Goal: Task Accomplishment & Management: Complete application form

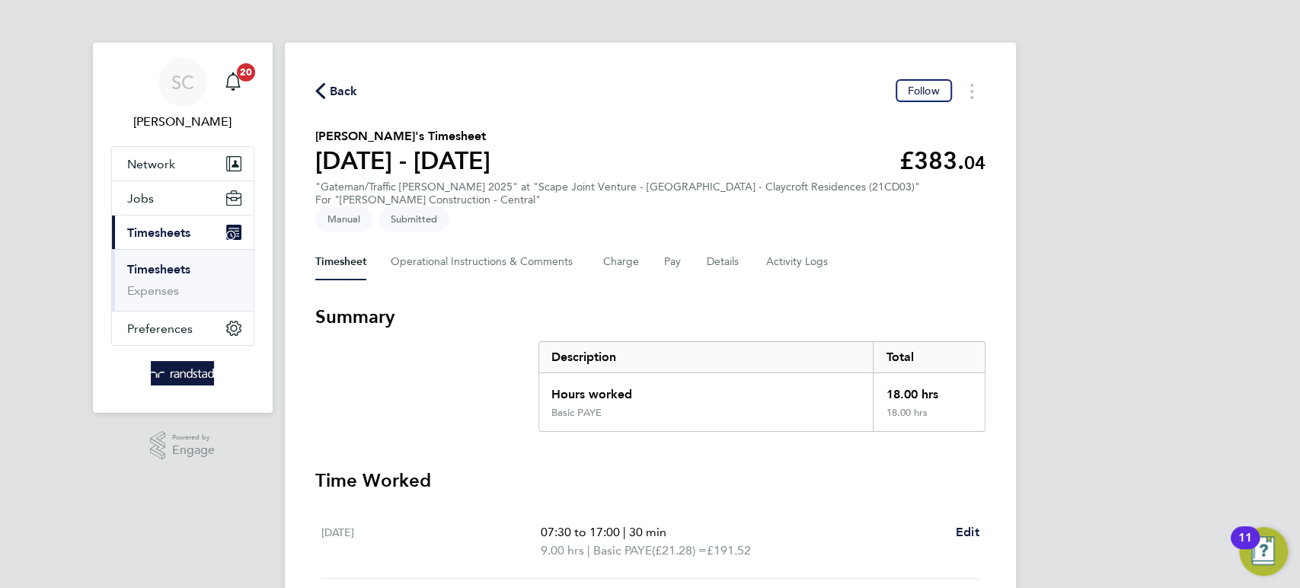
click at [346, 88] on span "Back" at bounding box center [344, 91] width 28 height 18
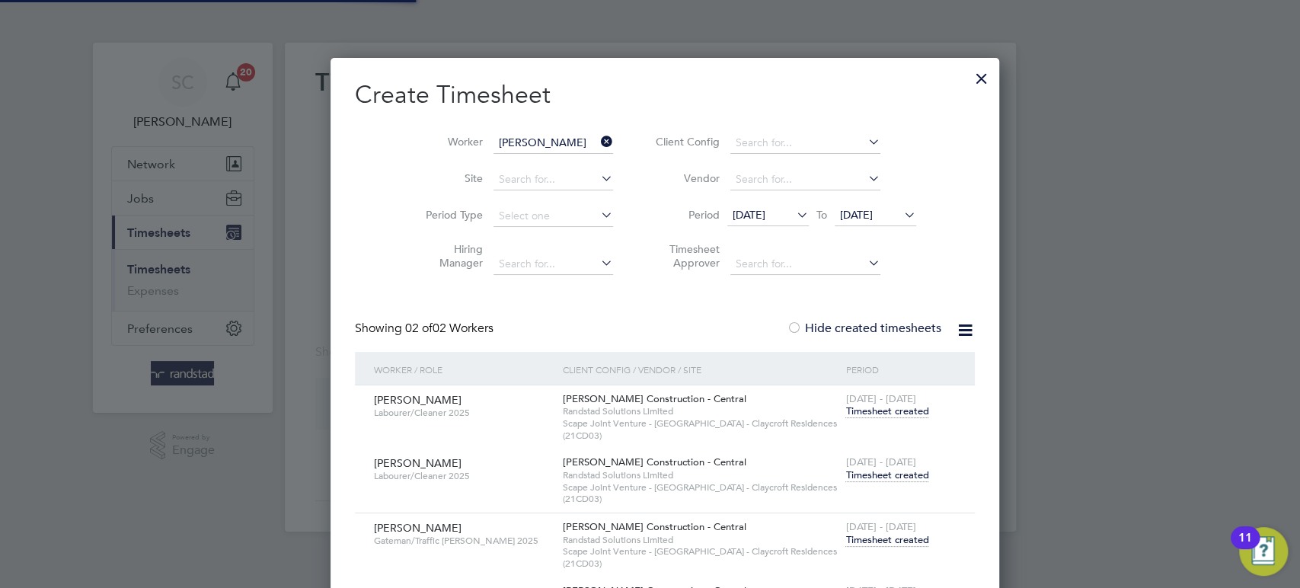
scroll to position [614, 640]
click at [546, 142] on input "[PERSON_NAME]" at bounding box center [554, 143] width 120 height 21
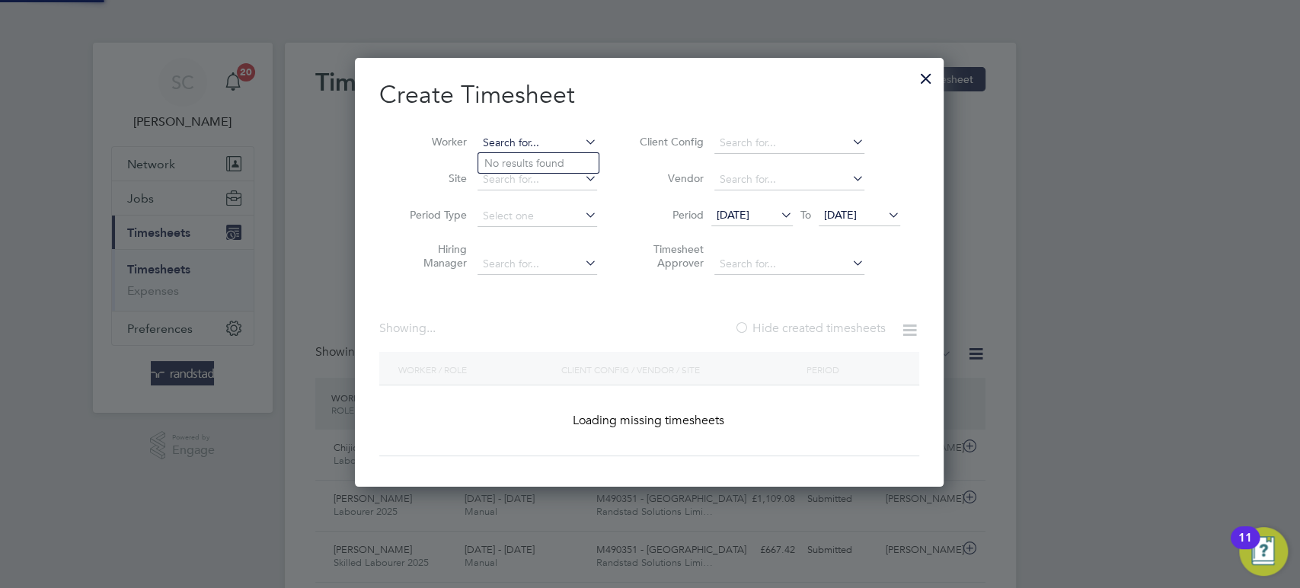
scroll to position [0, 0]
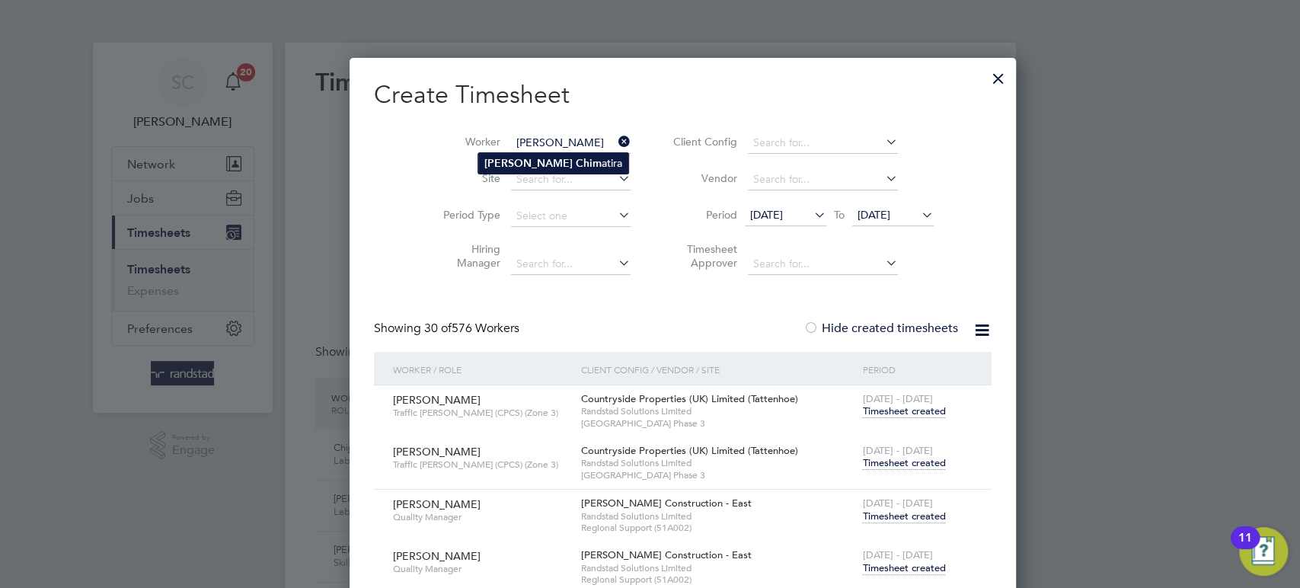
click at [548, 164] on li "[PERSON_NAME] [PERSON_NAME]" at bounding box center [553, 163] width 150 height 21
type input "[PERSON_NAME]"
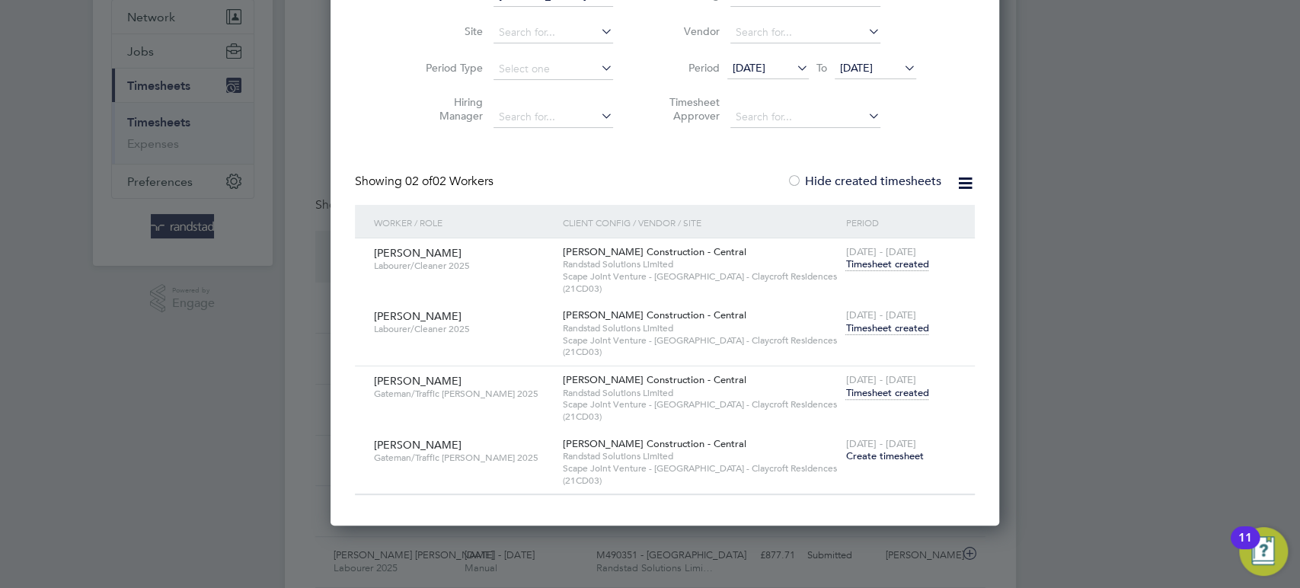
click at [870, 386] on span "Timesheet created" at bounding box center [886, 393] width 83 height 14
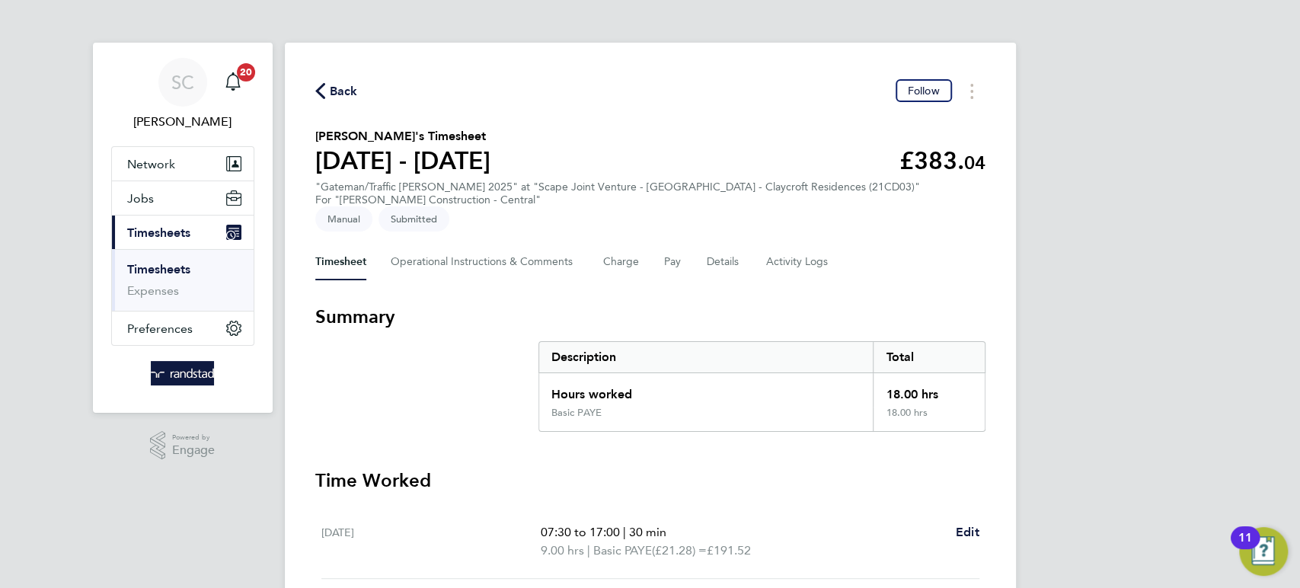
click at [341, 95] on span "Back" at bounding box center [344, 91] width 28 height 18
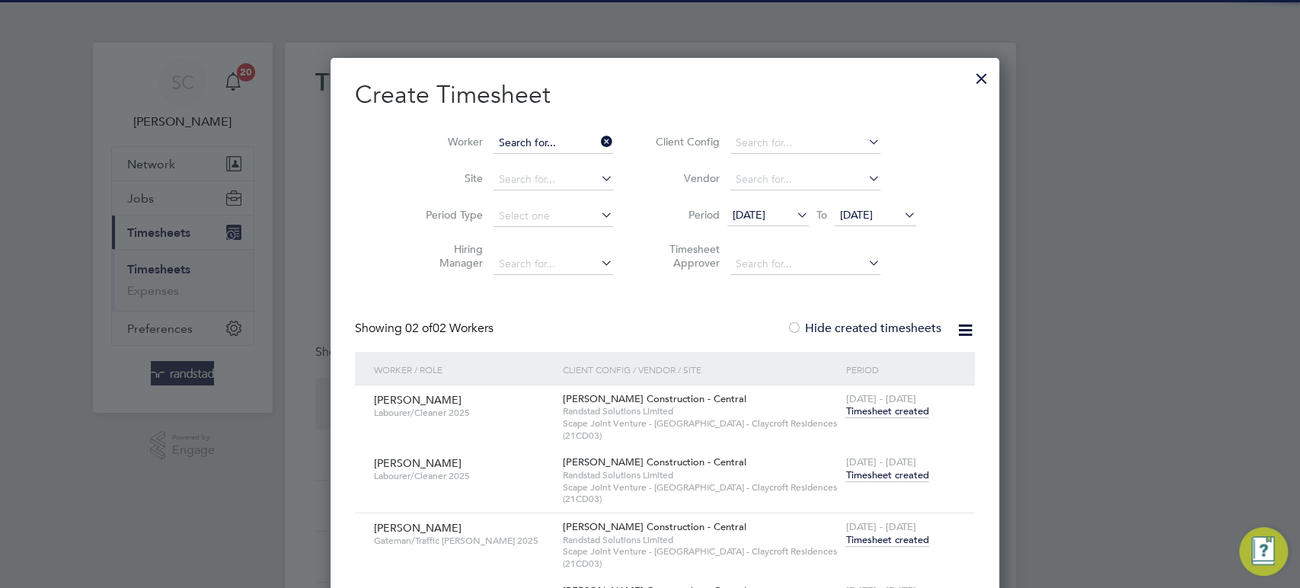
click at [494, 133] on input at bounding box center [554, 143] width 120 height 21
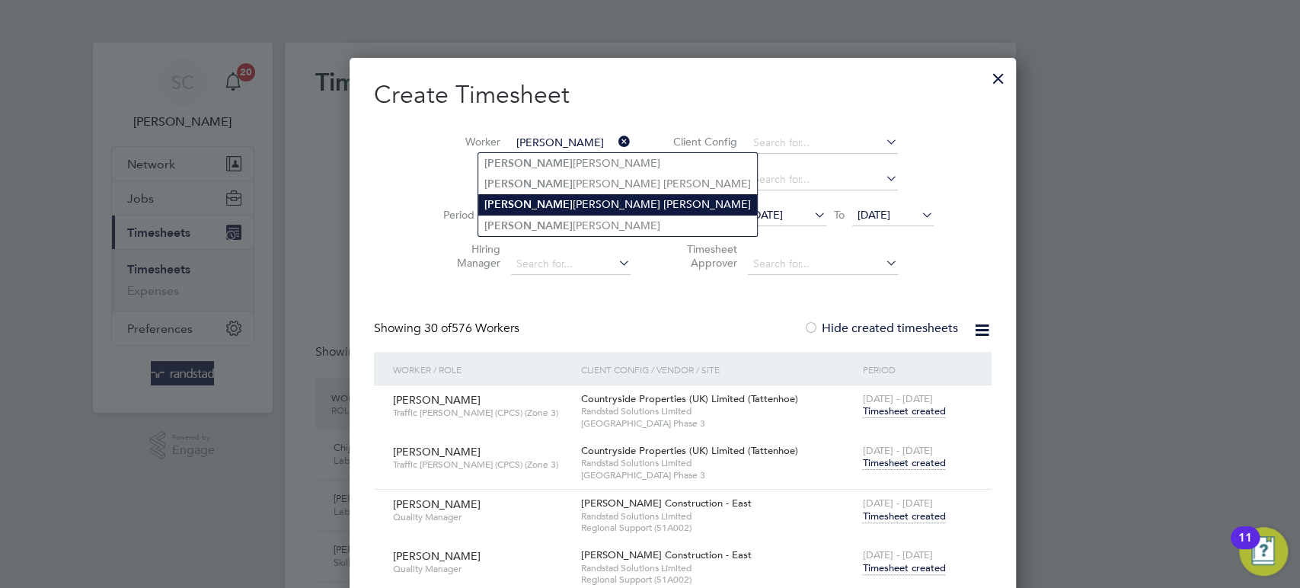
click at [510, 200] on b "[PERSON_NAME]" at bounding box center [528, 204] width 88 height 13
type input "[PERSON_NAME] [PERSON_NAME]"
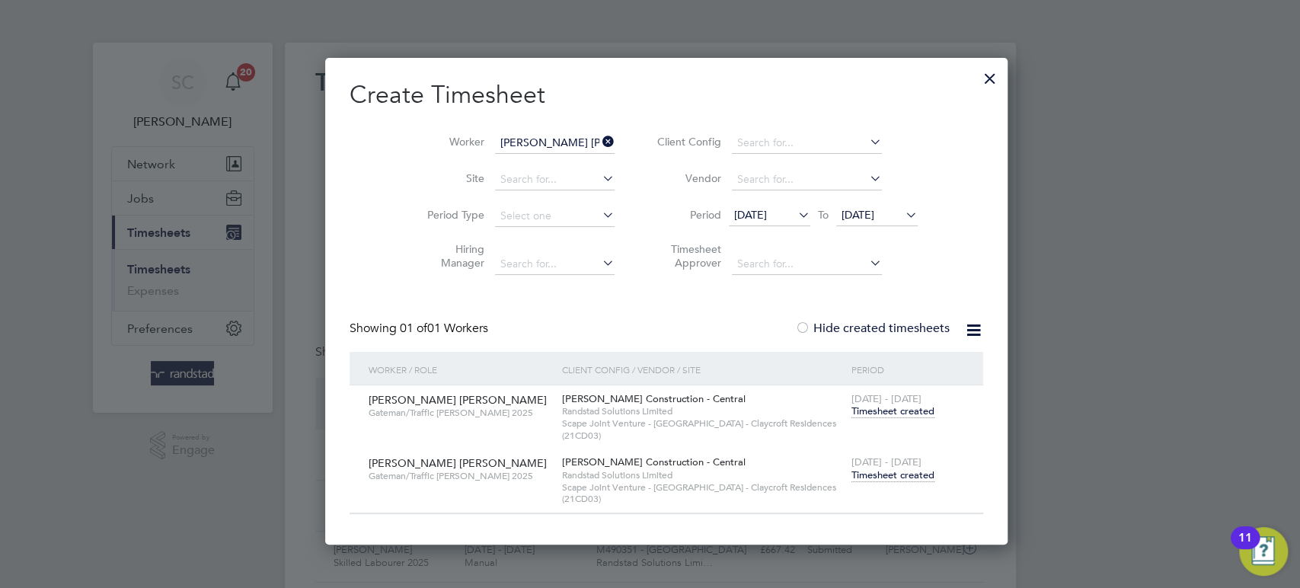
click at [871, 472] on span "Timesheet created" at bounding box center [892, 475] width 83 height 14
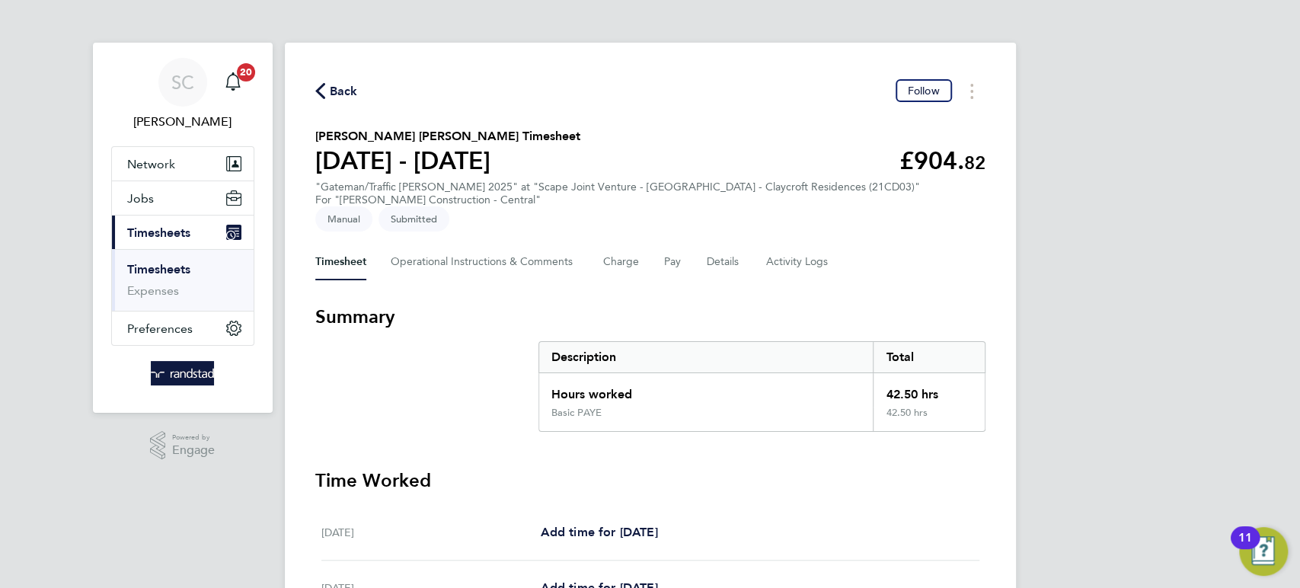
click at [343, 88] on span "Back" at bounding box center [344, 91] width 28 height 18
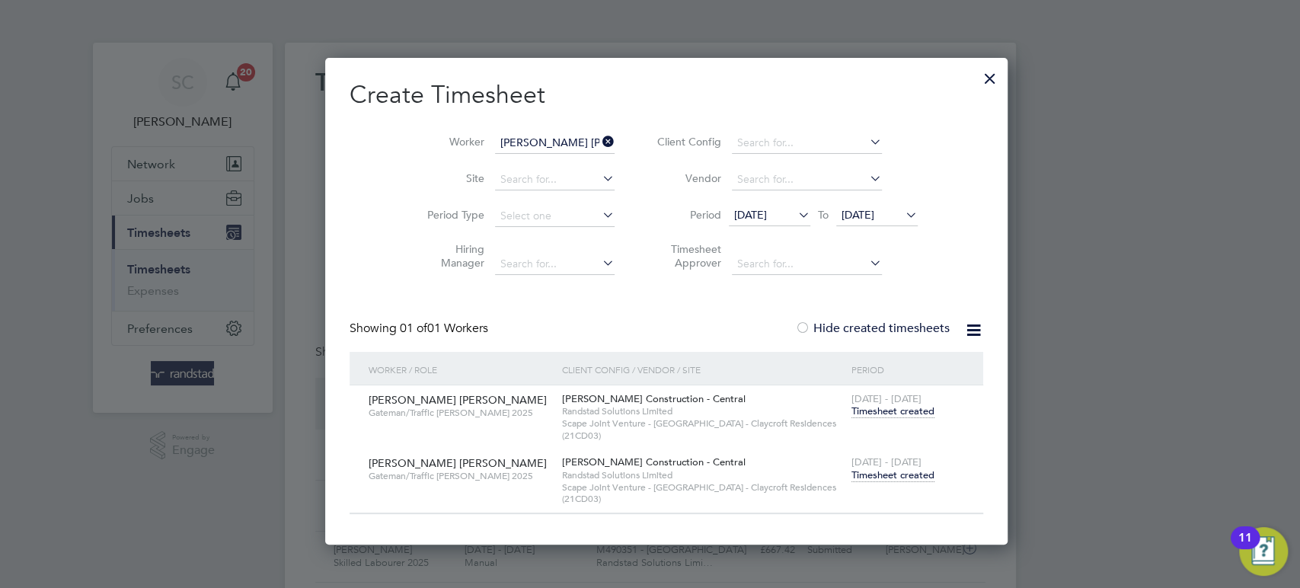
click at [855, 478] on span "Timesheet created" at bounding box center [892, 475] width 83 height 14
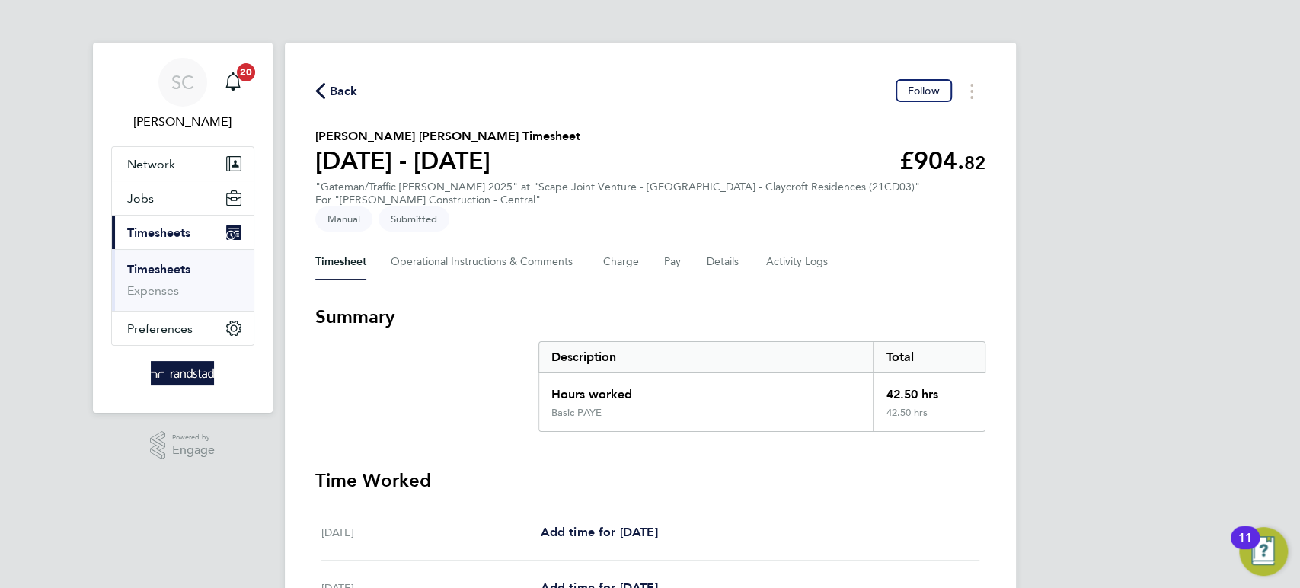
click at [343, 89] on span "Back" at bounding box center [344, 91] width 28 height 18
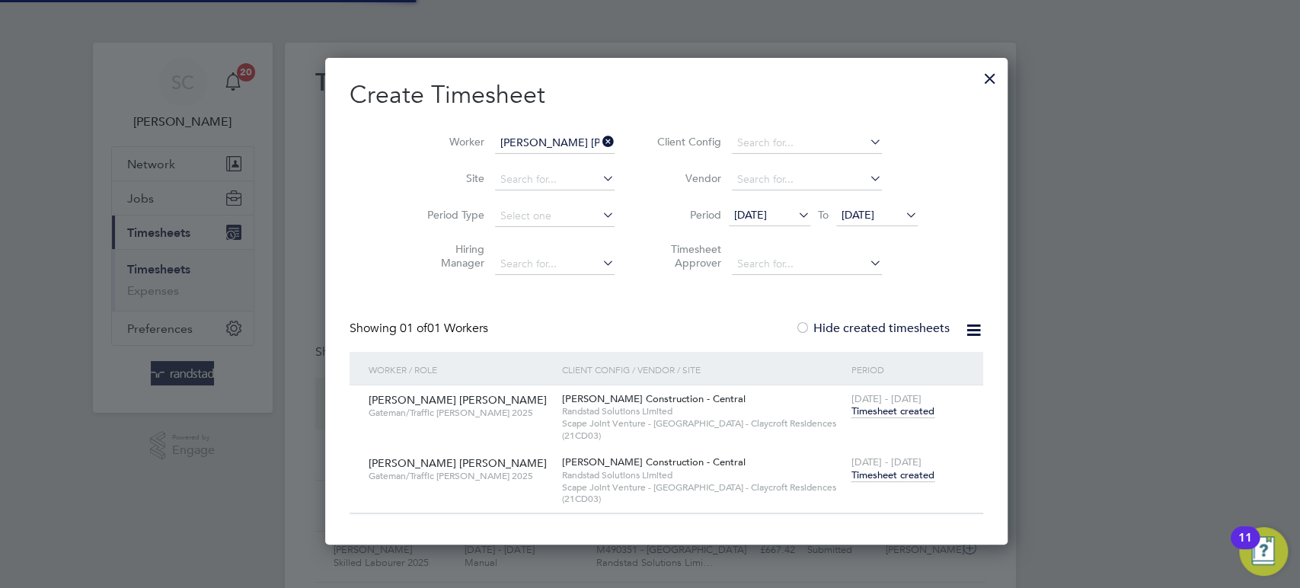
scroll to position [38, 132]
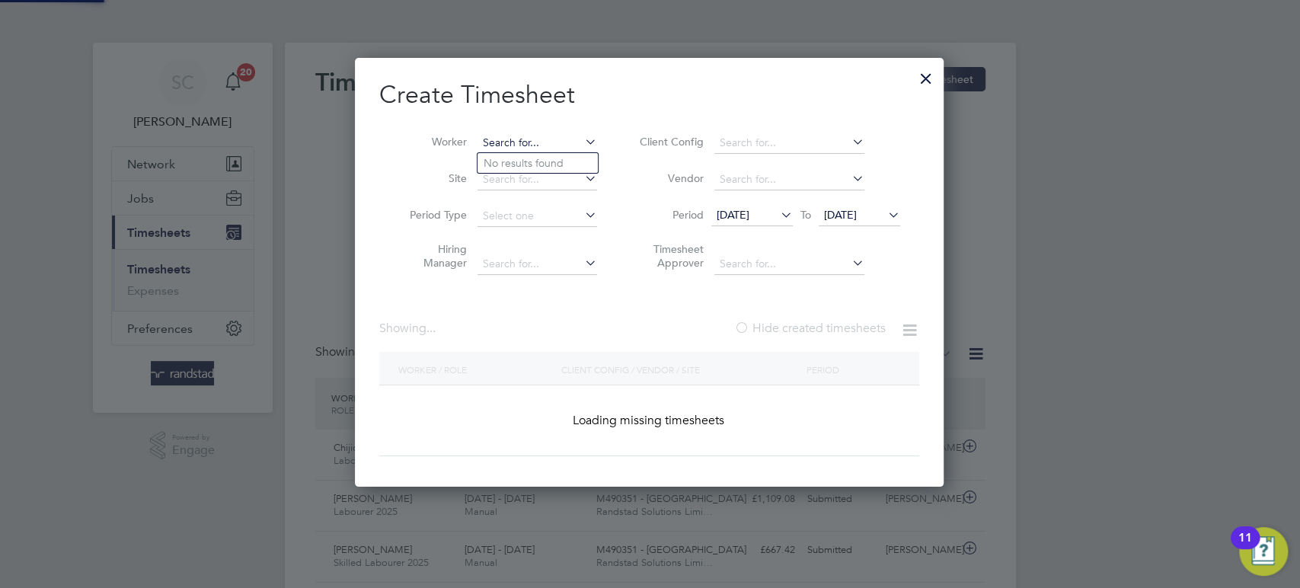
click at [554, 139] on input at bounding box center [538, 143] width 120 height 21
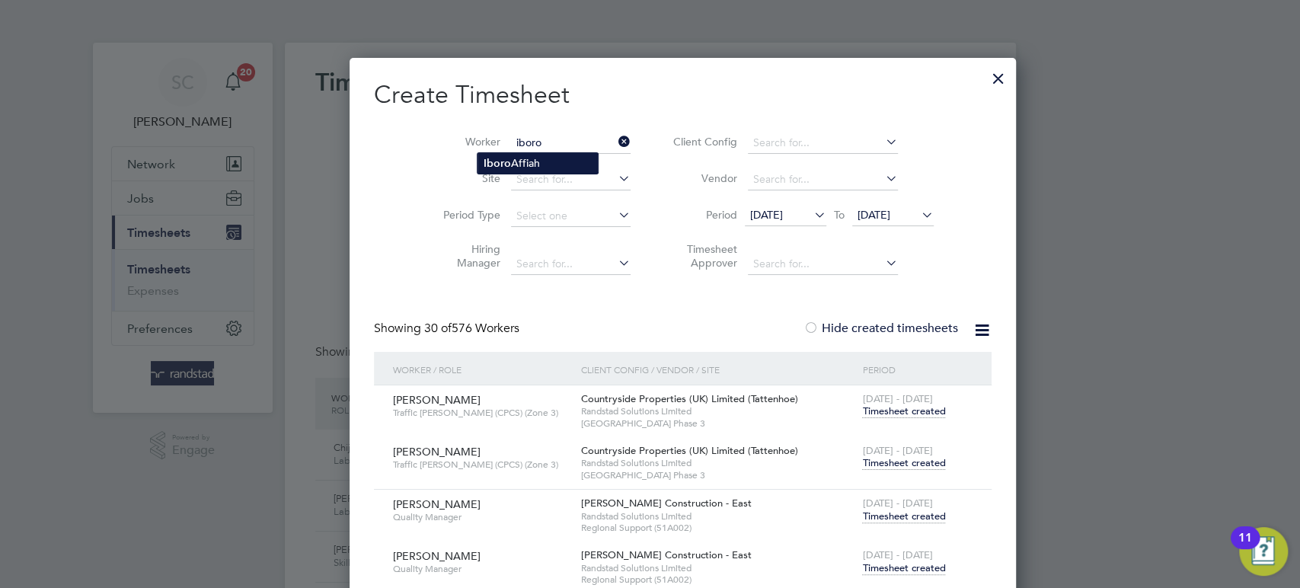
click at [522, 163] on li "[PERSON_NAME]" at bounding box center [538, 163] width 120 height 21
type input "[PERSON_NAME]"
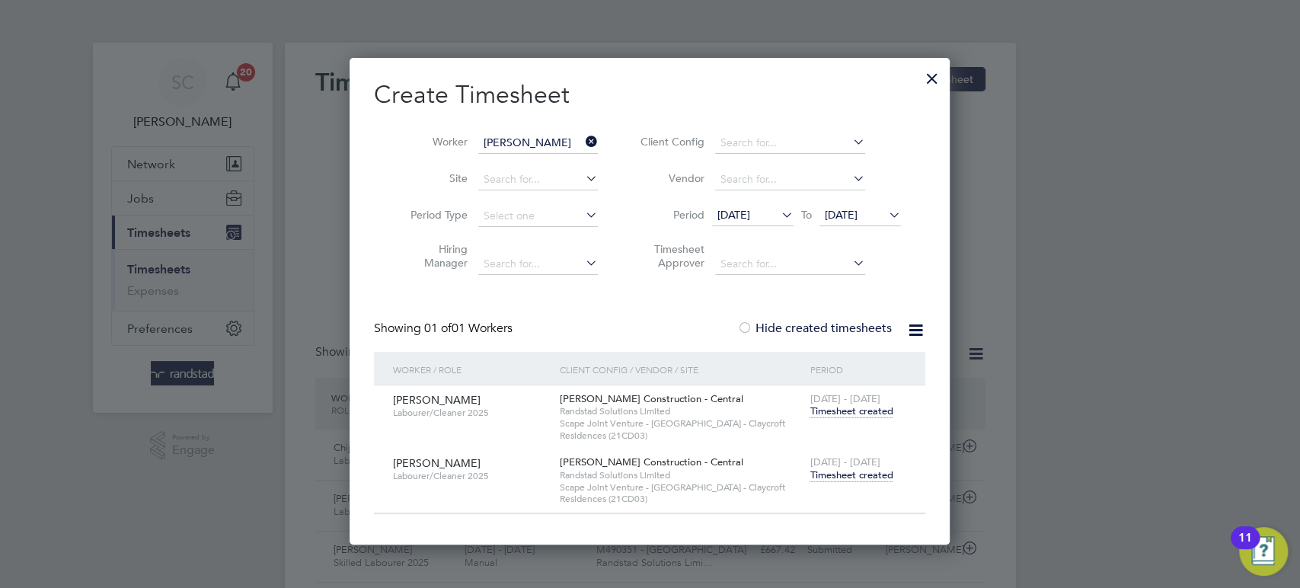
click at [856, 470] on span "Timesheet created" at bounding box center [851, 475] width 83 height 14
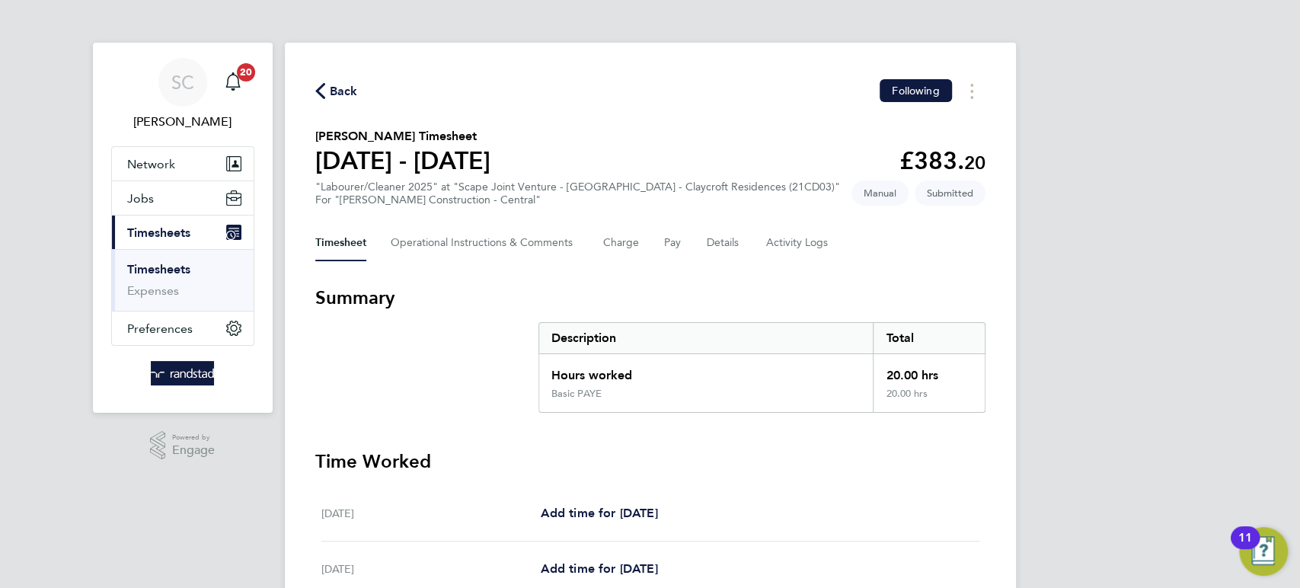
click at [342, 92] on span "Back" at bounding box center [344, 91] width 28 height 18
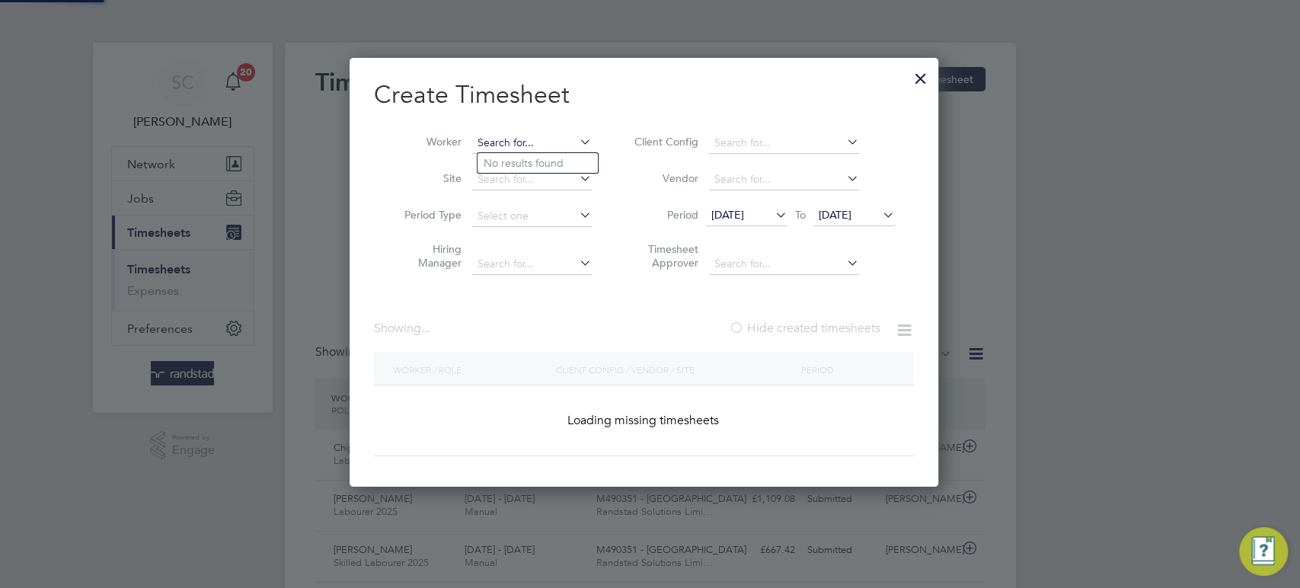
click at [553, 139] on input at bounding box center [532, 143] width 120 height 21
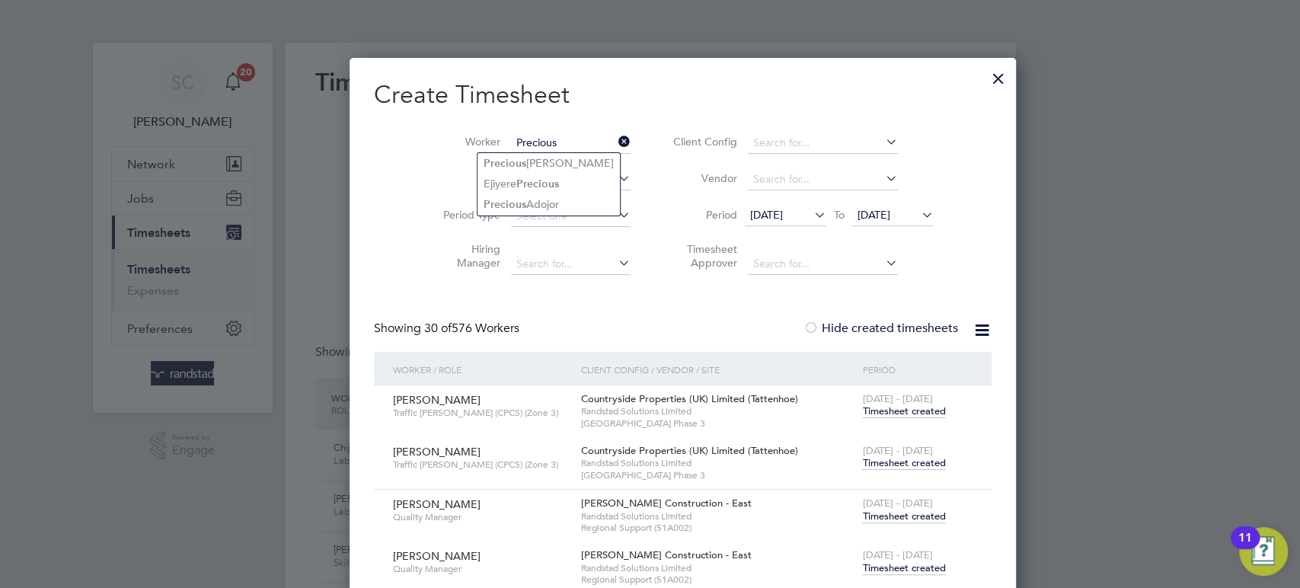
type input "Precious"
type input "P"
click at [518, 162] on li "Chijioke Precious Igbo" at bounding box center [538, 163] width 120 height 21
type input "Chijioke Precious Igbo"
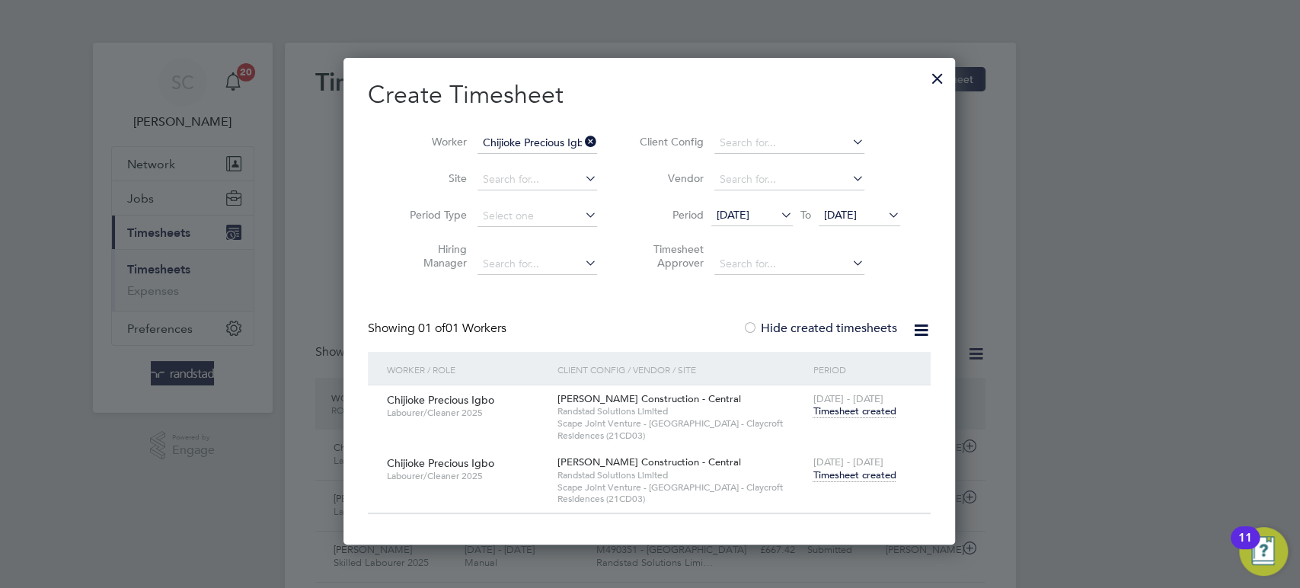
click at [874, 470] on span "Timesheet created" at bounding box center [854, 475] width 83 height 14
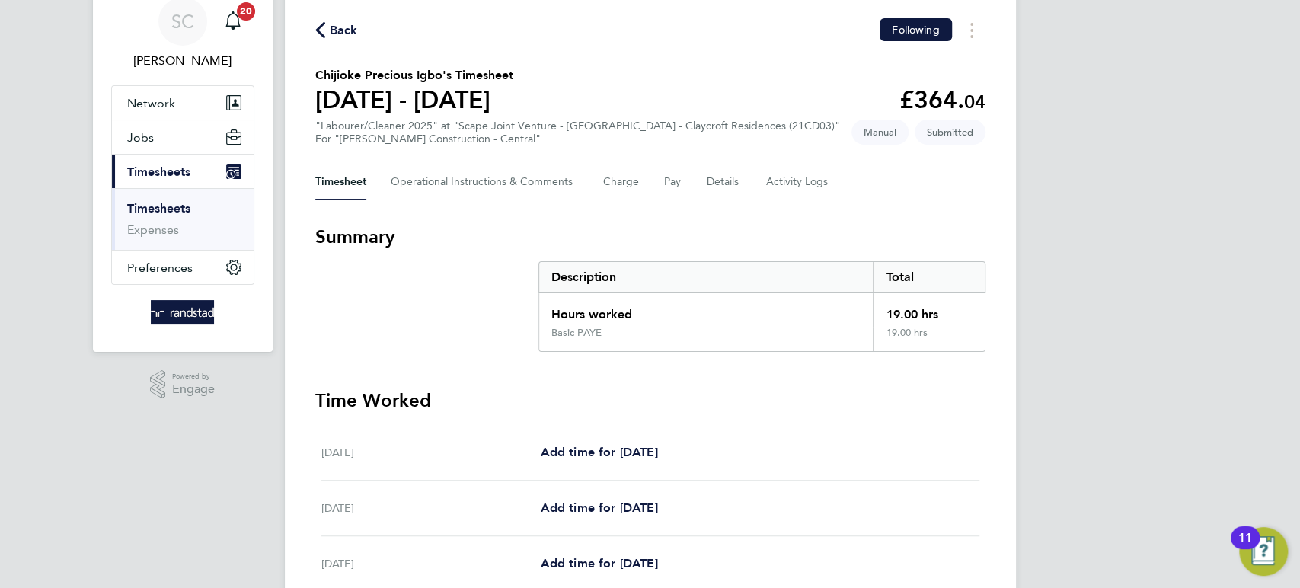
click at [340, 30] on span "Back" at bounding box center [344, 30] width 28 height 18
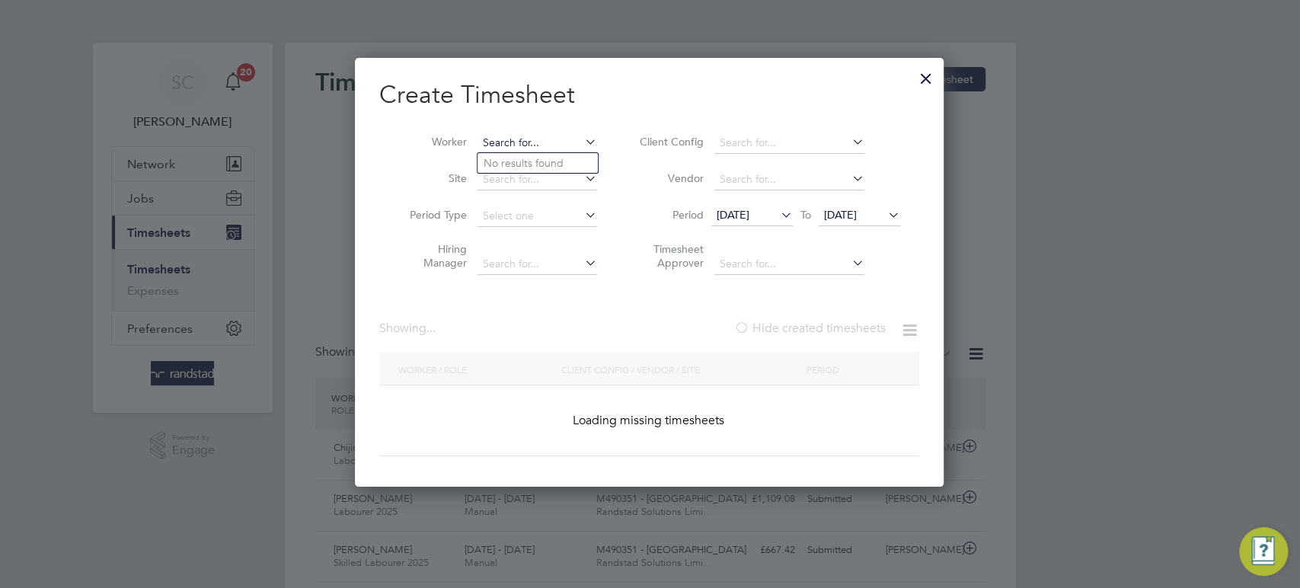
click at [509, 148] on input at bounding box center [538, 143] width 120 height 21
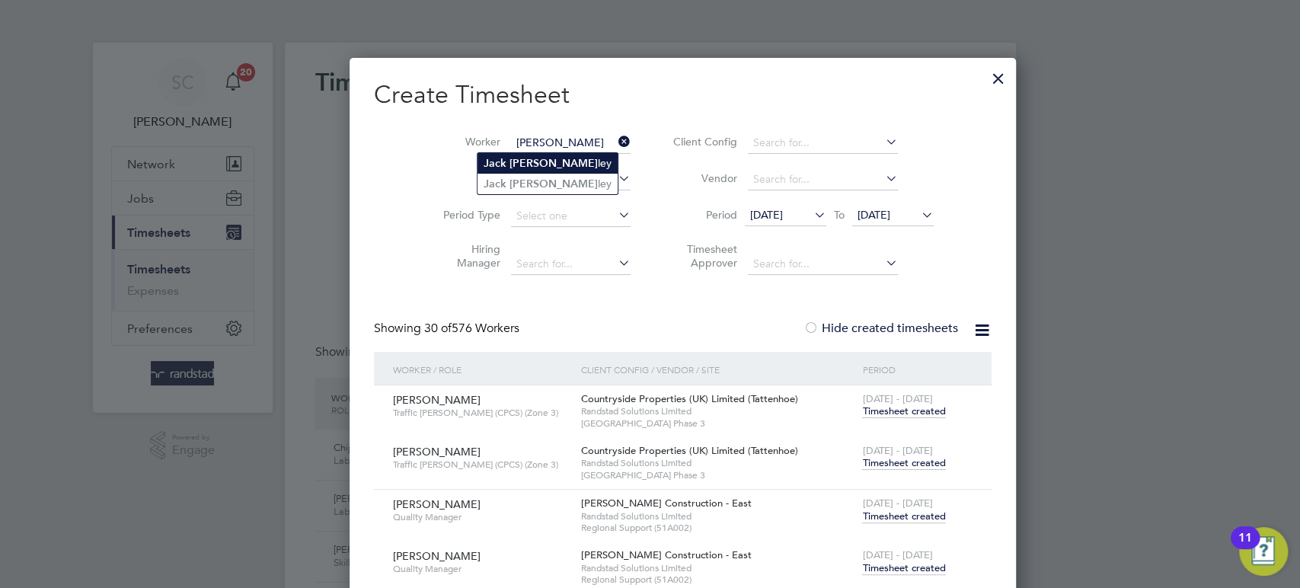
click at [516, 166] on b "[PERSON_NAME]" at bounding box center [554, 163] width 88 height 13
type input "[PERSON_NAME]"
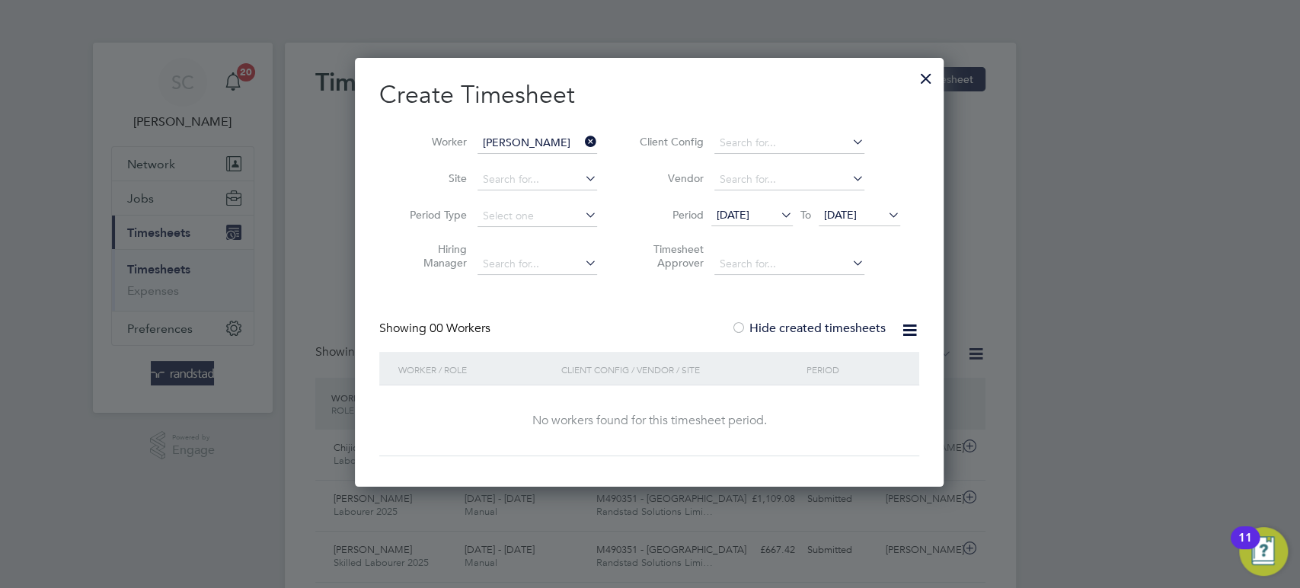
click at [508, 146] on input "[PERSON_NAME]" at bounding box center [538, 143] width 120 height 21
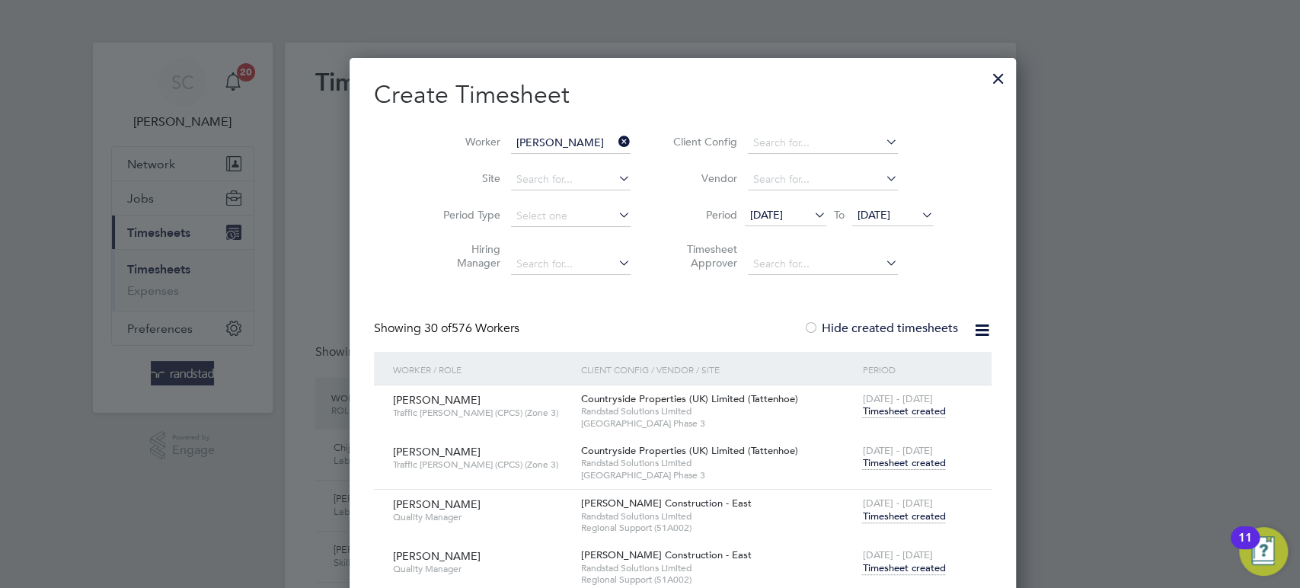
click at [502, 182] on b "Jack" at bounding box center [495, 183] width 23 height 13
type input "[PERSON_NAME]"
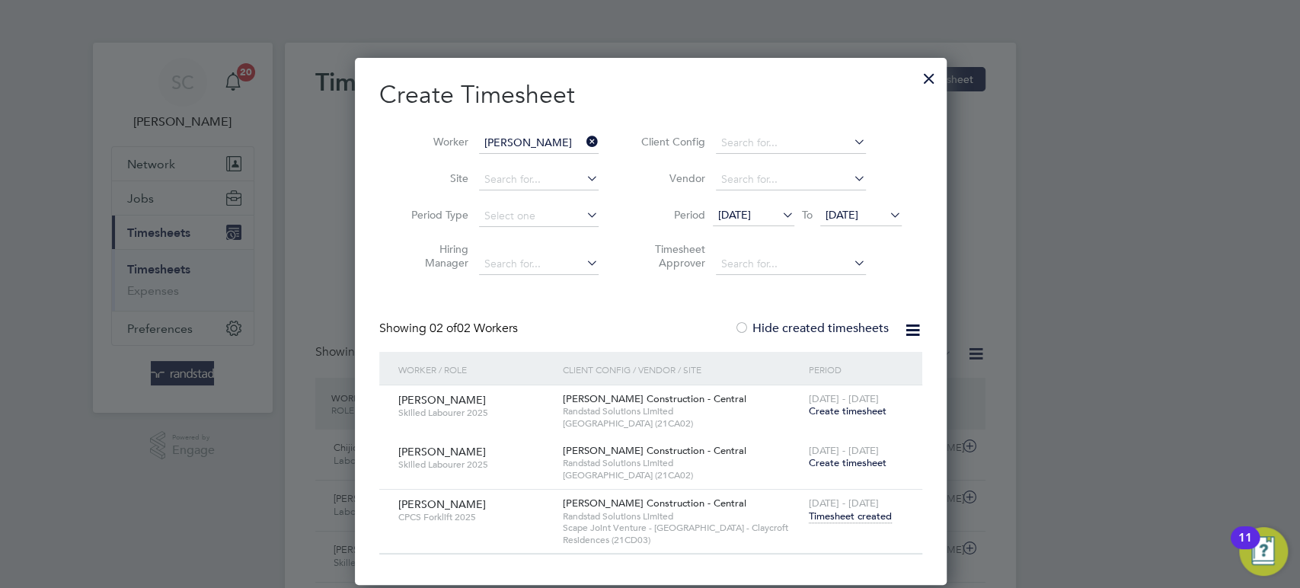
click at [854, 516] on span "Timesheet created" at bounding box center [850, 517] width 83 height 14
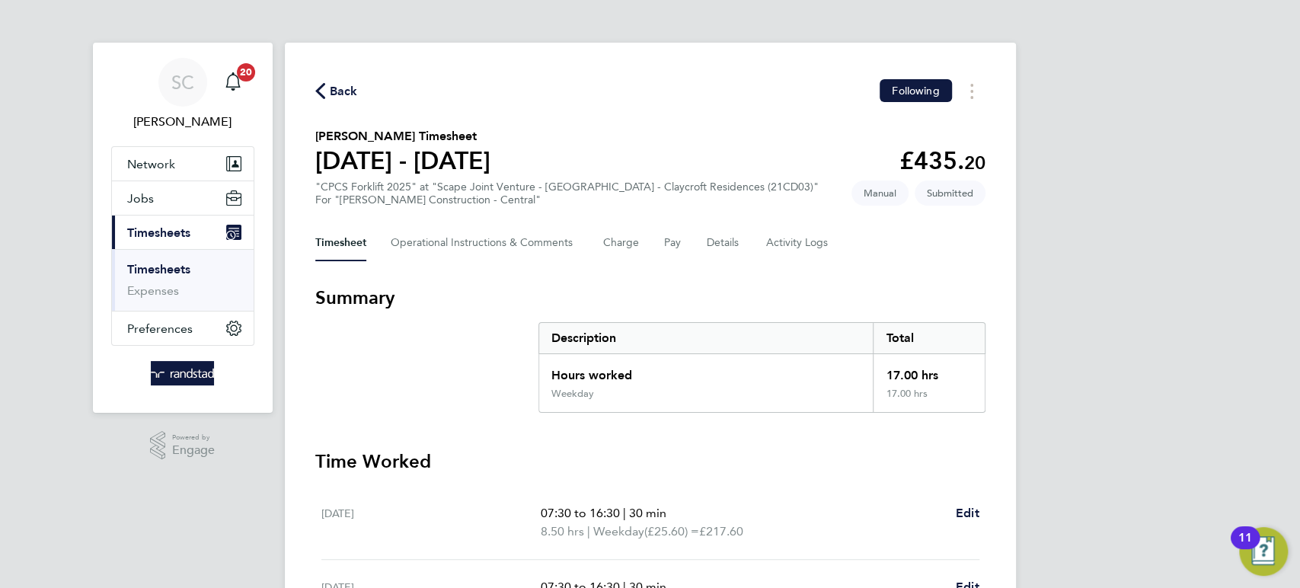
click at [331, 91] on span "Back" at bounding box center [344, 91] width 28 height 18
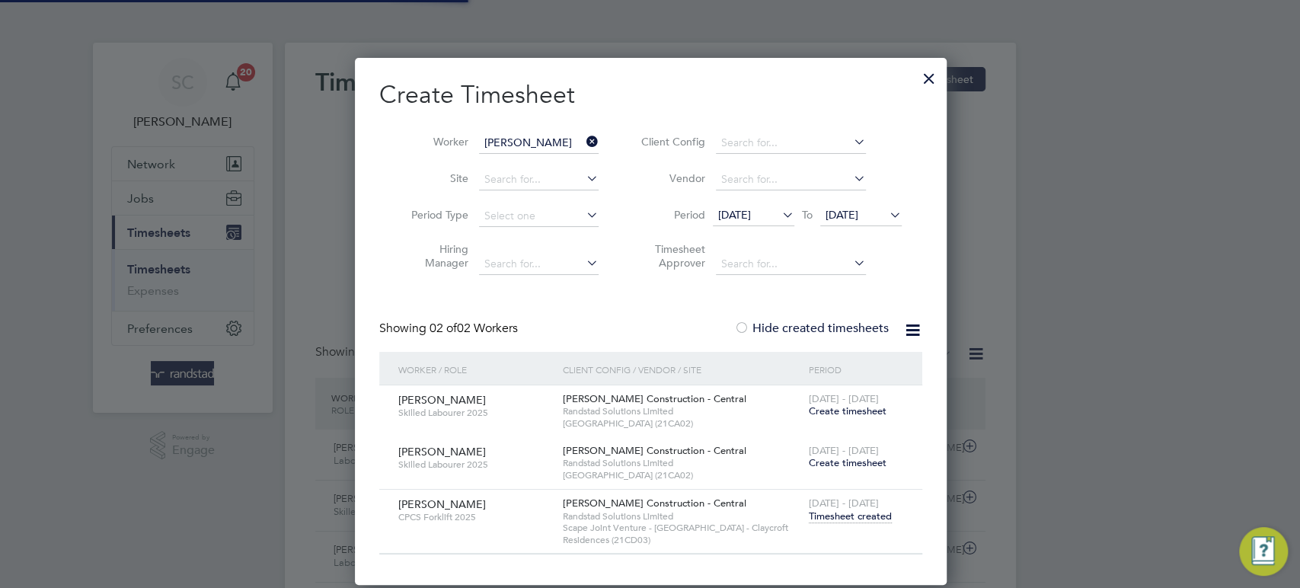
scroll to position [38, 132]
click at [840, 516] on span "Timesheet created" at bounding box center [850, 517] width 83 height 14
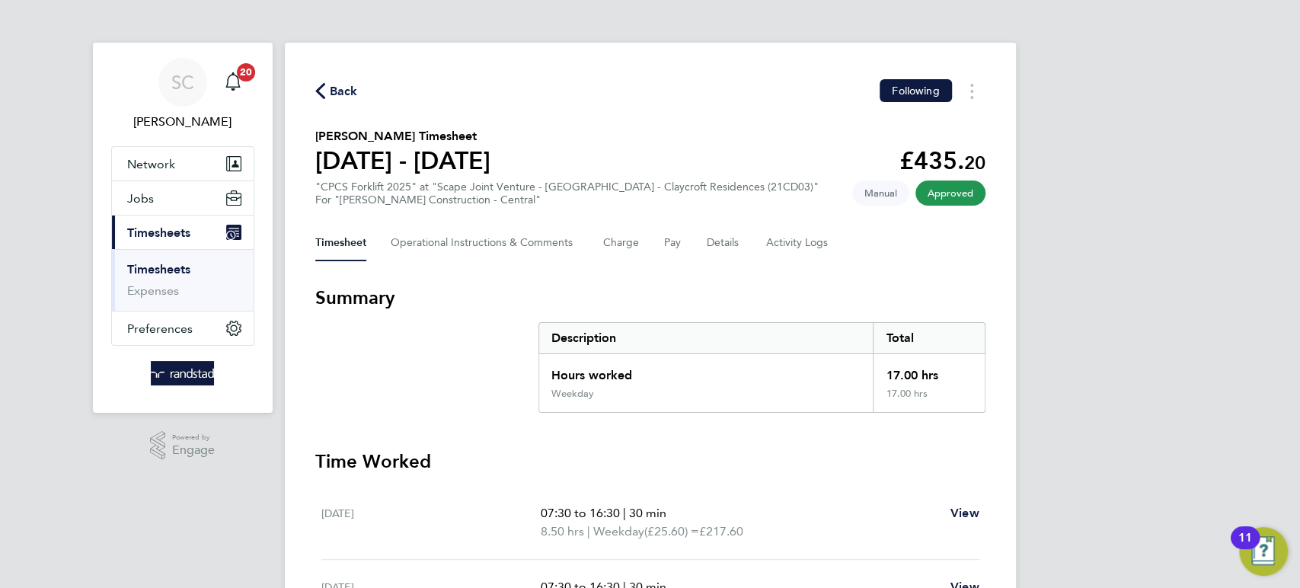
click at [347, 88] on span "Back" at bounding box center [344, 91] width 28 height 18
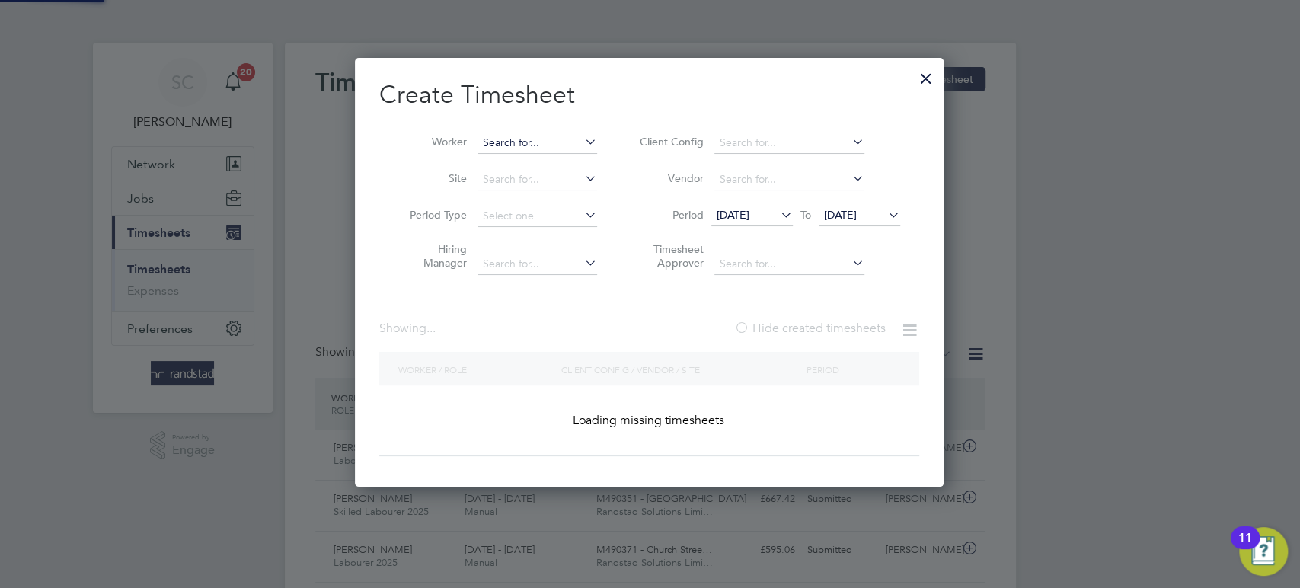
click at [512, 139] on input at bounding box center [538, 143] width 120 height 21
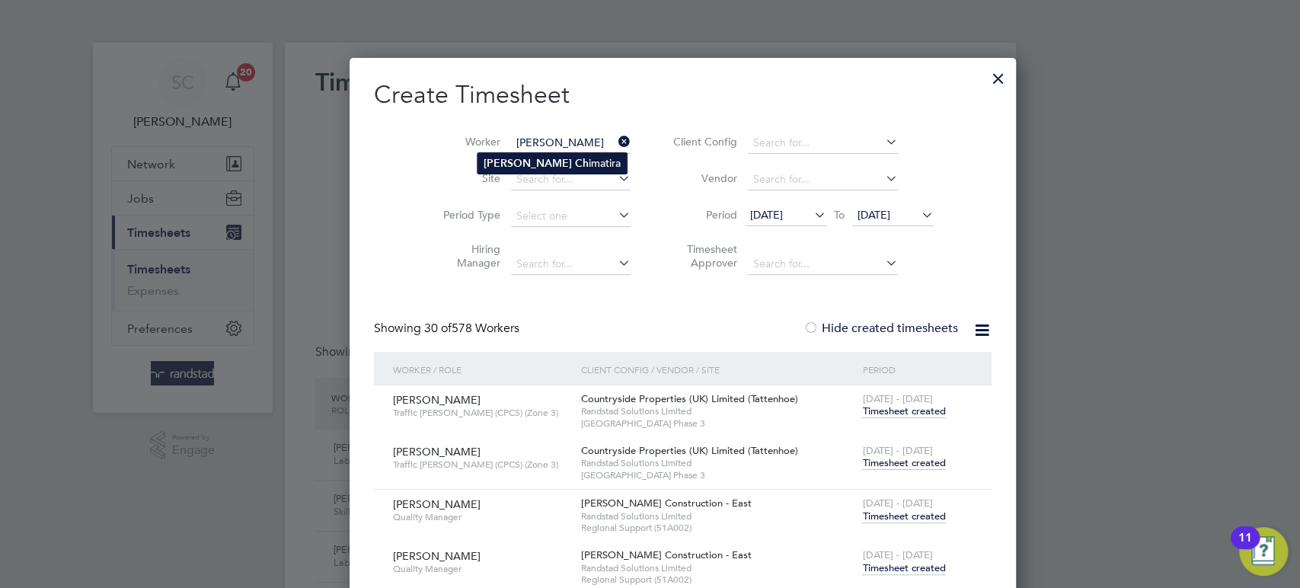
click at [503, 155] on li "[PERSON_NAME] imatira" at bounding box center [552, 163] width 149 height 21
type input "[PERSON_NAME]"
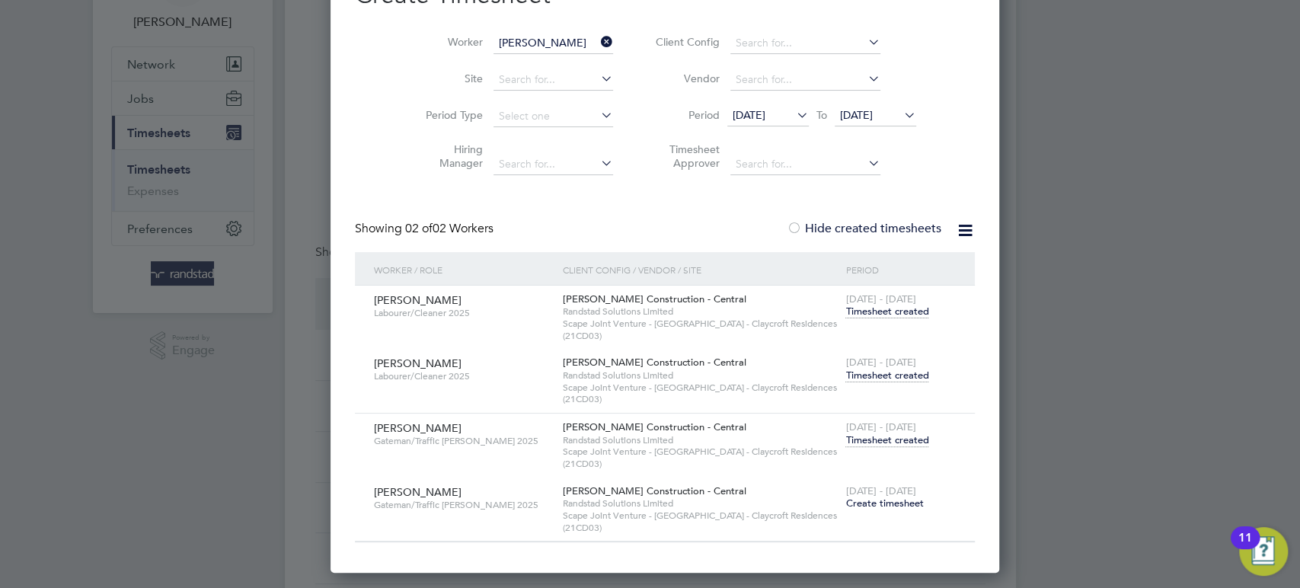
click at [855, 436] on span "Timesheet created" at bounding box center [886, 440] width 83 height 14
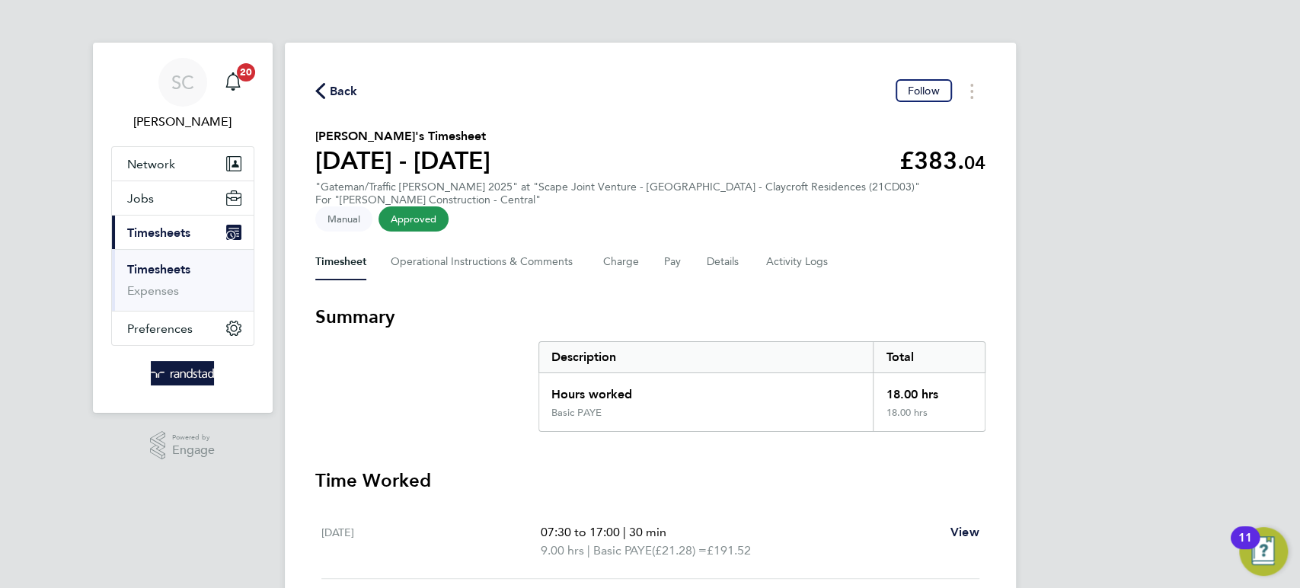
click at [333, 91] on span "Back" at bounding box center [344, 91] width 28 height 18
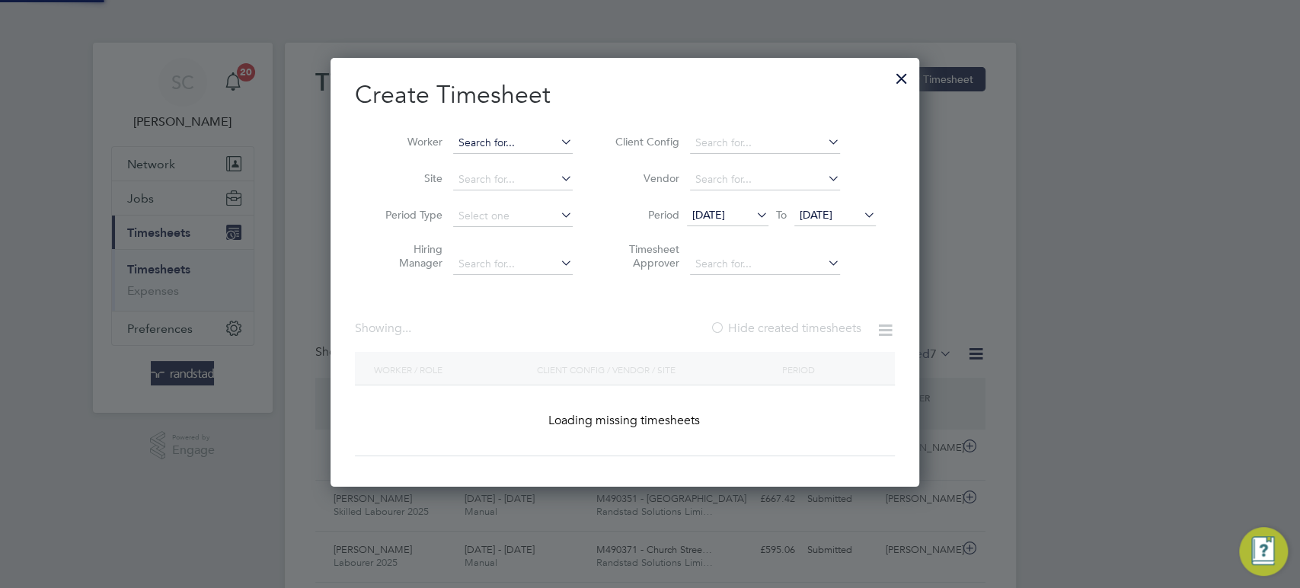
click at [544, 145] on input at bounding box center [513, 143] width 120 height 21
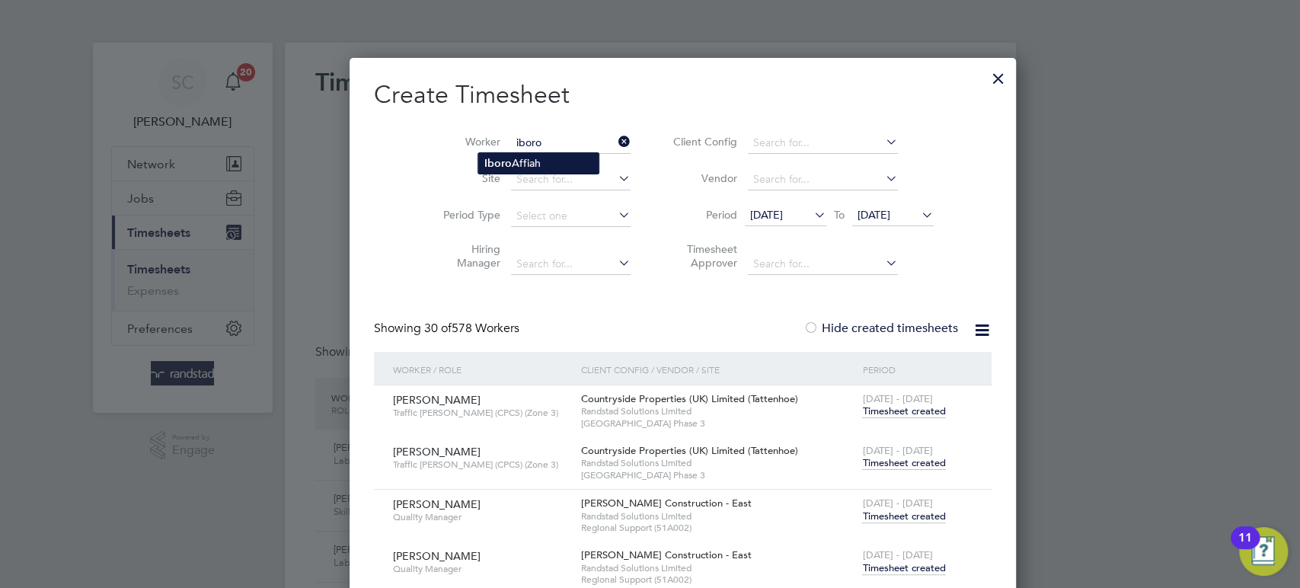
click at [521, 163] on li "[PERSON_NAME]" at bounding box center [538, 163] width 120 height 21
type input "[PERSON_NAME]"
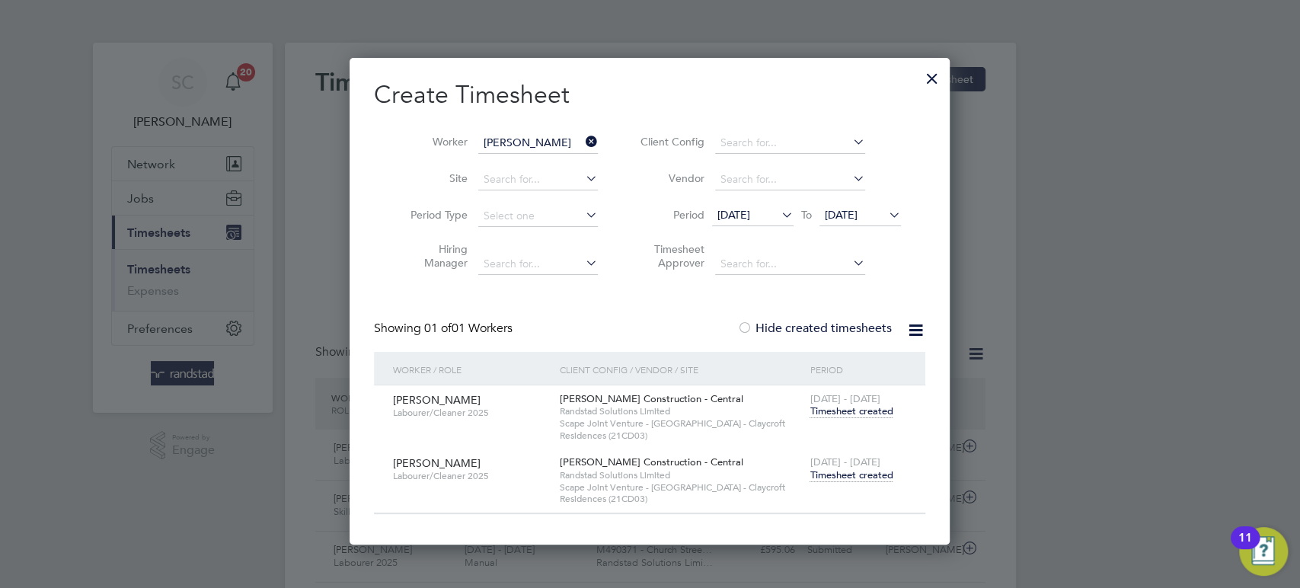
click at [843, 475] on span "Timesheet created" at bounding box center [851, 475] width 83 height 14
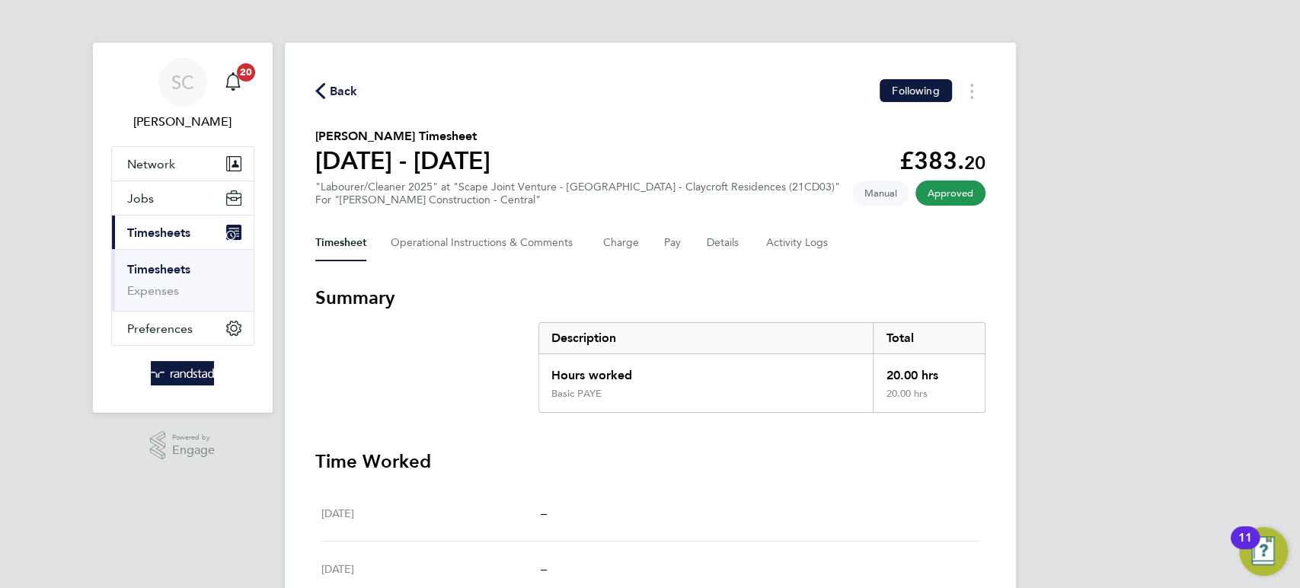
click at [344, 88] on span "Back" at bounding box center [344, 91] width 28 height 18
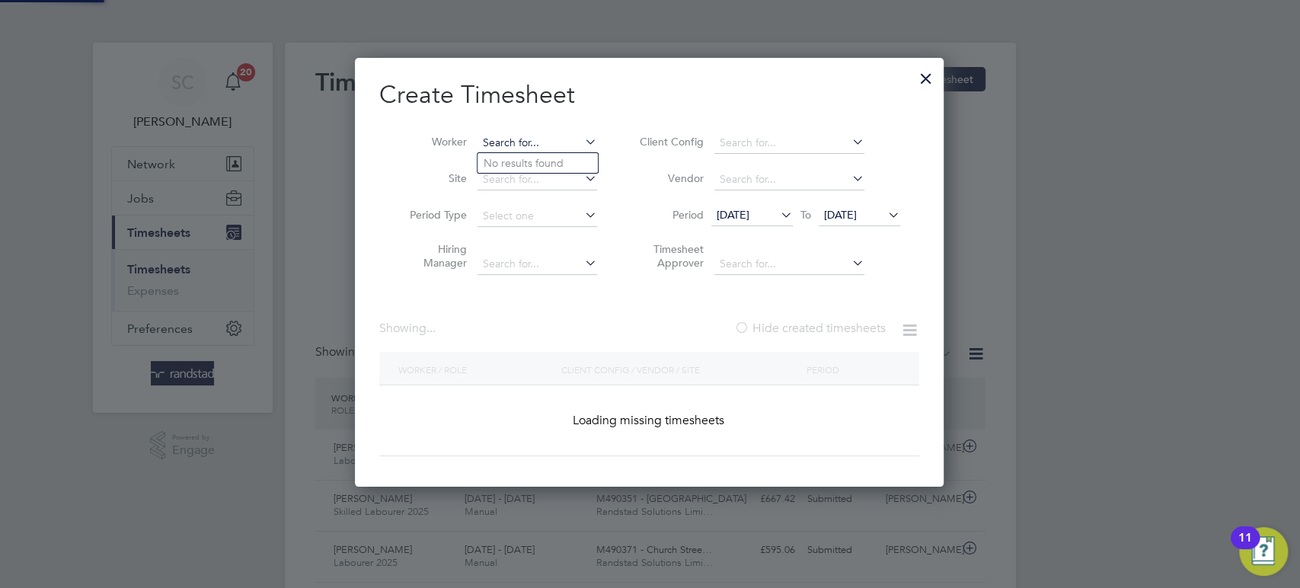
click at [532, 142] on input at bounding box center [538, 143] width 120 height 21
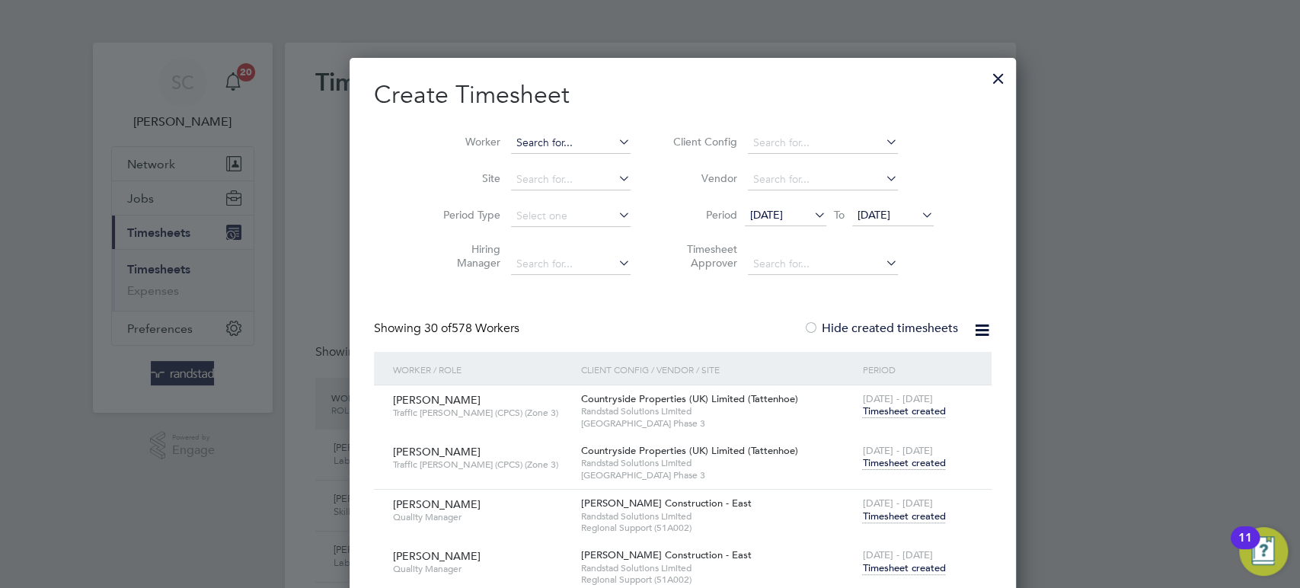
click at [511, 137] on input at bounding box center [571, 143] width 120 height 21
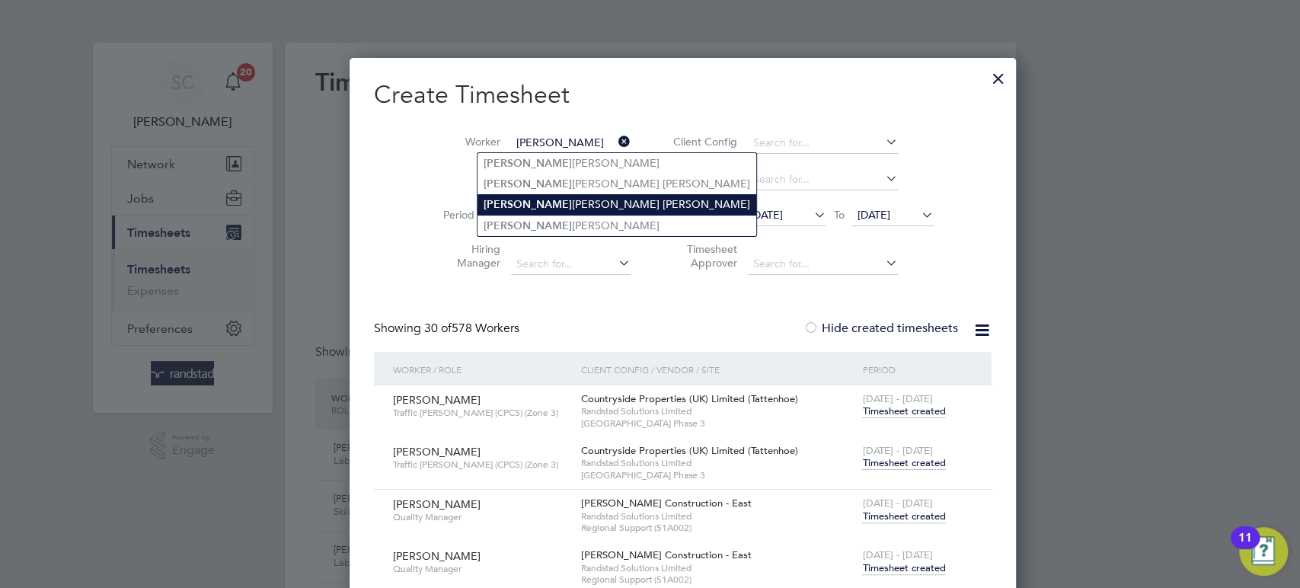
click at [521, 194] on li "[PERSON_NAME] [PERSON_NAME]" at bounding box center [617, 204] width 279 height 21
type input "[PERSON_NAME] [PERSON_NAME]"
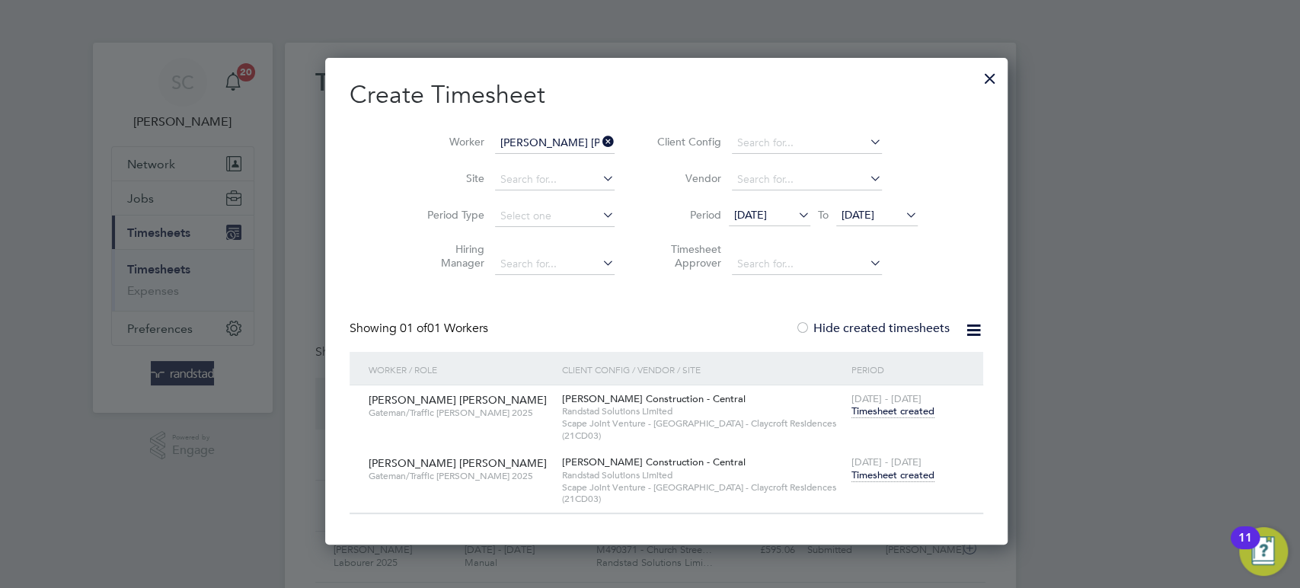
click at [881, 472] on span "Timesheet created" at bounding box center [892, 475] width 83 height 14
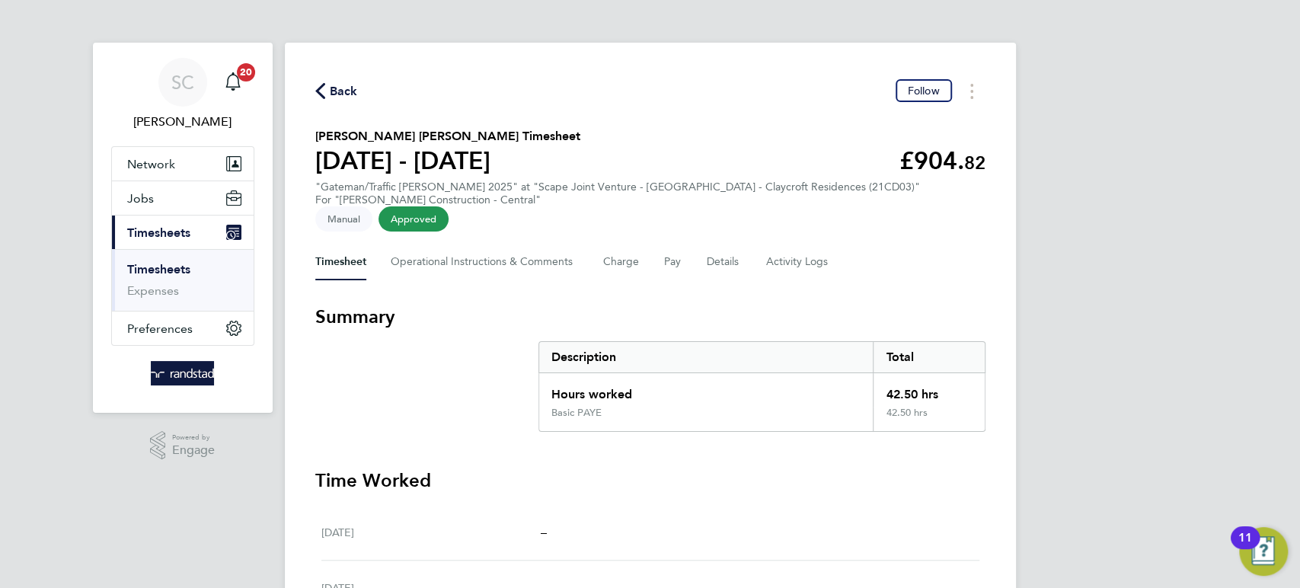
click at [333, 88] on span "Back" at bounding box center [344, 91] width 28 height 18
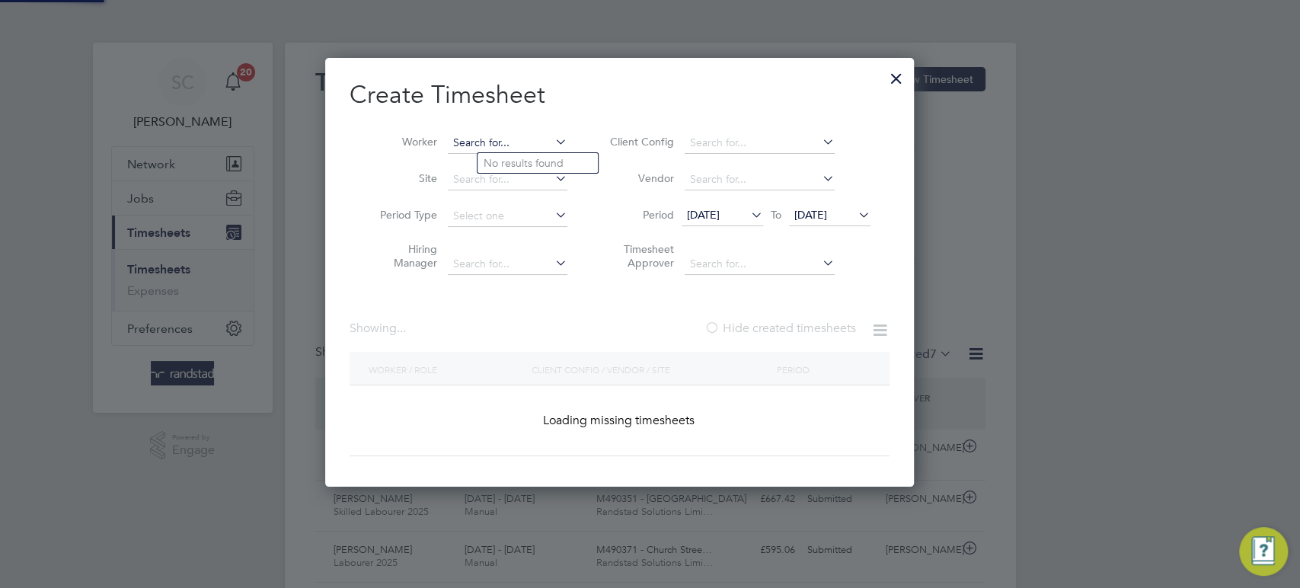
click at [519, 135] on input at bounding box center [508, 143] width 120 height 21
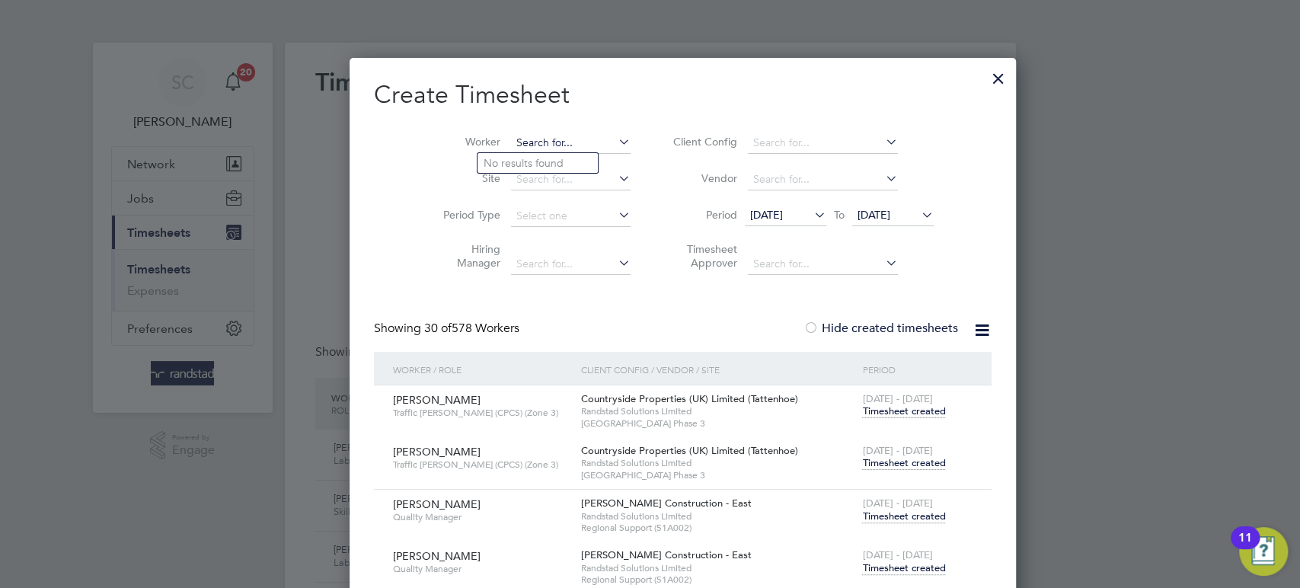
type input "c"
click at [511, 135] on input at bounding box center [571, 143] width 120 height 21
paste input "Chijioke Precious Igbo"
click at [511, 141] on input "Chijioke Precious Igbo" at bounding box center [571, 143] width 120 height 21
click at [559, 140] on input "Chijioke Precious Igbo" at bounding box center [571, 143] width 120 height 21
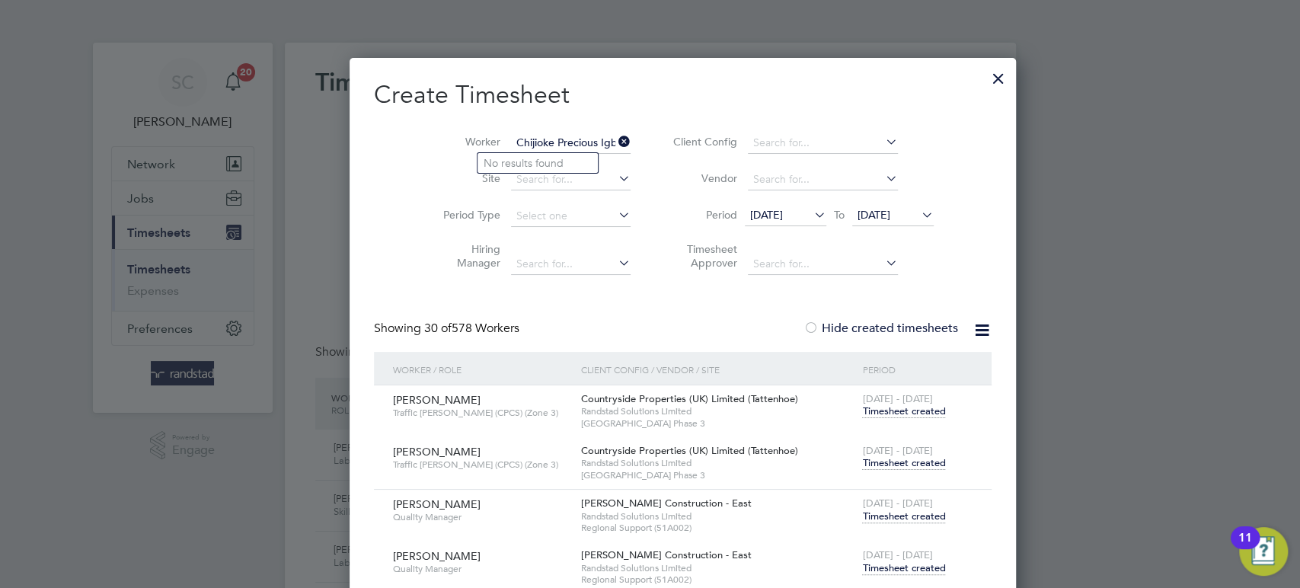
drag, startPoint x: 566, startPoint y: 141, endPoint x: 526, endPoint y: 144, distance: 39.7
click at [526, 144] on input "Chijioke Precious Igbo" at bounding box center [571, 143] width 120 height 21
click at [516, 159] on b "Chijioke" at bounding box center [505, 163] width 42 height 13
type input "Chijioke Precious Igbo"
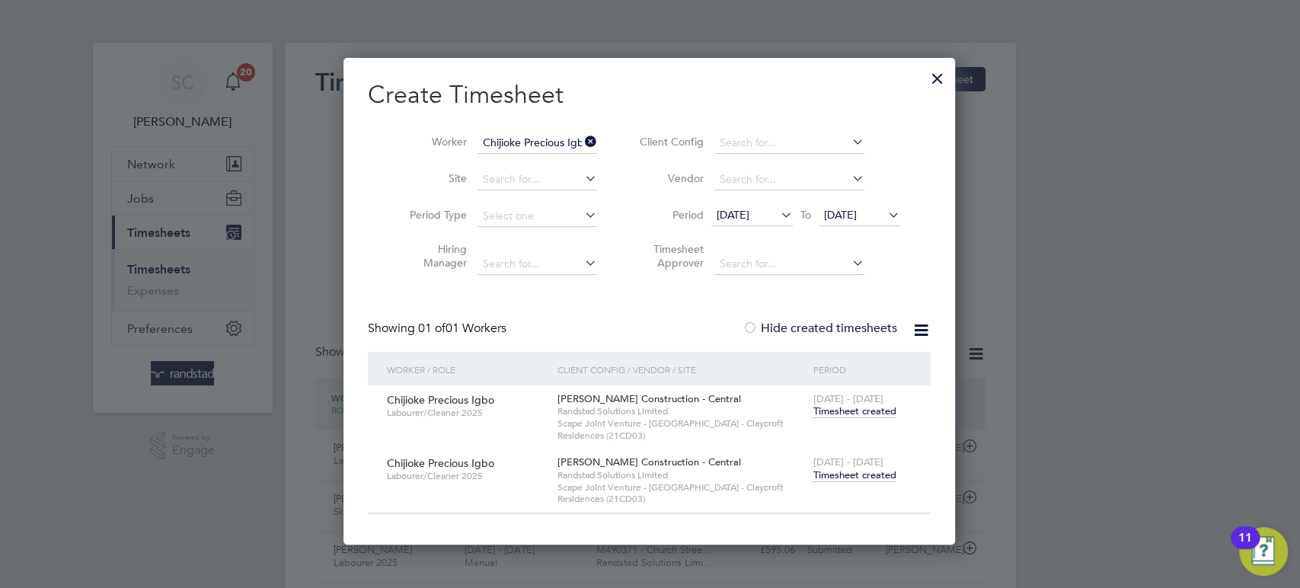
click at [837, 475] on span "Timesheet created" at bounding box center [854, 475] width 83 height 14
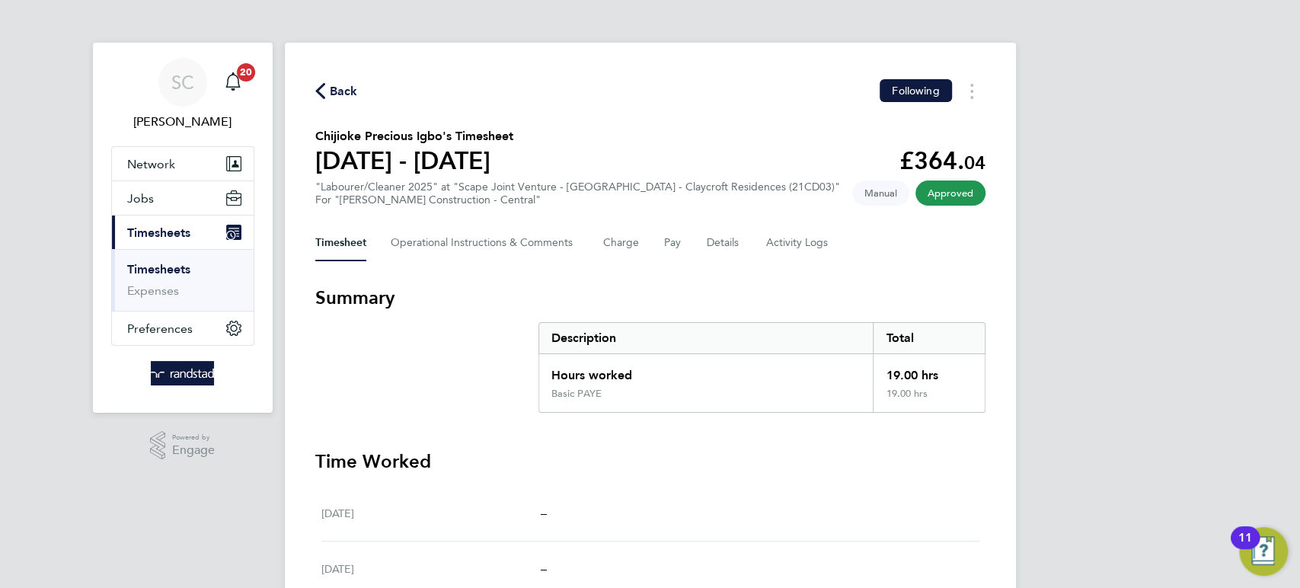
click at [334, 88] on span "Back" at bounding box center [344, 91] width 28 height 18
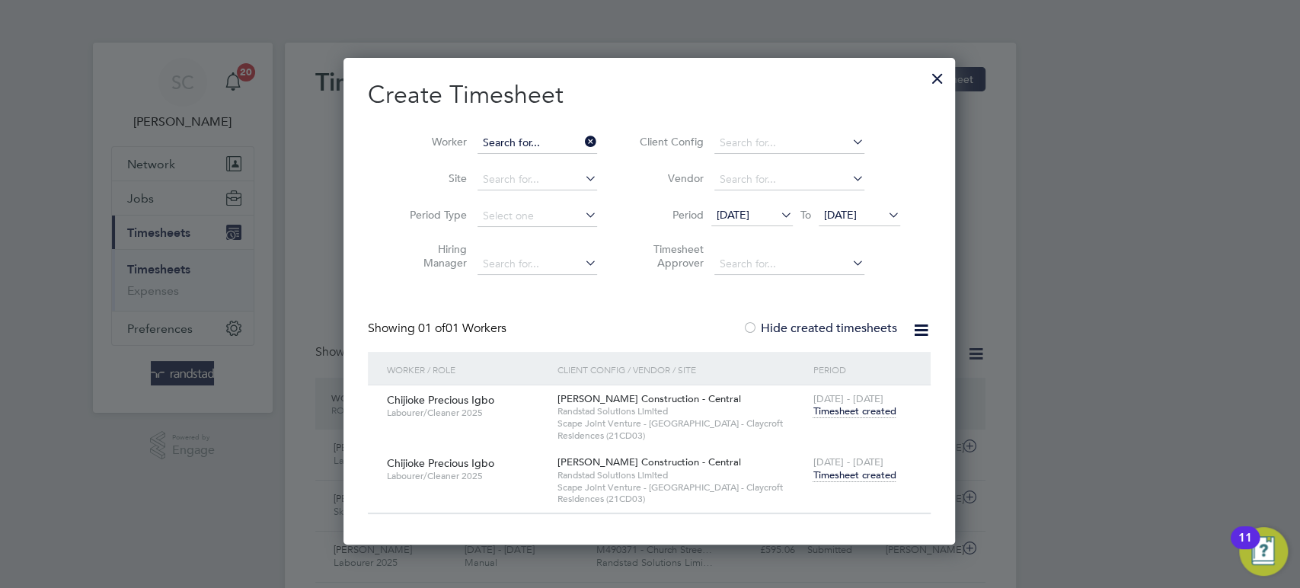
click at [535, 145] on input at bounding box center [538, 143] width 120 height 21
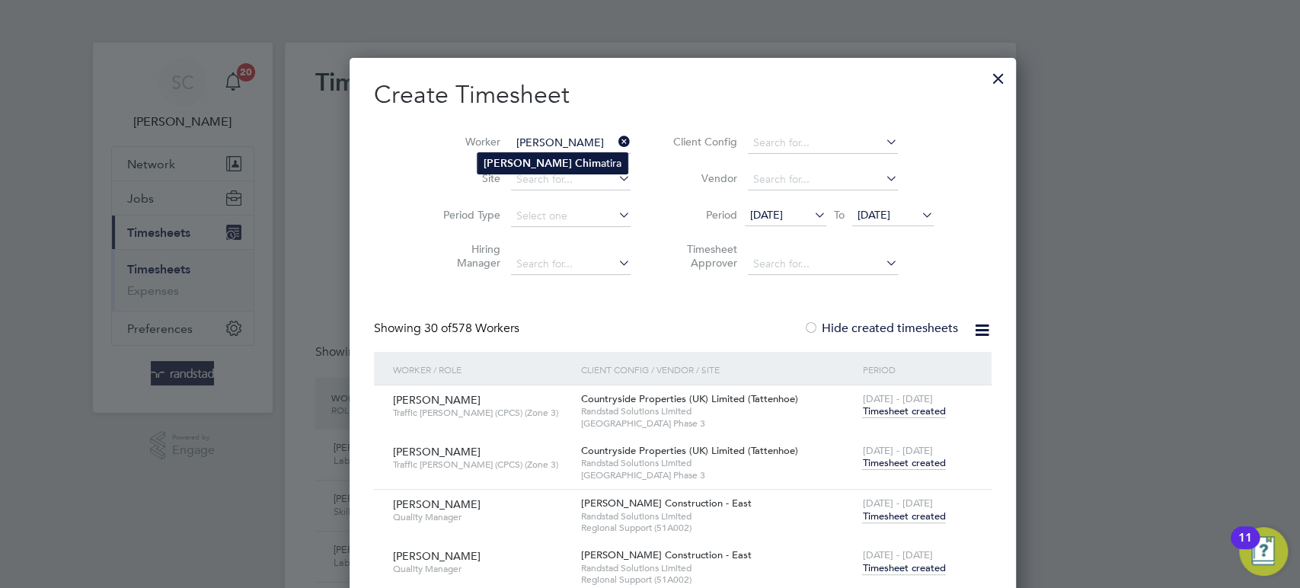
click at [575, 164] on b "Chim" at bounding box center [588, 163] width 26 height 13
type input "[PERSON_NAME]"
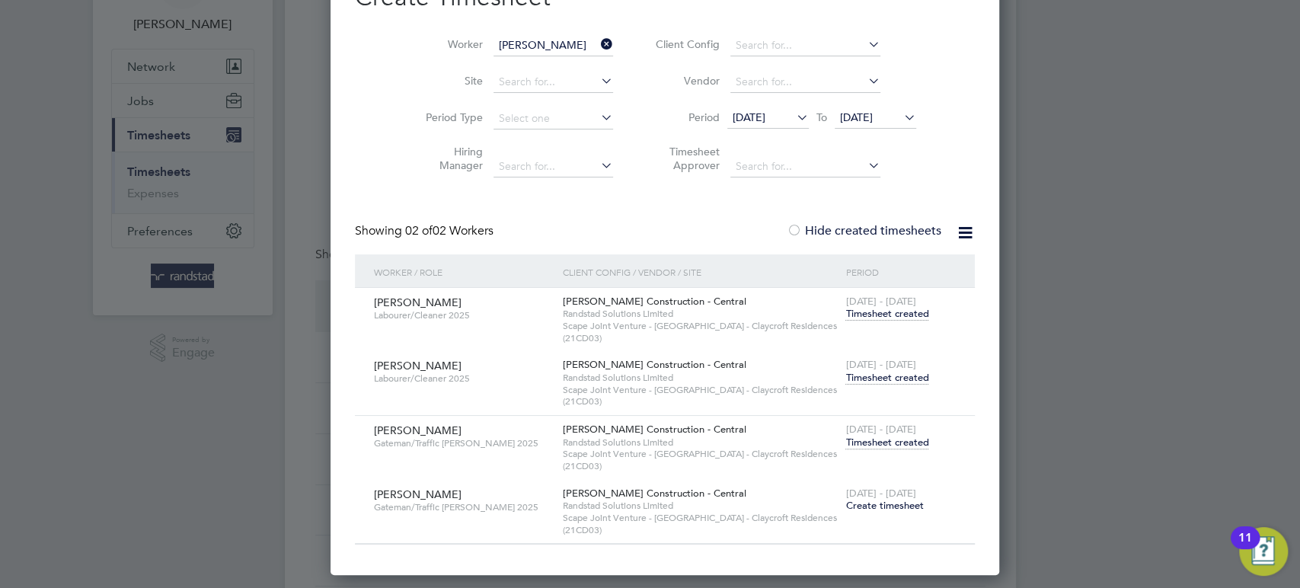
click at [864, 373] on span "Timesheet created" at bounding box center [886, 378] width 83 height 14
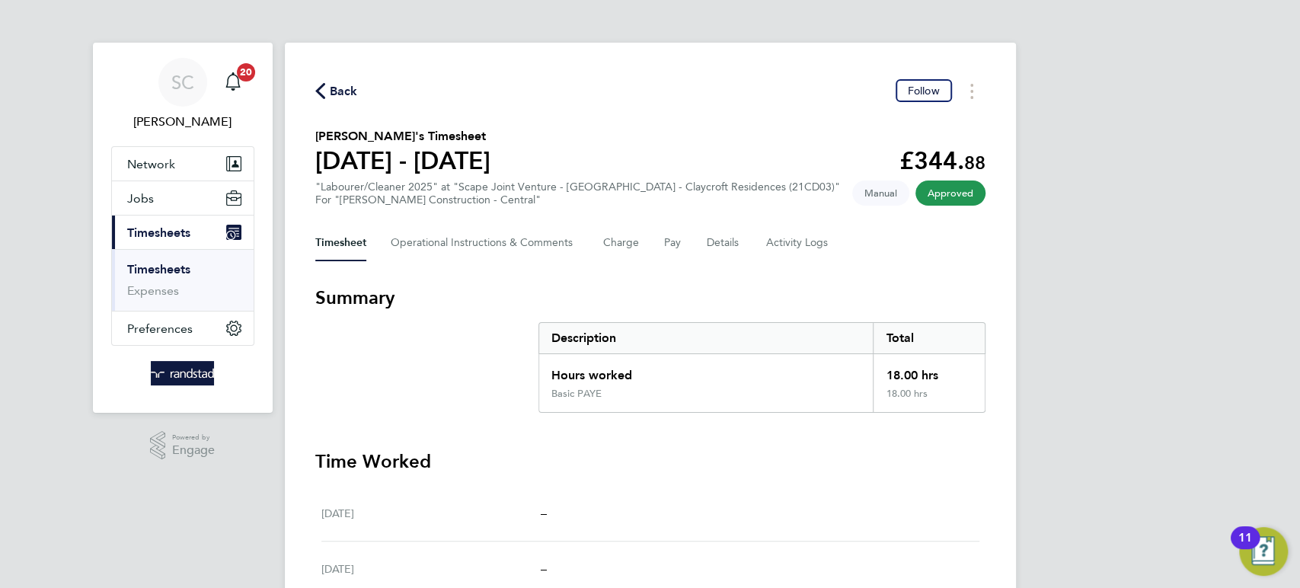
click at [350, 88] on span "Back" at bounding box center [344, 91] width 28 height 18
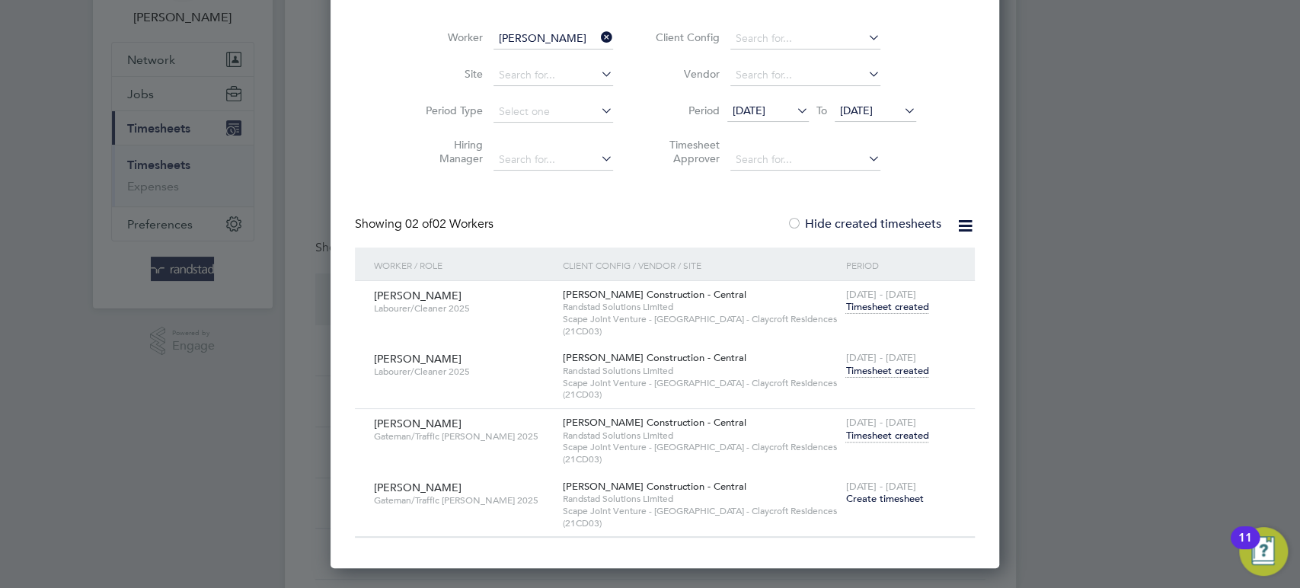
click at [863, 432] on span "Timesheet created" at bounding box center [886, 436] width 83 height 14
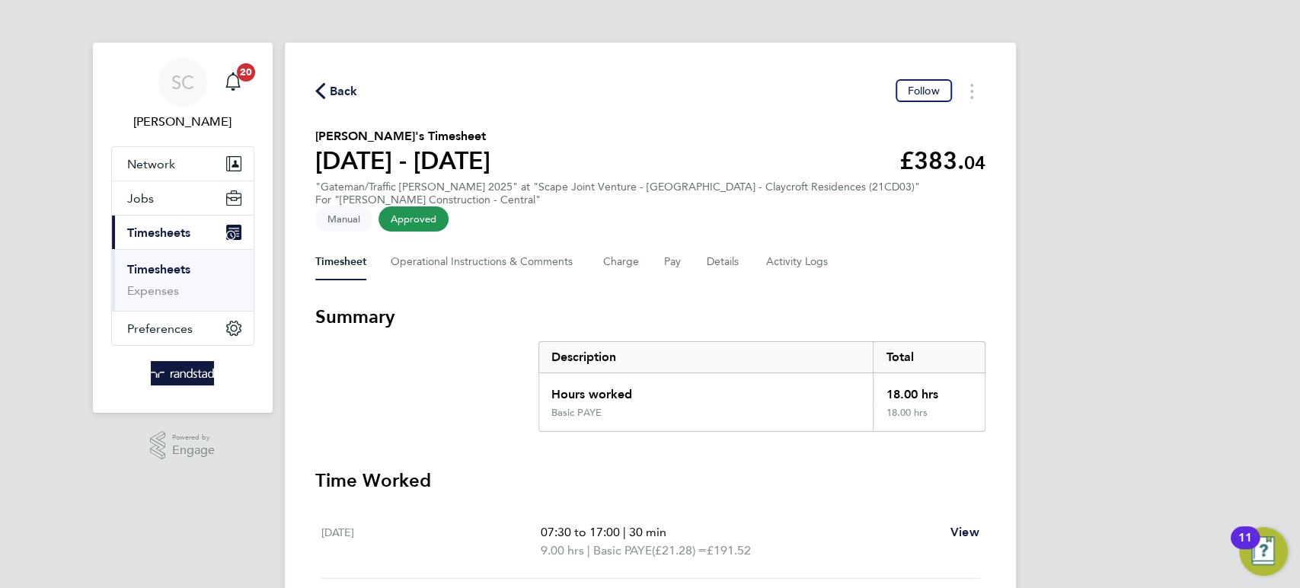
click at [341, 95] on span "Back" at bounding box center [344, 91] width 28 height 18
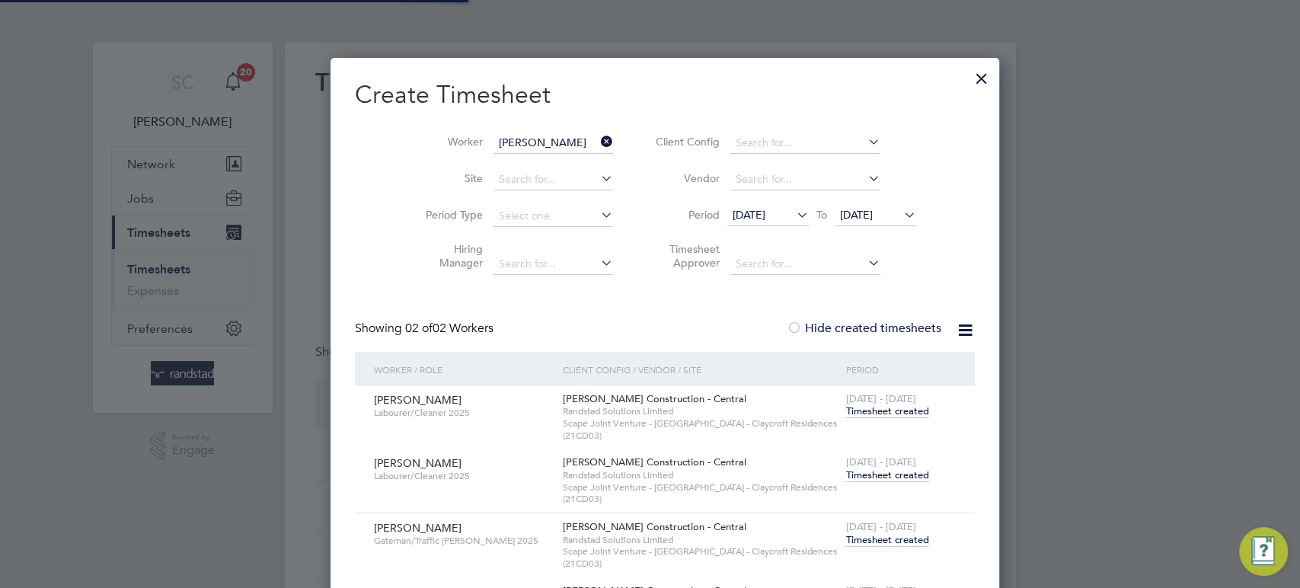
scroll to position [38, 132]
click at [530, 142] on input at bounding box center [554, 143] width 120 height 21
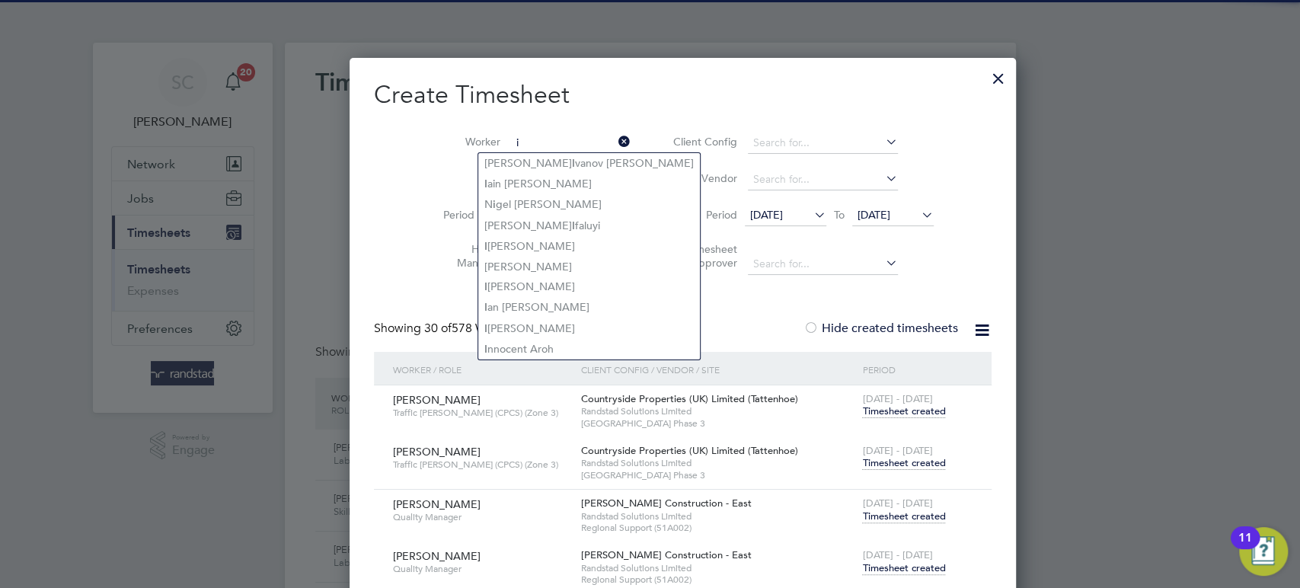
type input "i"
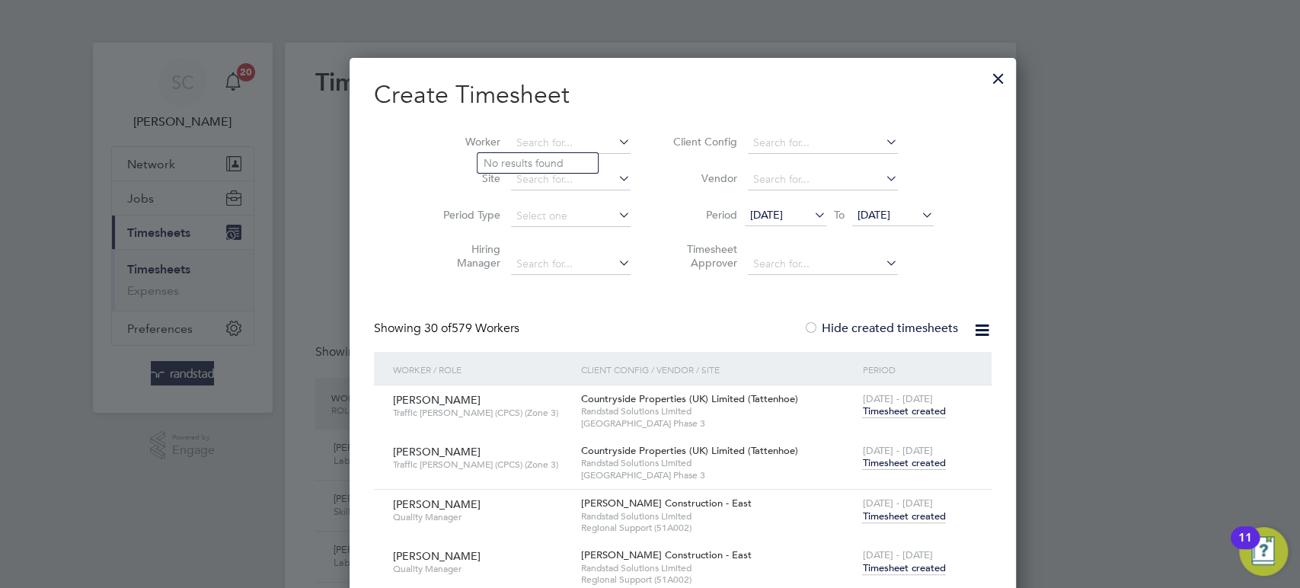
scroll to position [4816, 600]
type input "y"
click at [985, 78] on div at bounding box center [998, 74] width 27 height 27
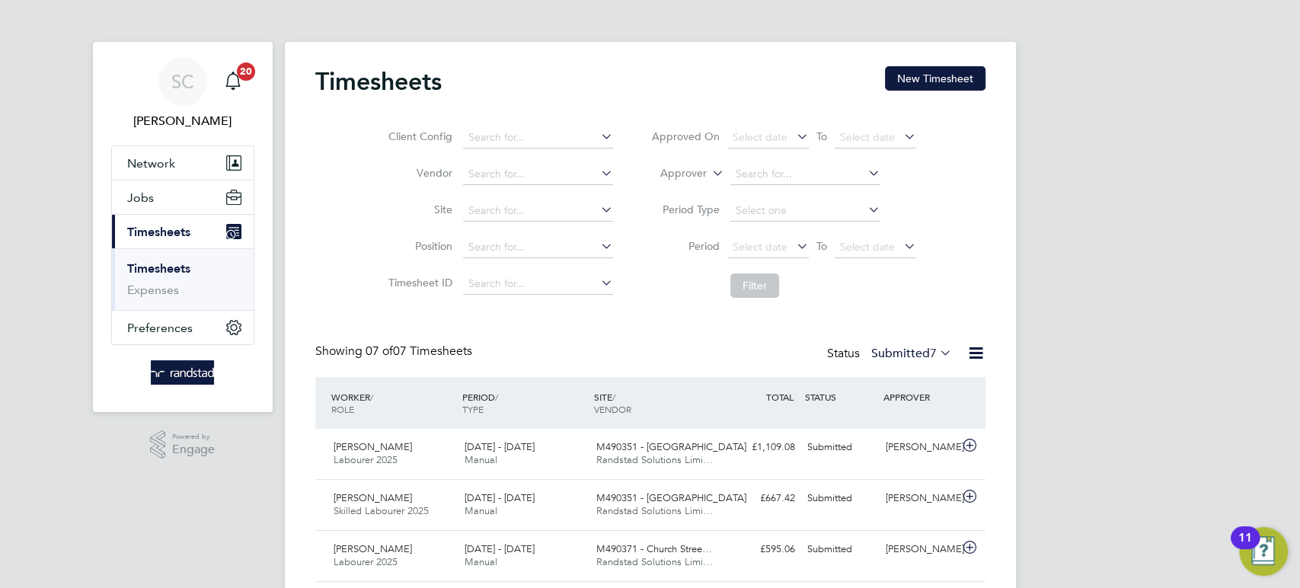
scroll to position [0, 0]
click at [926, 85] on button "New Timesheet" at bounding box center [935, 79] width 101 height 24
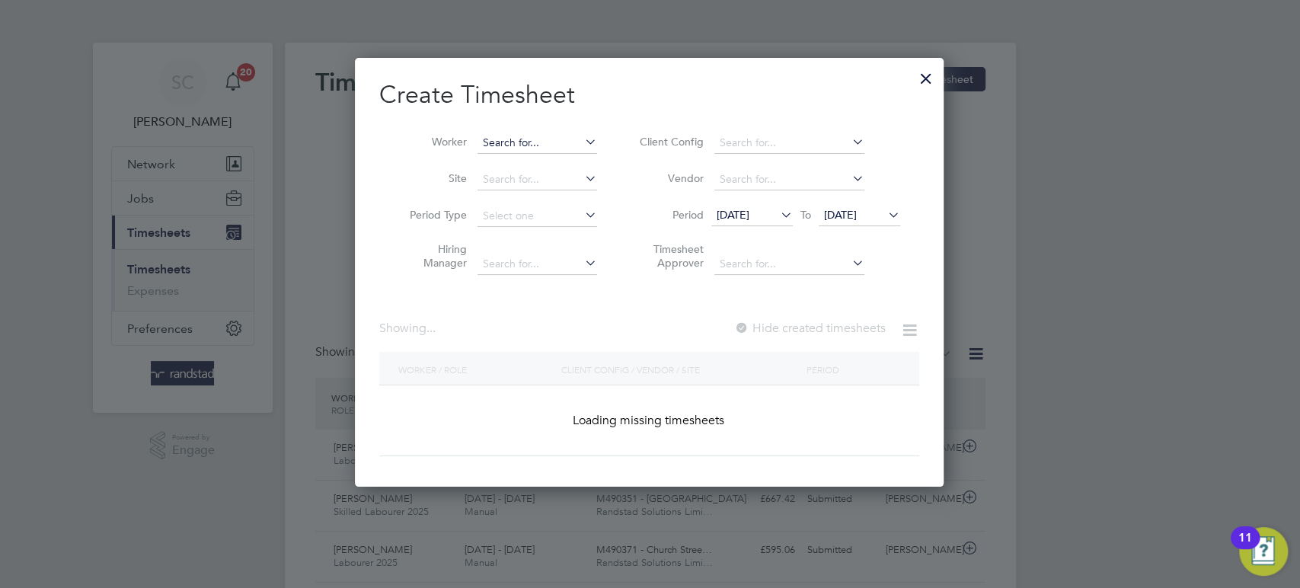
scroll to position [2937, 590]
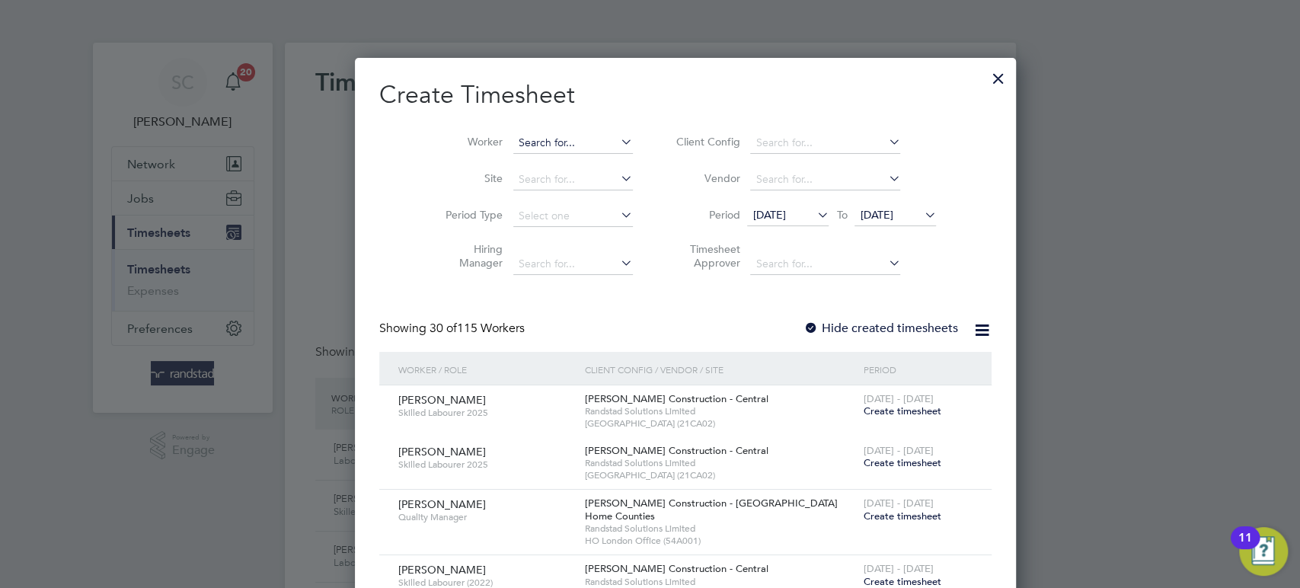
click at [519, 136] on input at bounding box center [573, 143] width 120 height 21
type input "[PERSON_NAME]"
click at [519, 158] on b "[PERSON_NAME]" at bounding box center [528, 163] width 88 height 13
type input "[PERSON_NAME]"
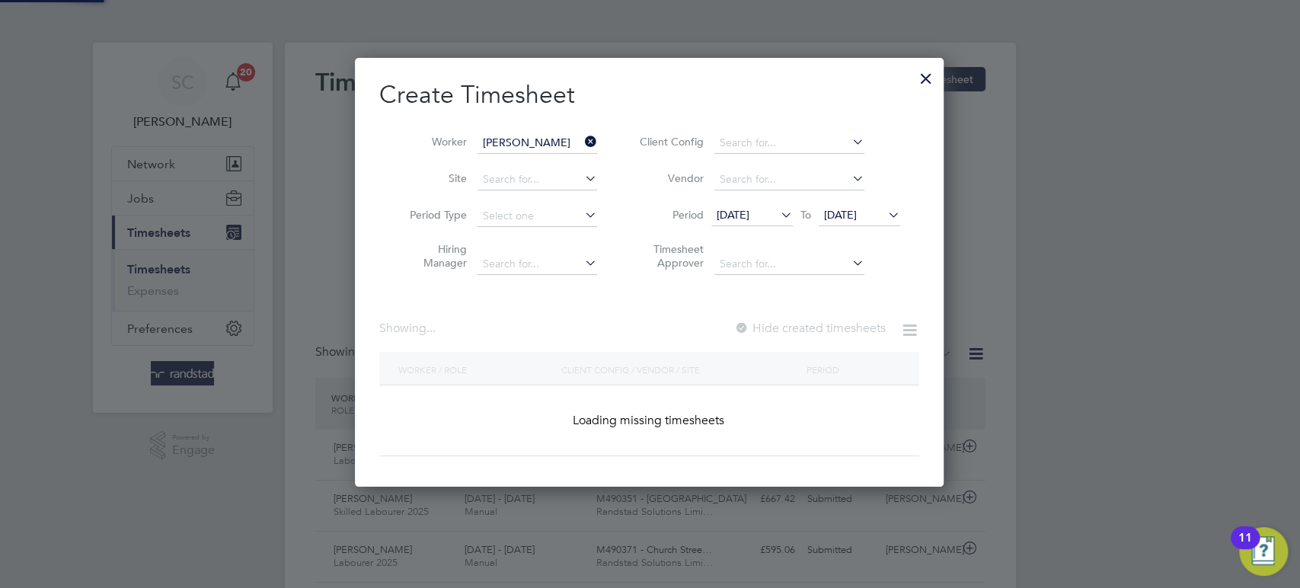
scroll to position [428, 590]
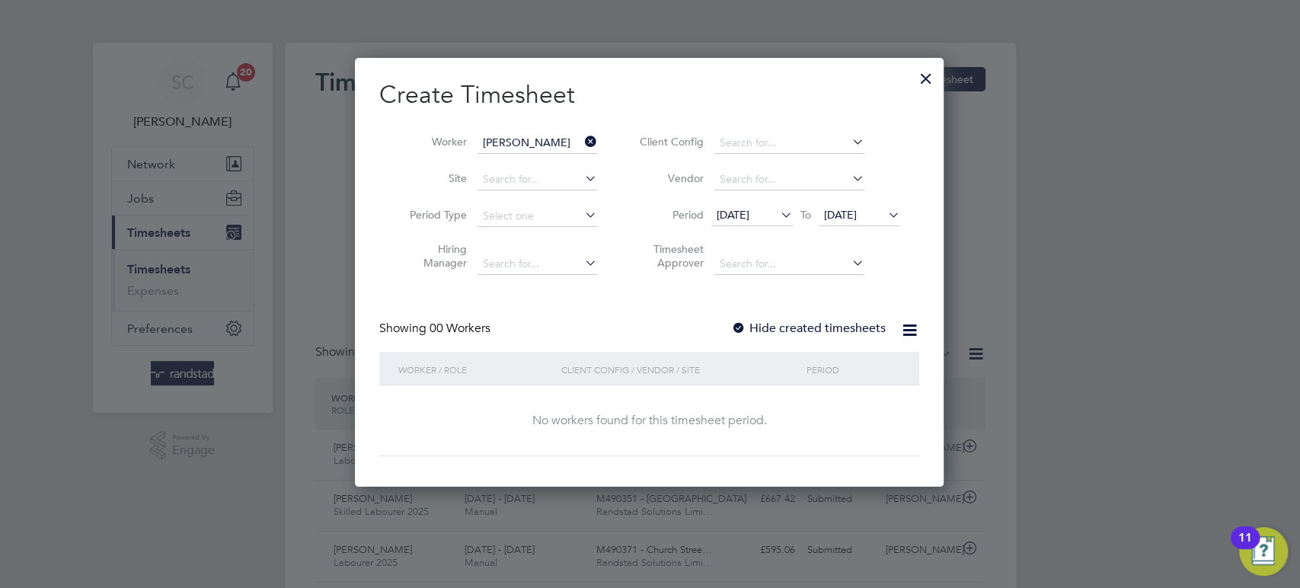
click at [741, 324] on div at bounding box center [738, 328] width 15 height 15
click at [851, 217] on span "[DATE]" at bounding box center [840, 215] width 33 height 14
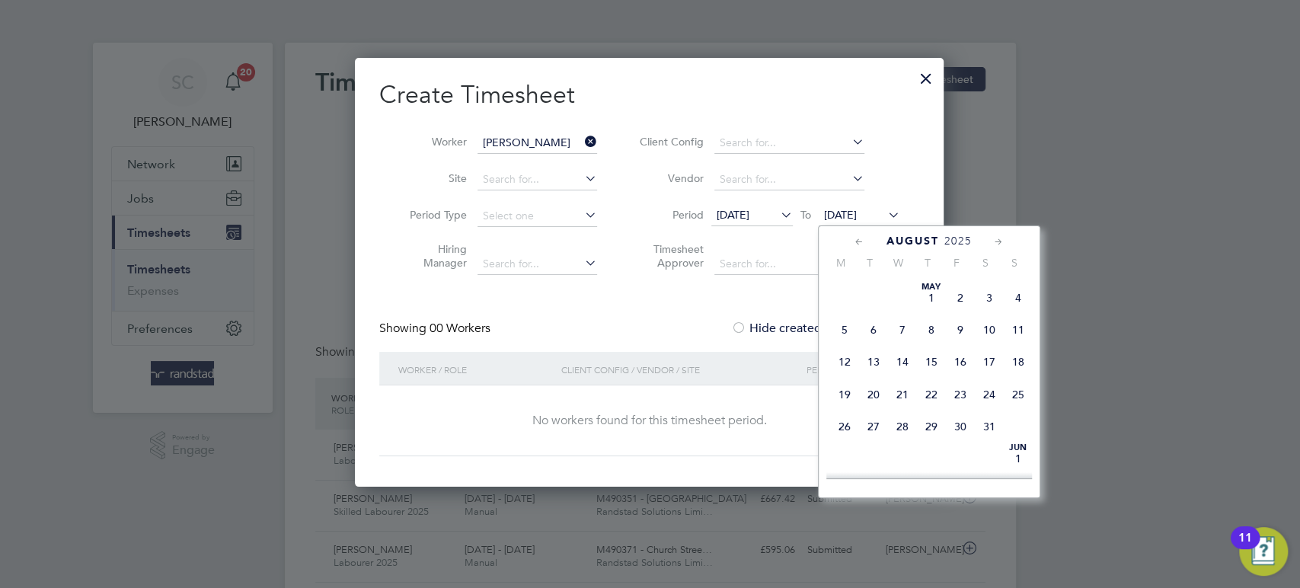
scroll to position [602, 0]
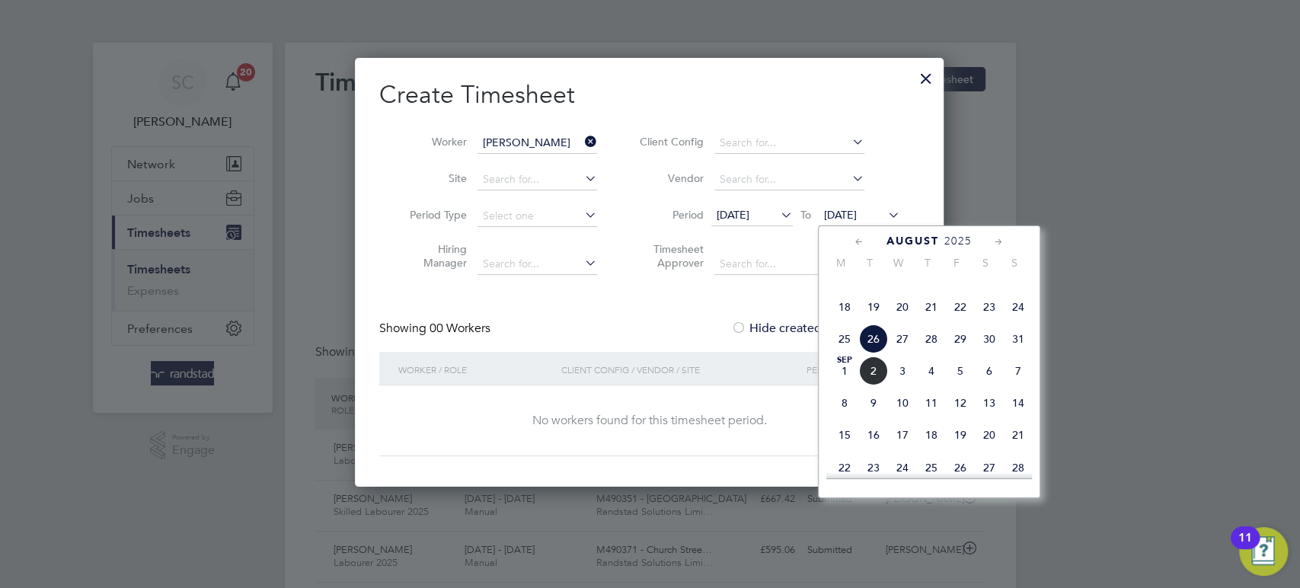
click at [956, 353] on span "29" at bounding box center [960, 338] width 29 height 29
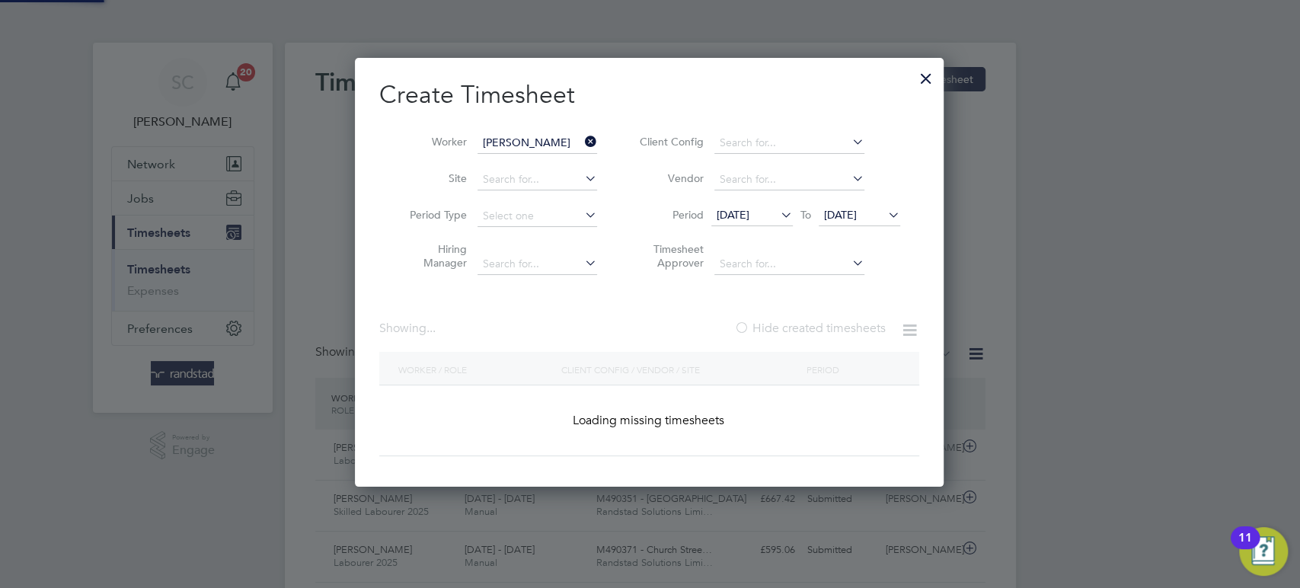
scroll to position [462, 590]
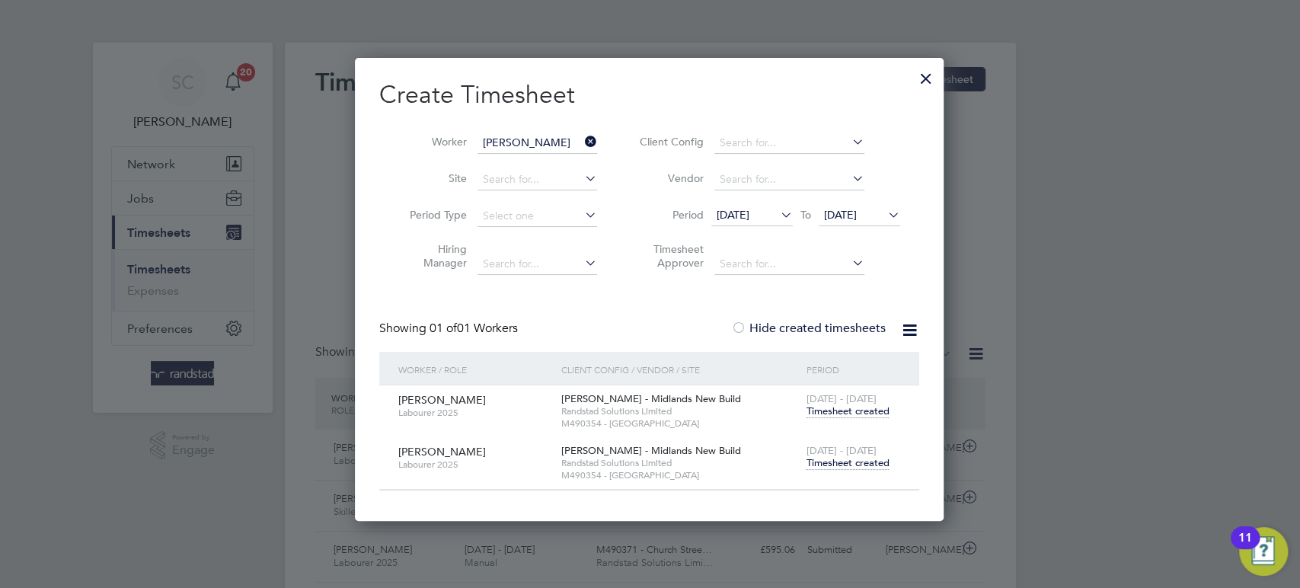
click at [830, 458] on span "Timesheet created" at bounding box center [847, 463] width 83 height 14
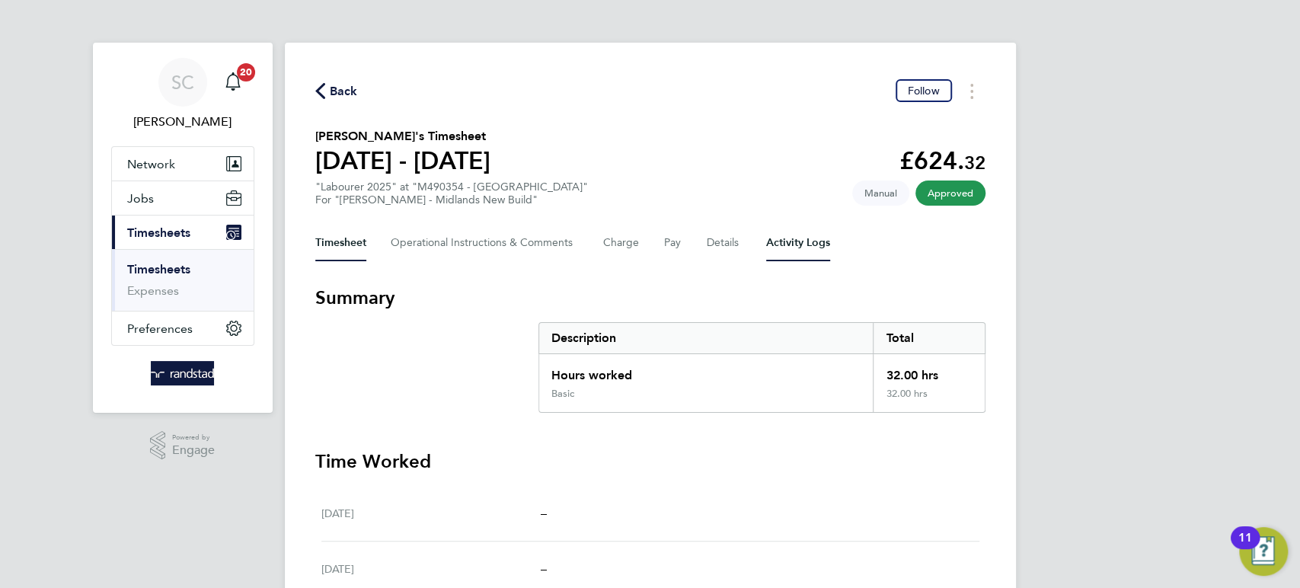
click at [778, 238] on Logs-tab "Activity Logs" at bounding box center [798, 243] width 64 height 37
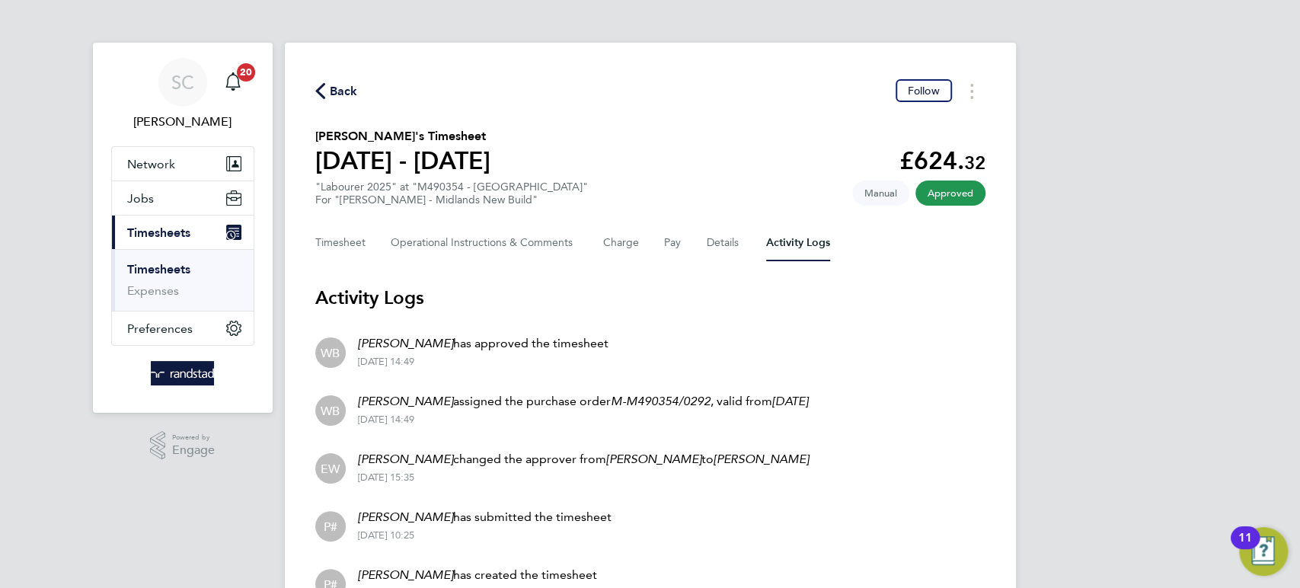
click at [340, 88] on span "Back" at bounding box center [344, 91] width 28 height 18
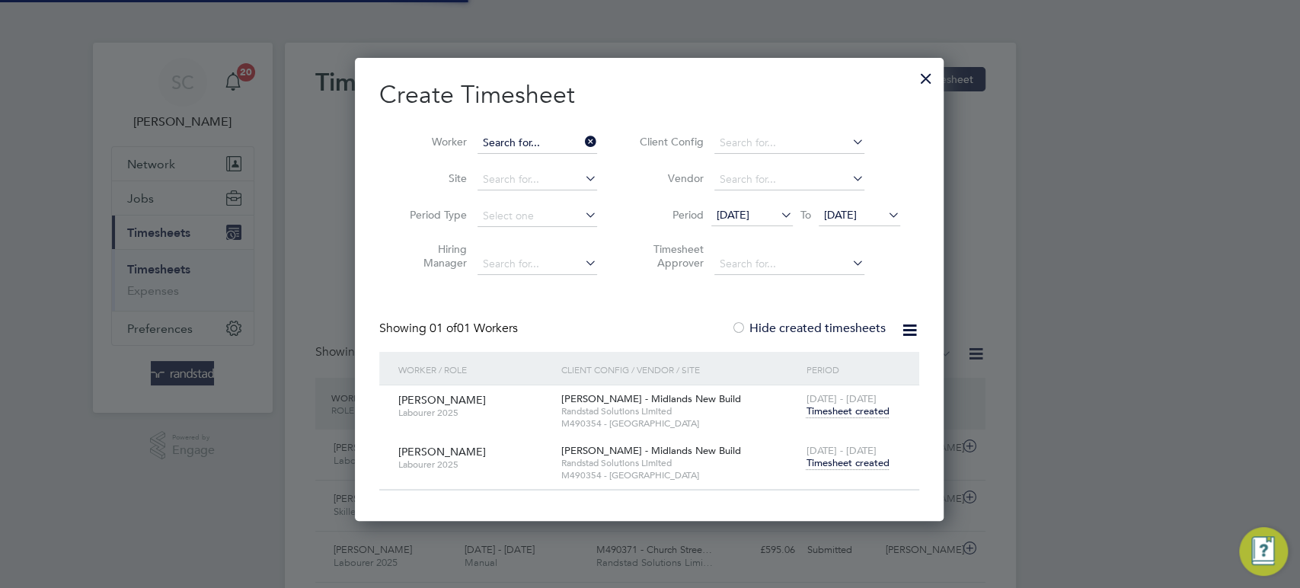
scroll to position [38, 132]
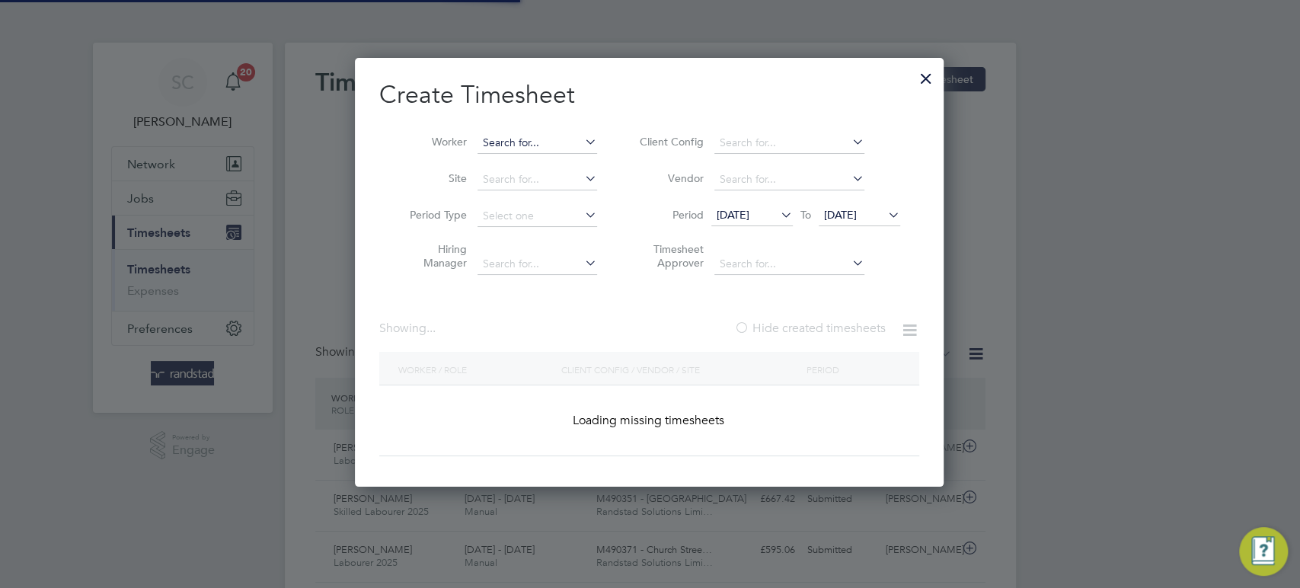
click at [530, 147] on input at bounding box center [538, 143] width 120 height 21
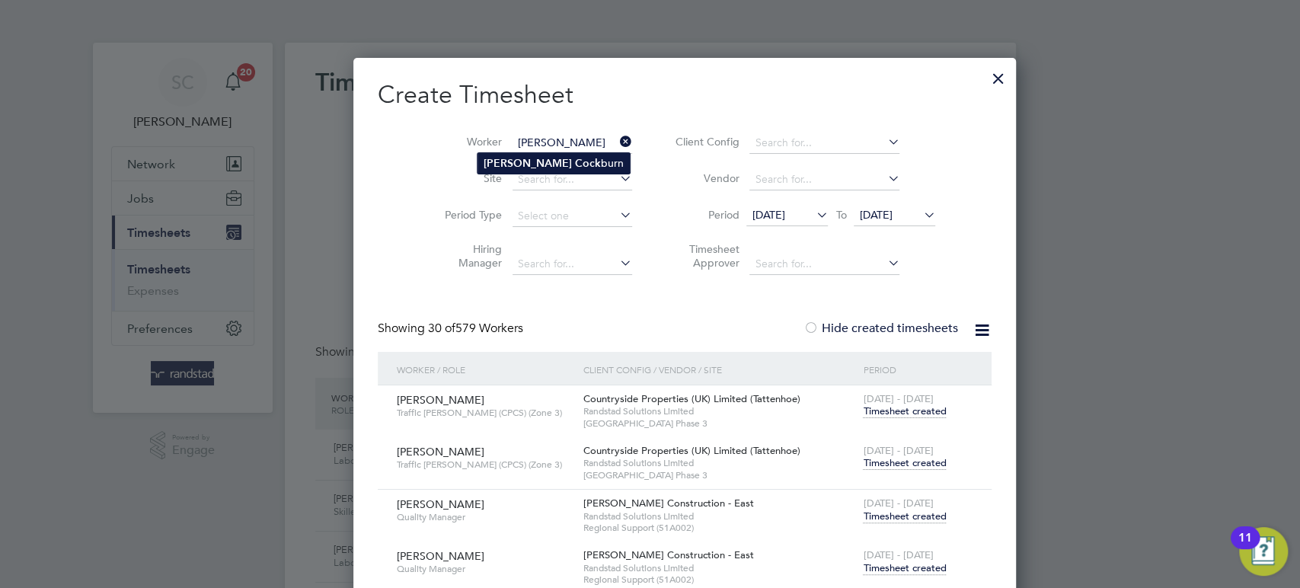
click at [513, 171] on li "[PERSON_NAME] burn" at bounding box center [554, 163] width 152 height 21
type input "[PERSON_NAME]"
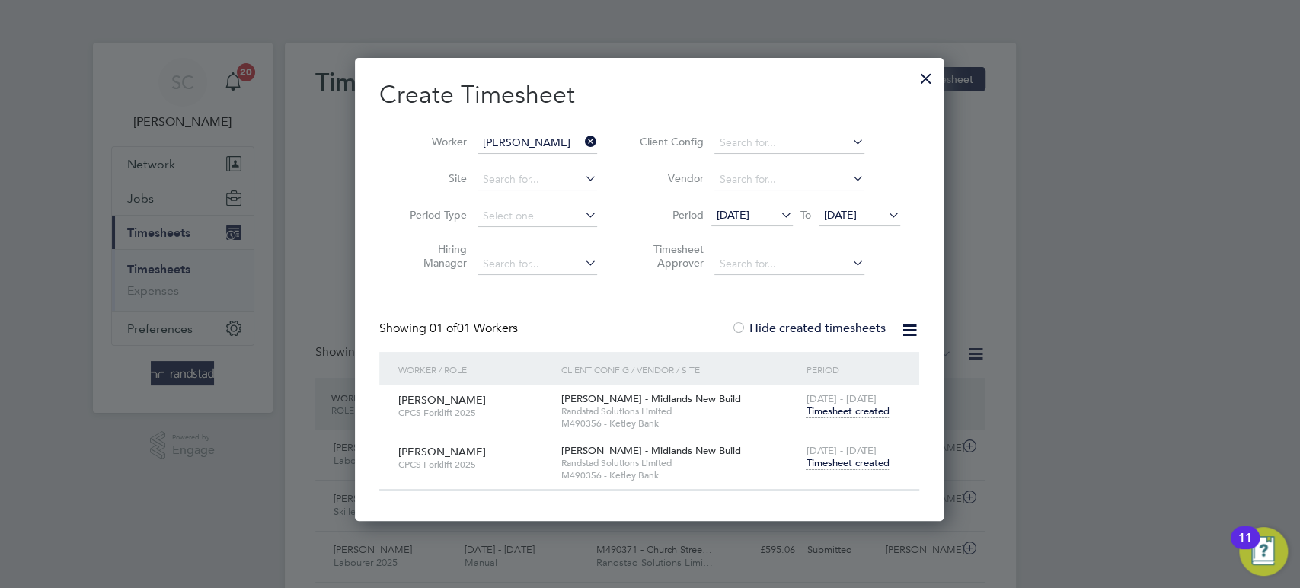
click at [832, 459] on span "Timesheet created" at bounding box center [847, 463] width 83 height 14
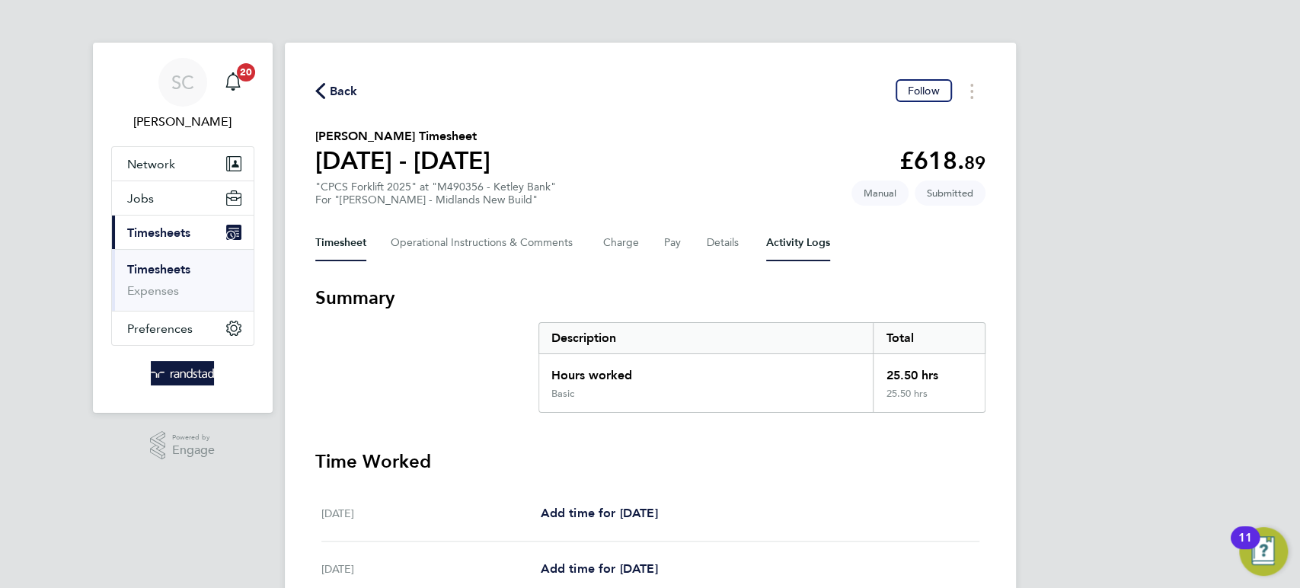
click at [799, 246] on Logs-tab "Activity Logs" at bounding box center [798, 243] width 64 height 37
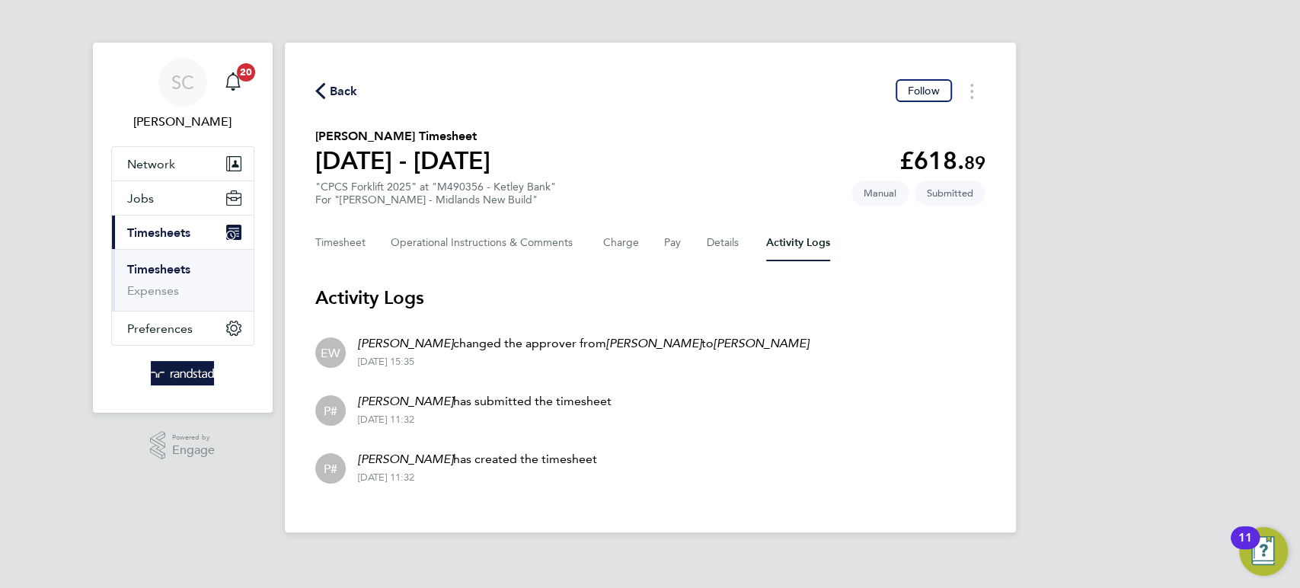
click at [160, 264] on link "Timesheets" at bounding box center [158, 269] width 63 height 14
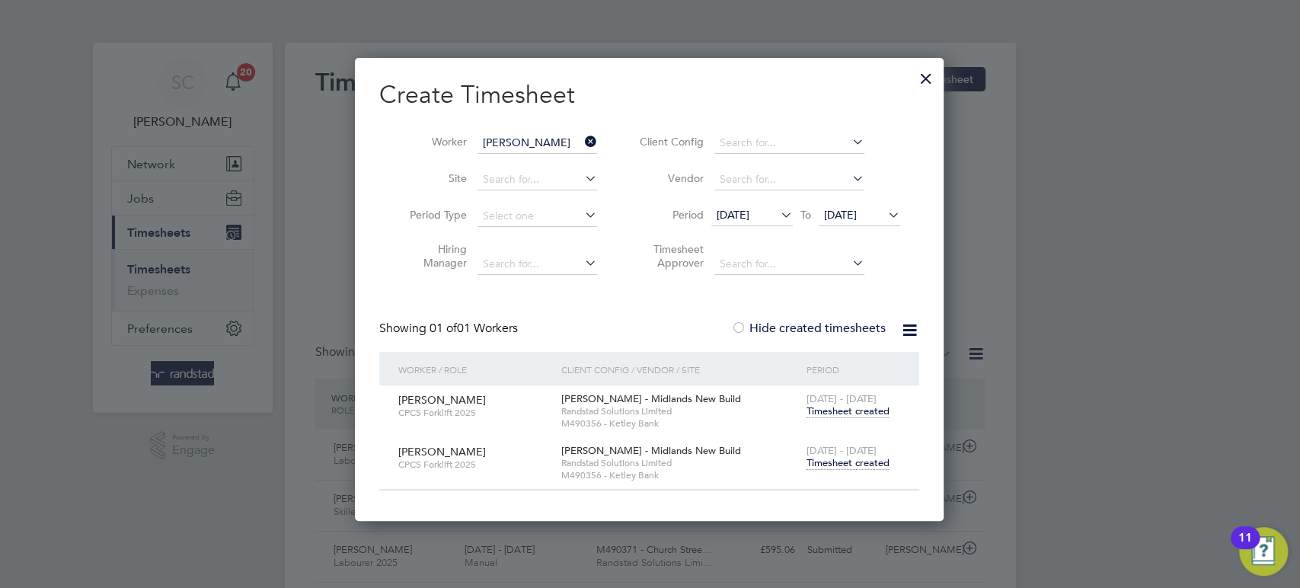
click at [582, 136] on icon at bounding box center [582, 141] width 0 height 21
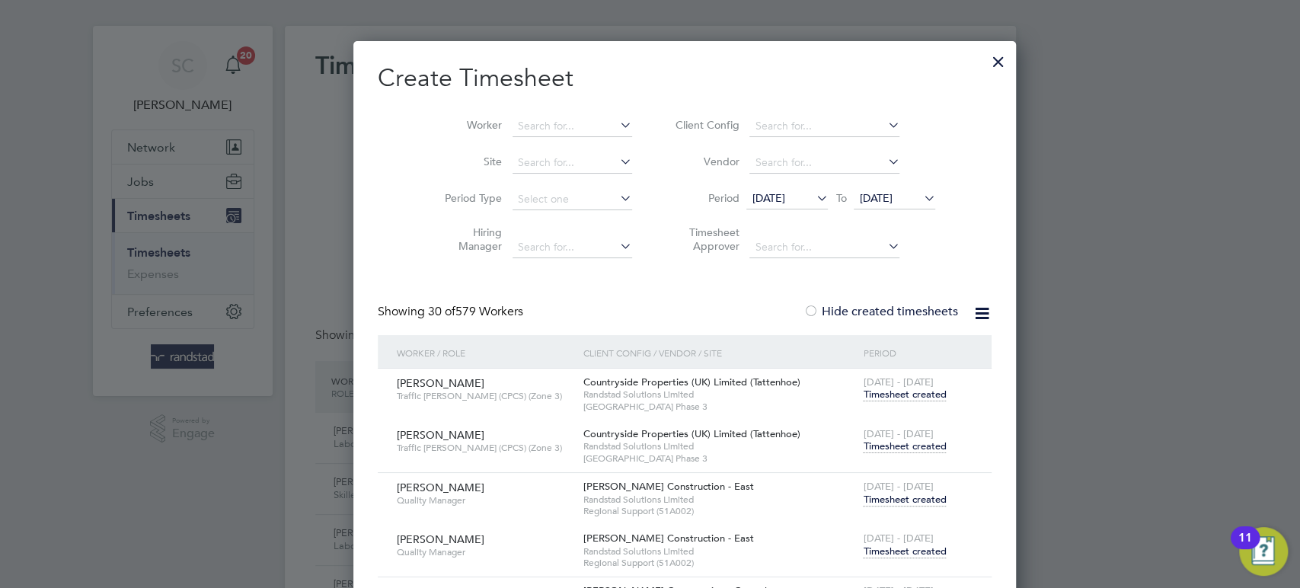
click at [752, 196] on span "[DATE]" at bounding box center [768, 198] width 33 height 14
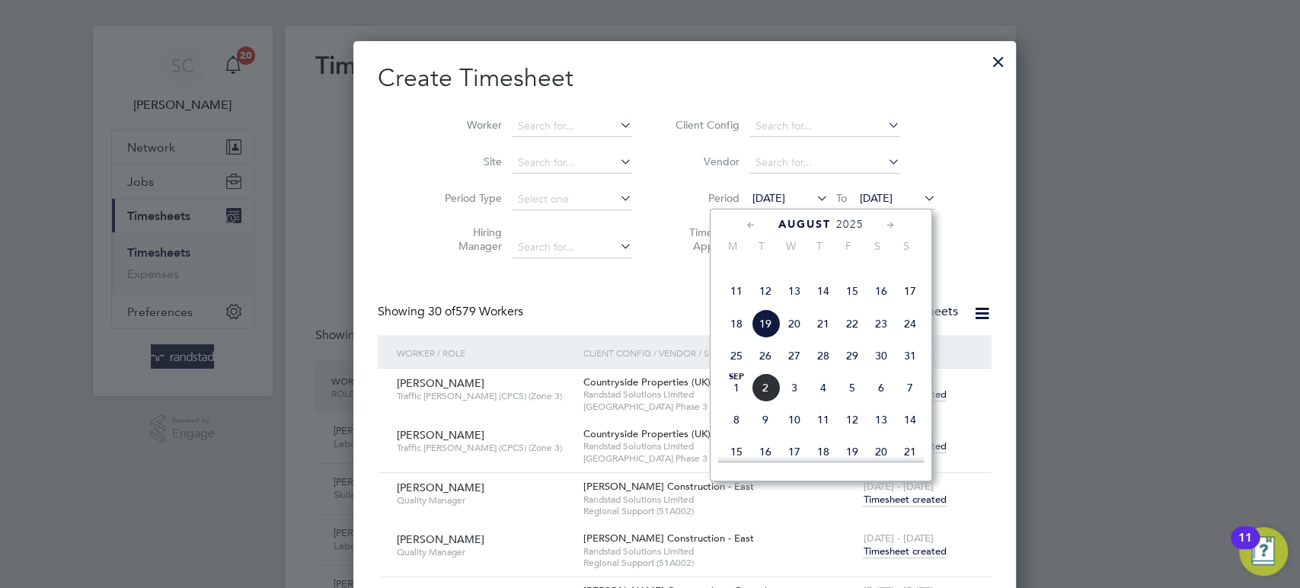
click at [733, 370] on span "25" at bounding box center [736, 355] width 29 height 29
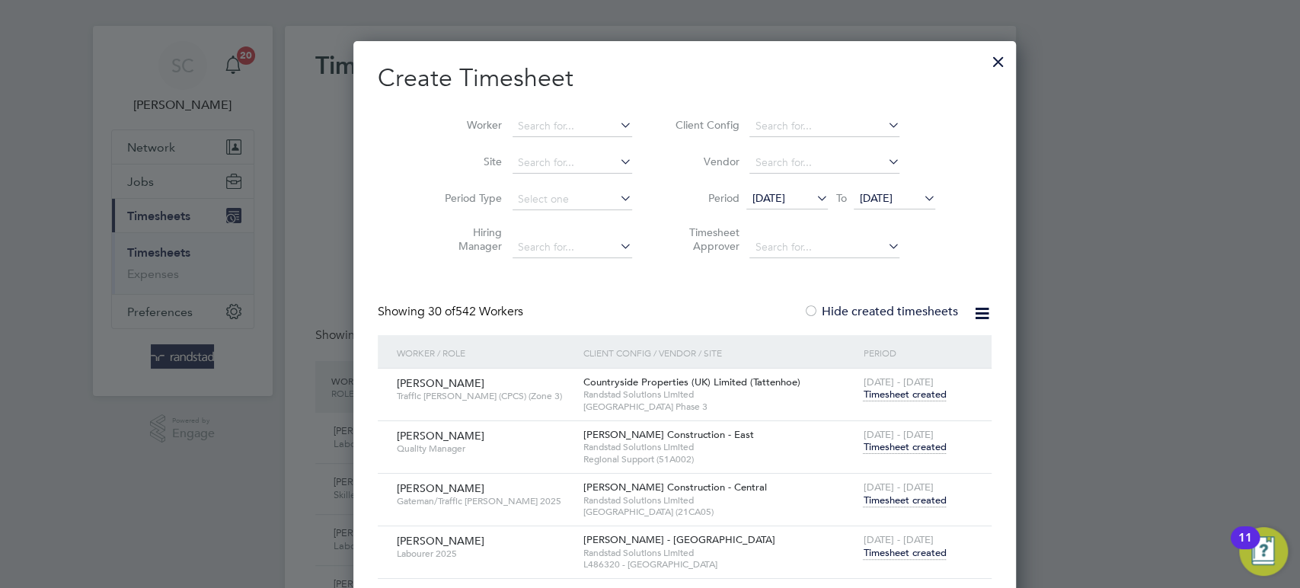
click at [985, 66] on div at bounding box center [998, 57] width 27 height 27
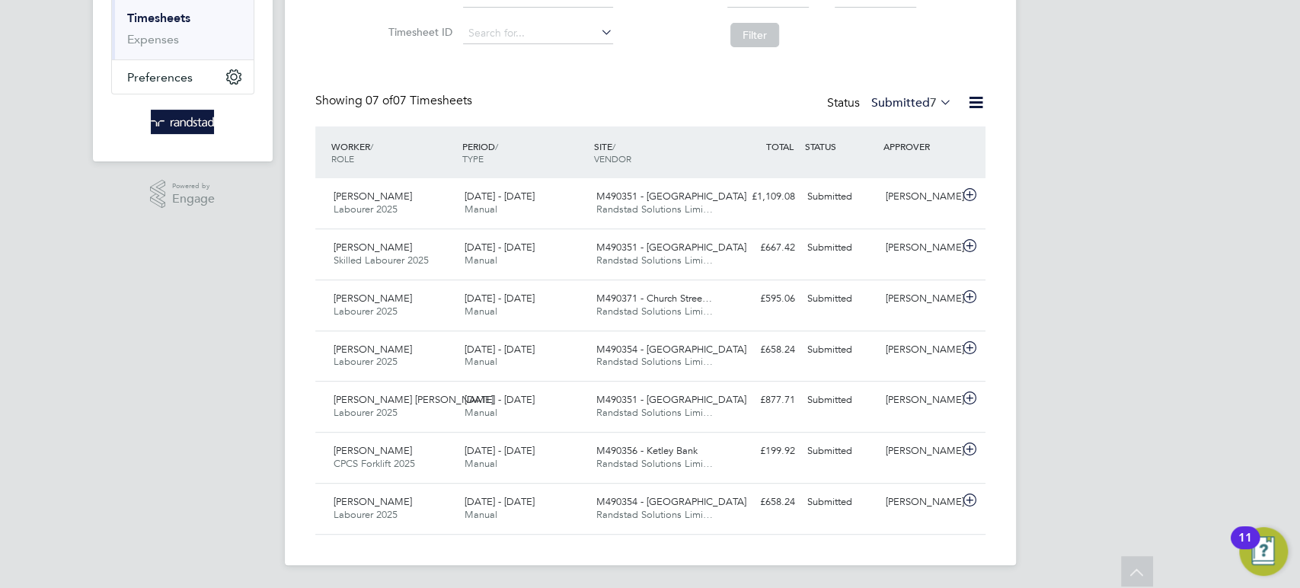
click at [914, 98] on label "Submitted 7" at bounding box center [911, 102] width 81 height 15
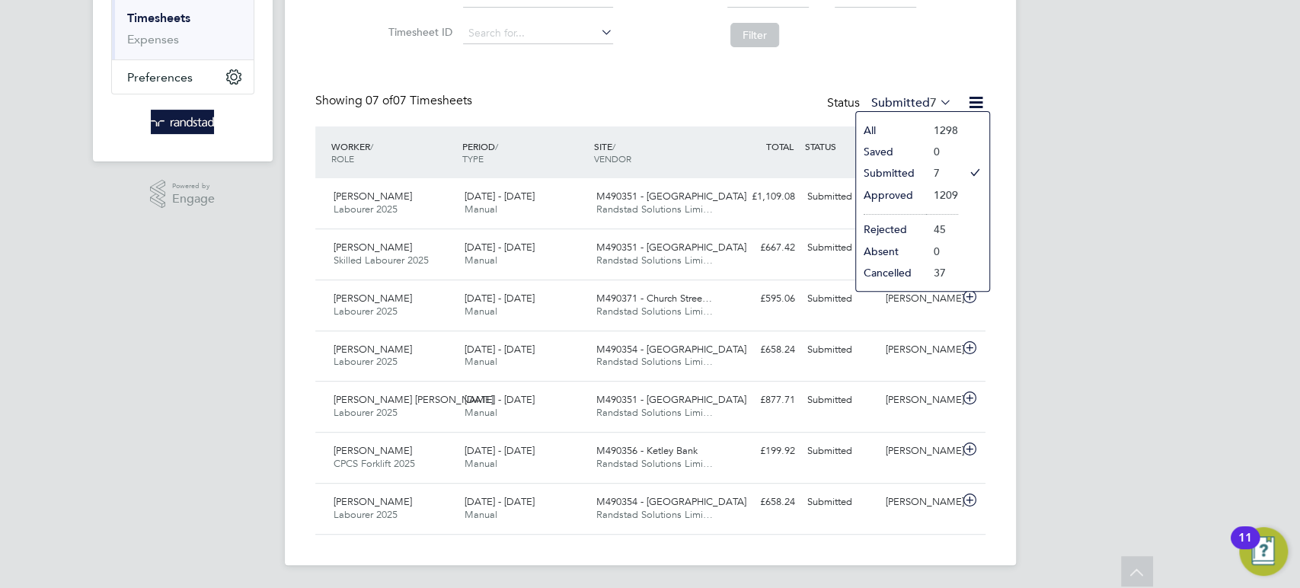
click at [874, 70] on div "Timesheets New Timesheet Client Config Vendor Site Position Timesheet ID Approv…" at bounding box center [650, 175] width 670 height 719
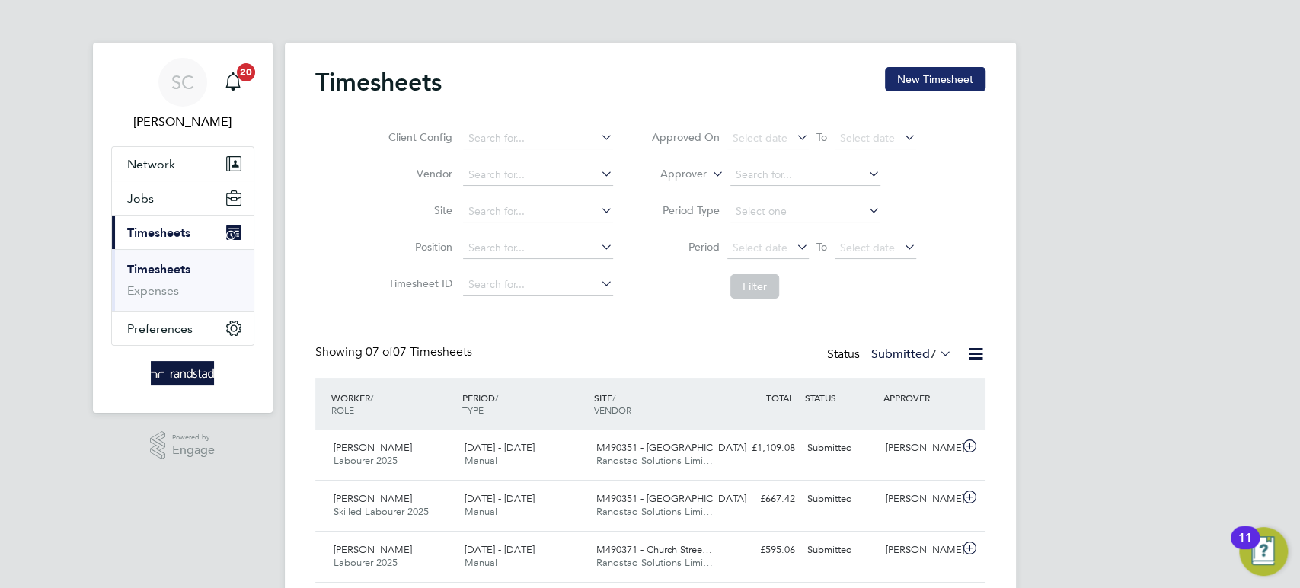
click at [907, 86] on button "New Timesheet" at bounding box center [935, 79] width 101 height 24
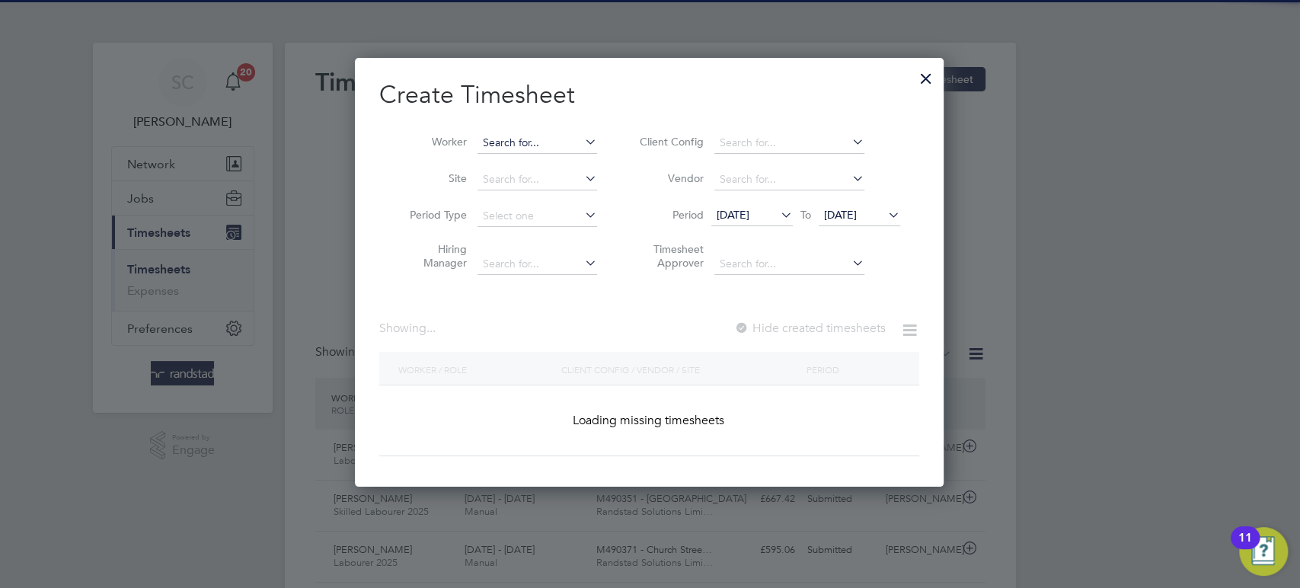
click at [510, 136] on input at bounding box center [538, 143] width 120 height 21
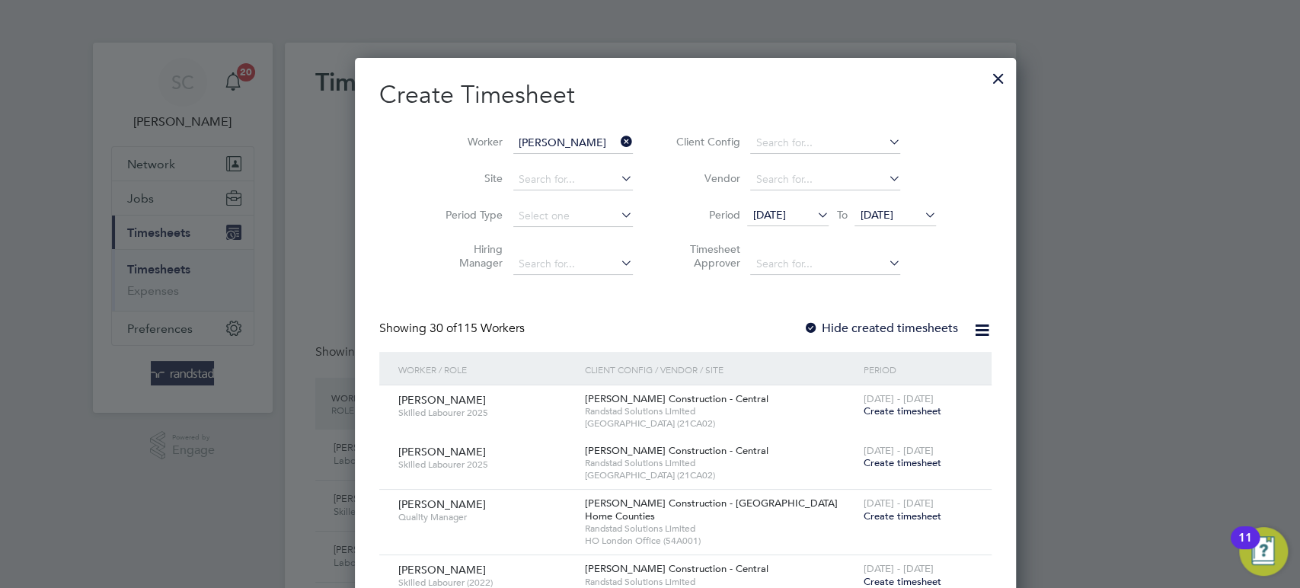
click at [497, 159] on b "[PERSON_NAME]" at bounding box center [528, 163] width 88 height 13
type input "[PERSON_NAME]"
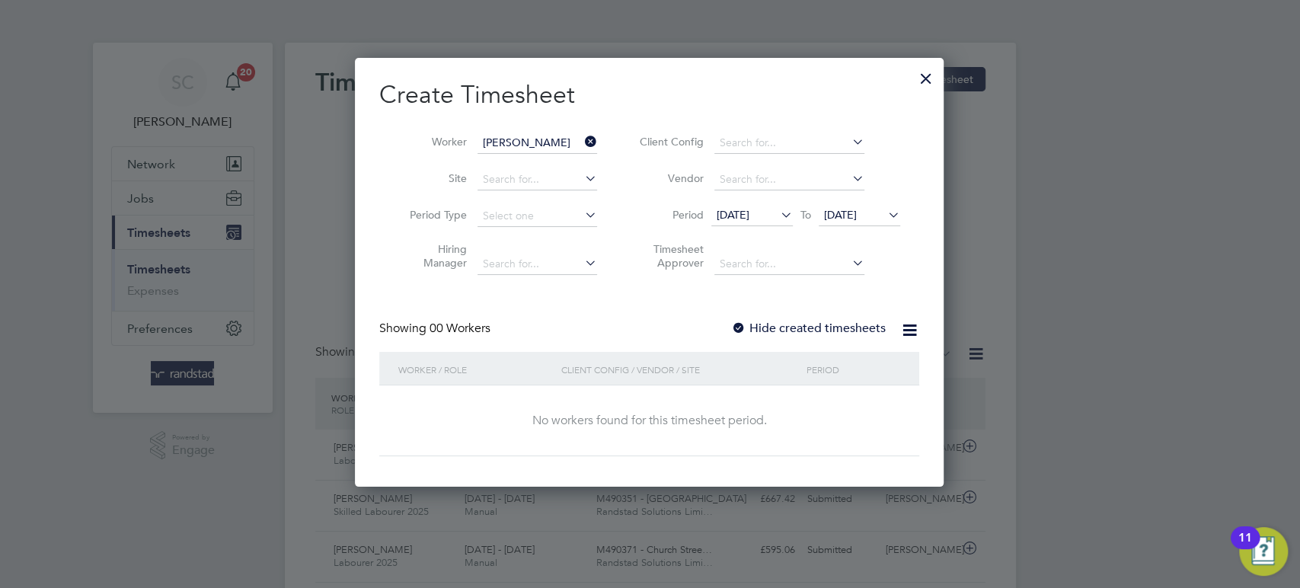
click at [851, 209] on span "[DATE]" at bounding box center [840, 215] width 33 height 14
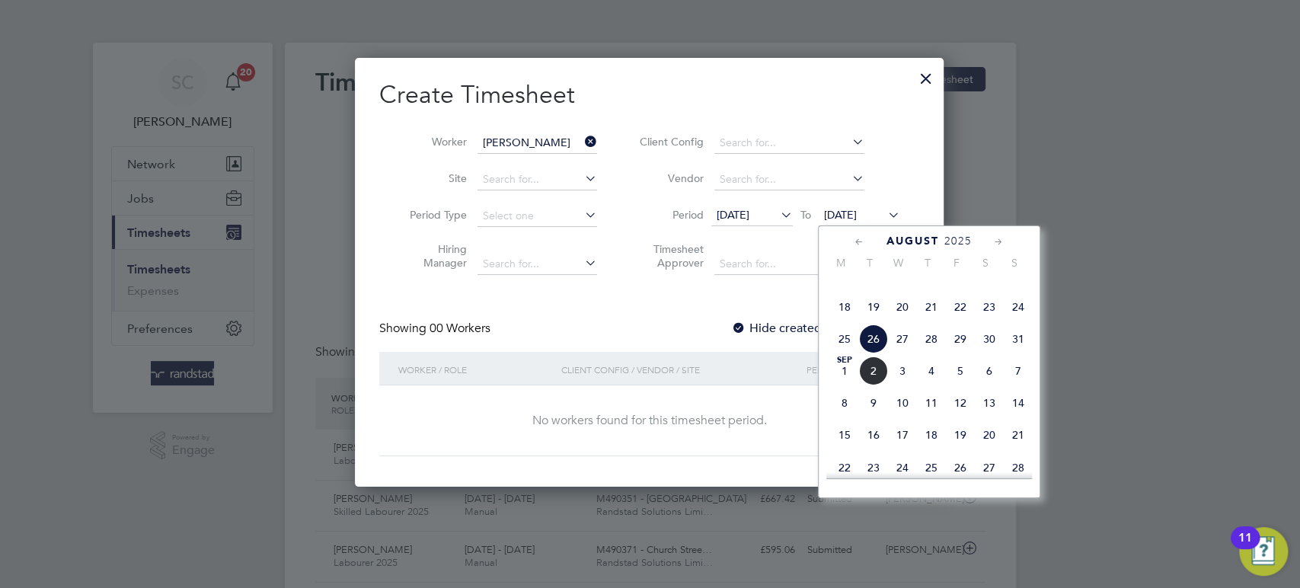
click at [957, 353] on span "29" at bounding box center [960, 338] width 29 height 29
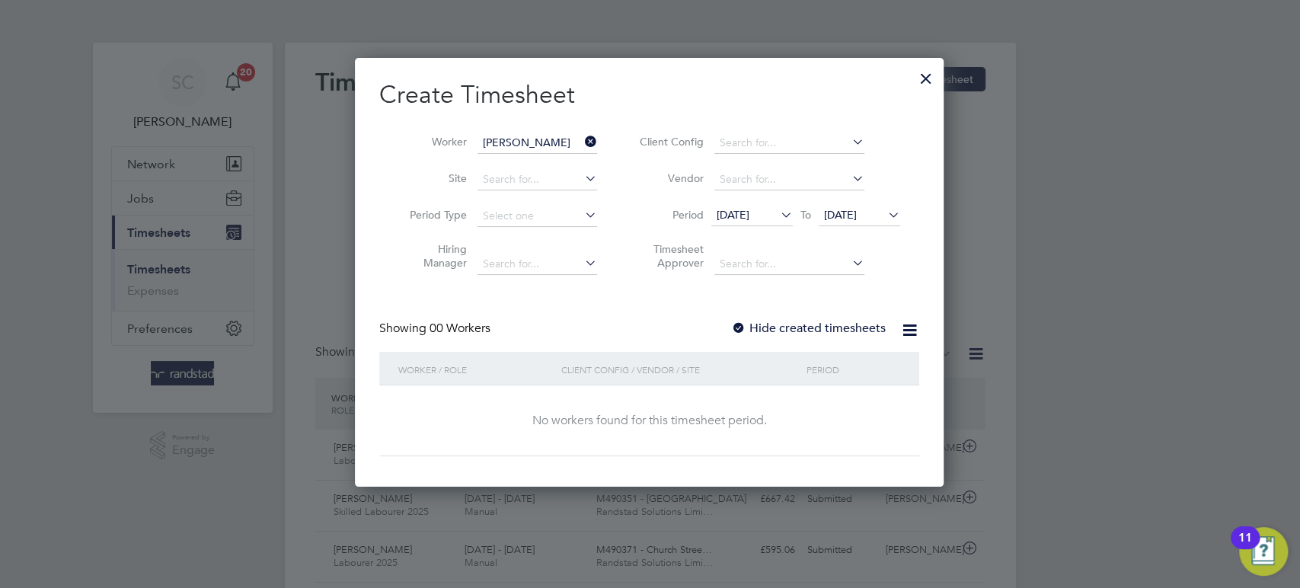
click at [737, 329] on div at bounding box center [738, 328] width 15 height 15
click at [857, 219] on span "[DATE]" at bounding box center [840, 215] width 33 height 14
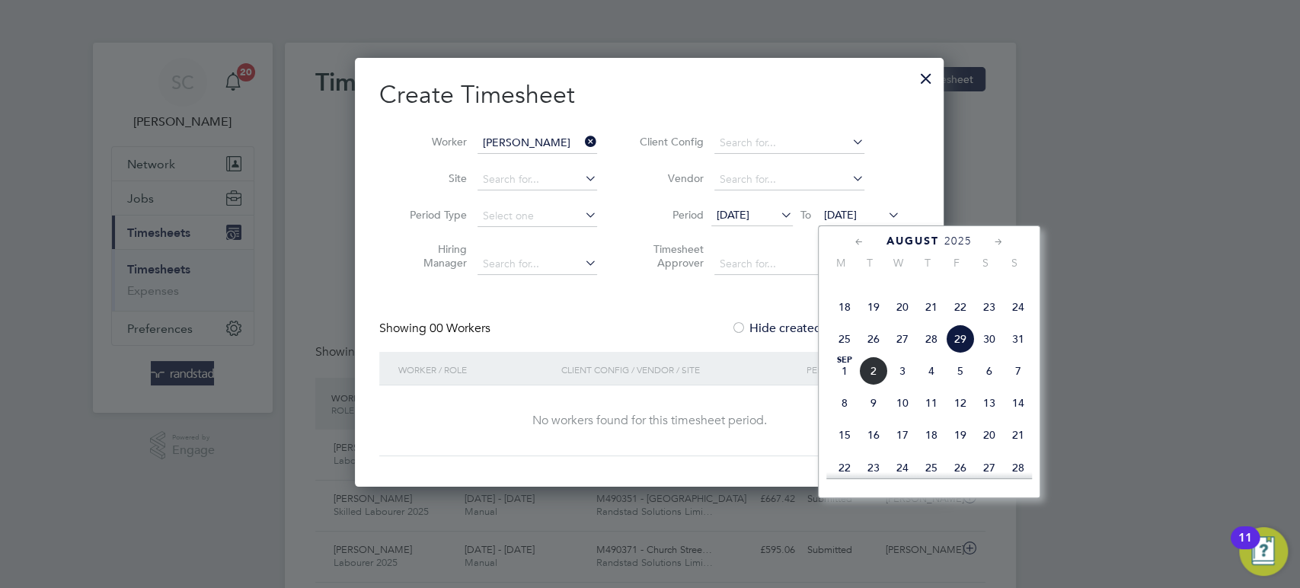
click at [846, 353] on span "25" at bounding box center [844, 338] width 29 height 29
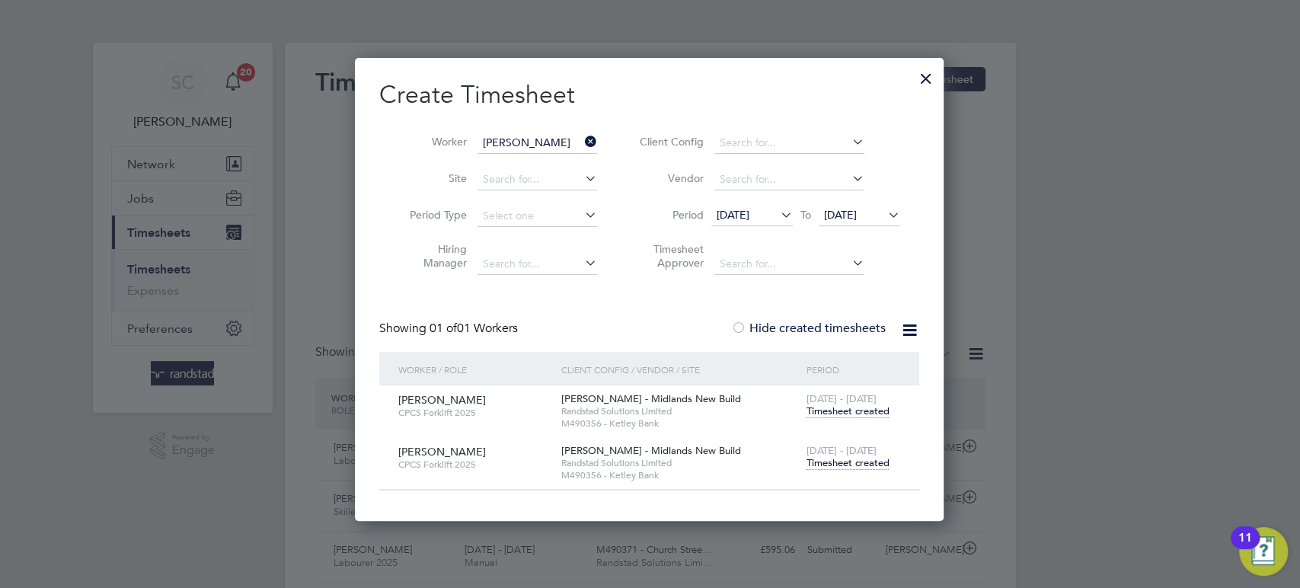
click at [842, 457] on span "Timesheet created" at bounding box center [847, 463] width 83 height 14
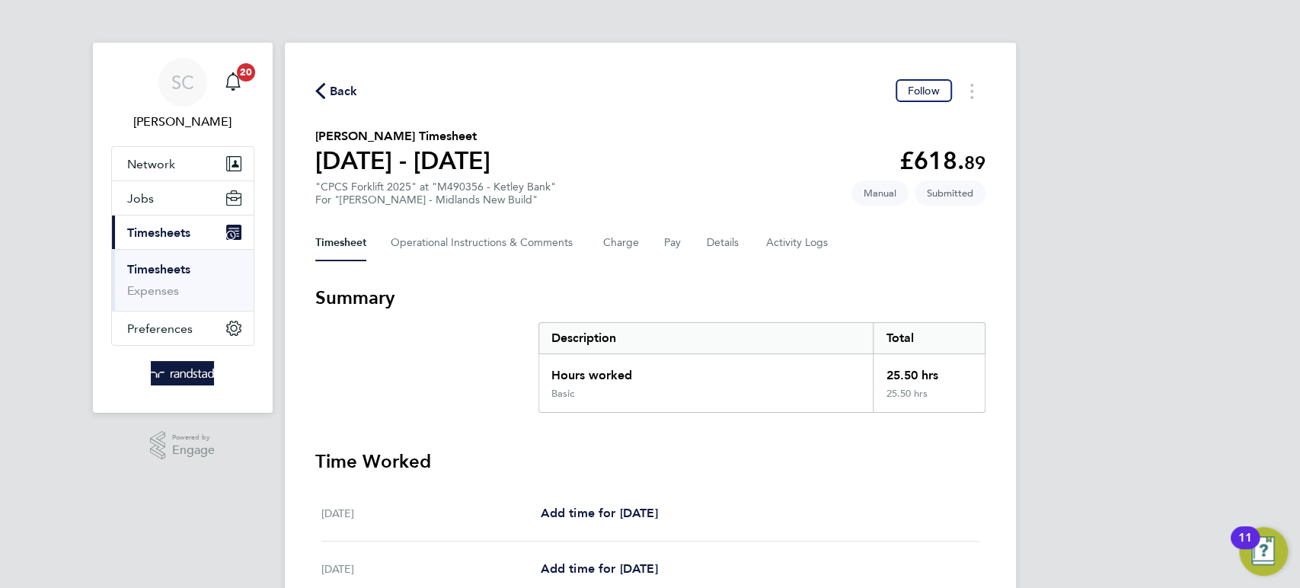
click at [155, 264] on link "Timesheets" at bounding box center [158, 269] width 63 height 14
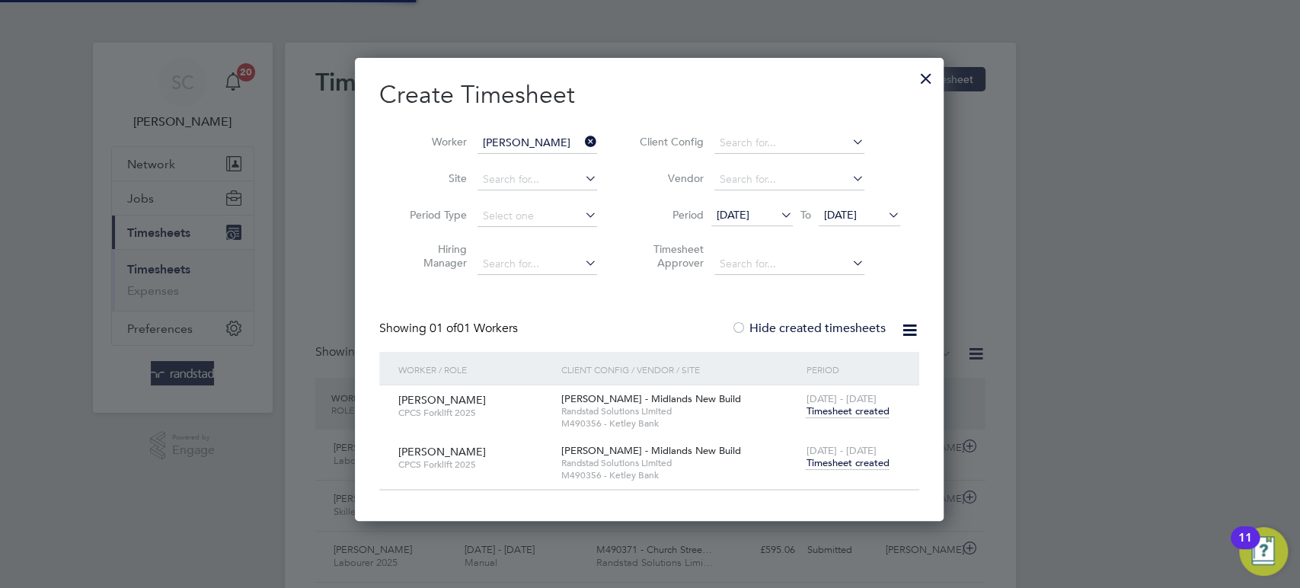
scroll to position [38, 132]
click at [582, 142] on icon at bounding box center [582, 141] width 0 height 21
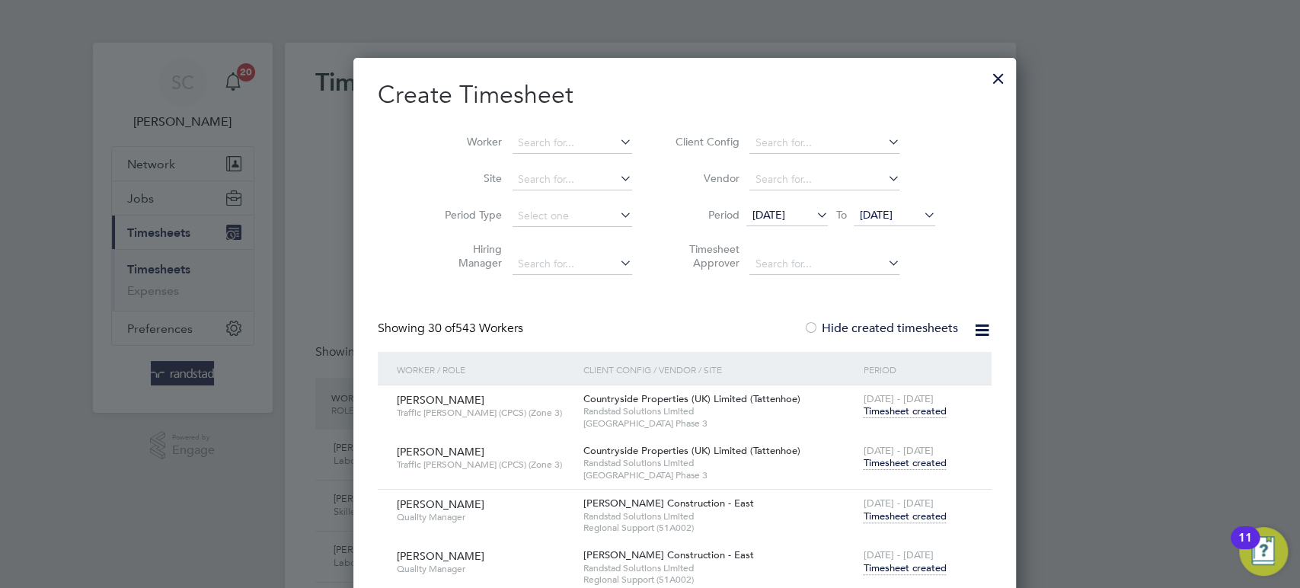
click at [985, 78] on div at bounding box center [998, 74] width 27 height 27
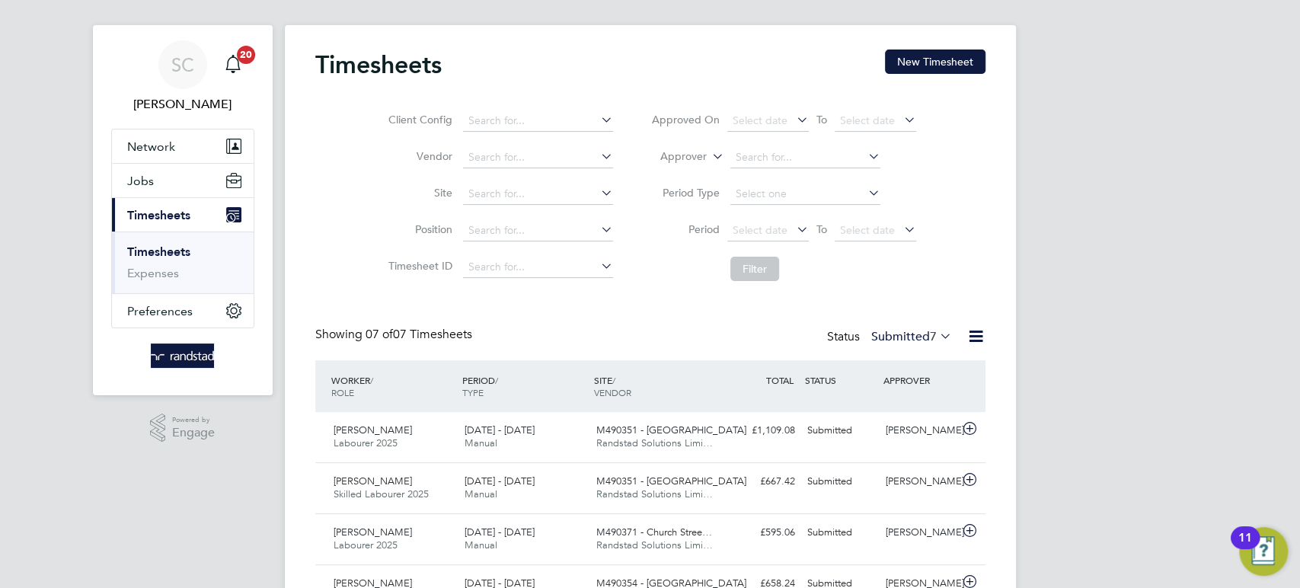
scroll to position [0, 0]
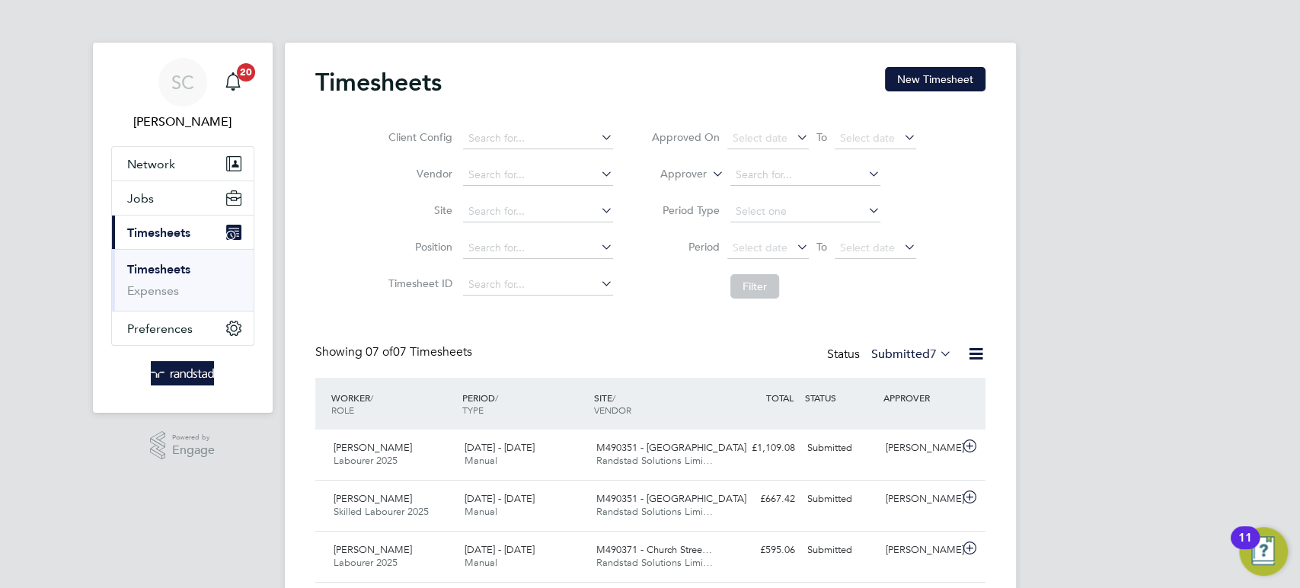
click at [159, 230] on span "Timesheets" at bounding box center [158, 232] width 63 height 14
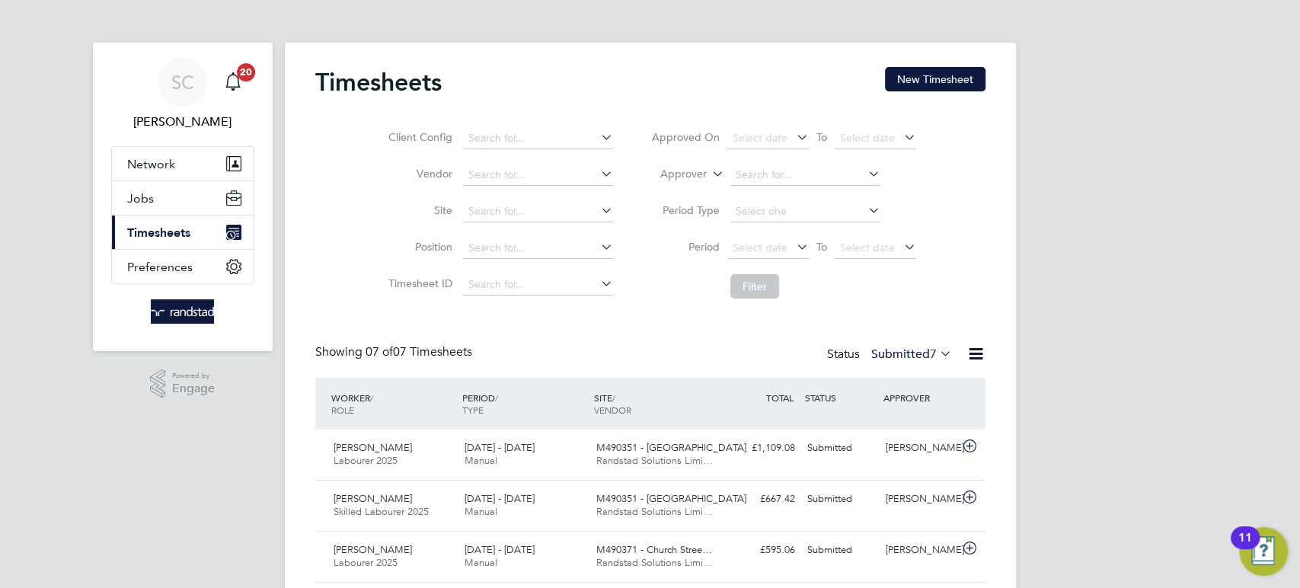
click at [150, 233] on span "Timesheets" at bounding box center [158, 232] width 63 height 14
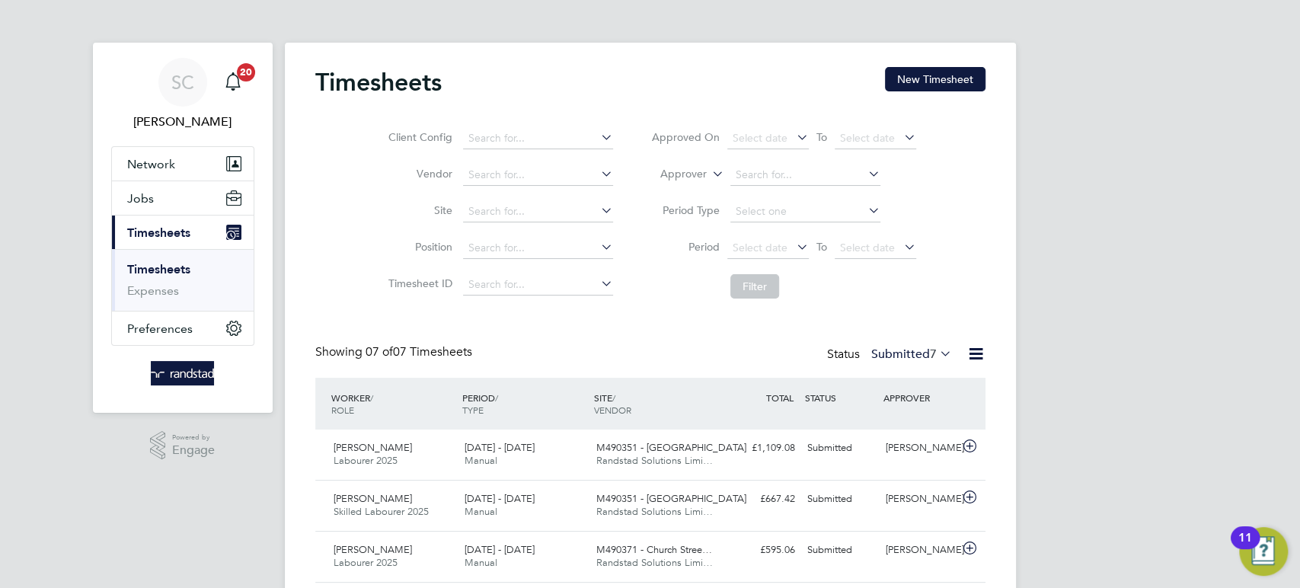
click at [153, 266] on link "Timesheets" at bounding box center [158, 269] width 63 height 14
click at [940, 83] on button "New Timesheet" at bounding box center [935, 79] width 101 height 24
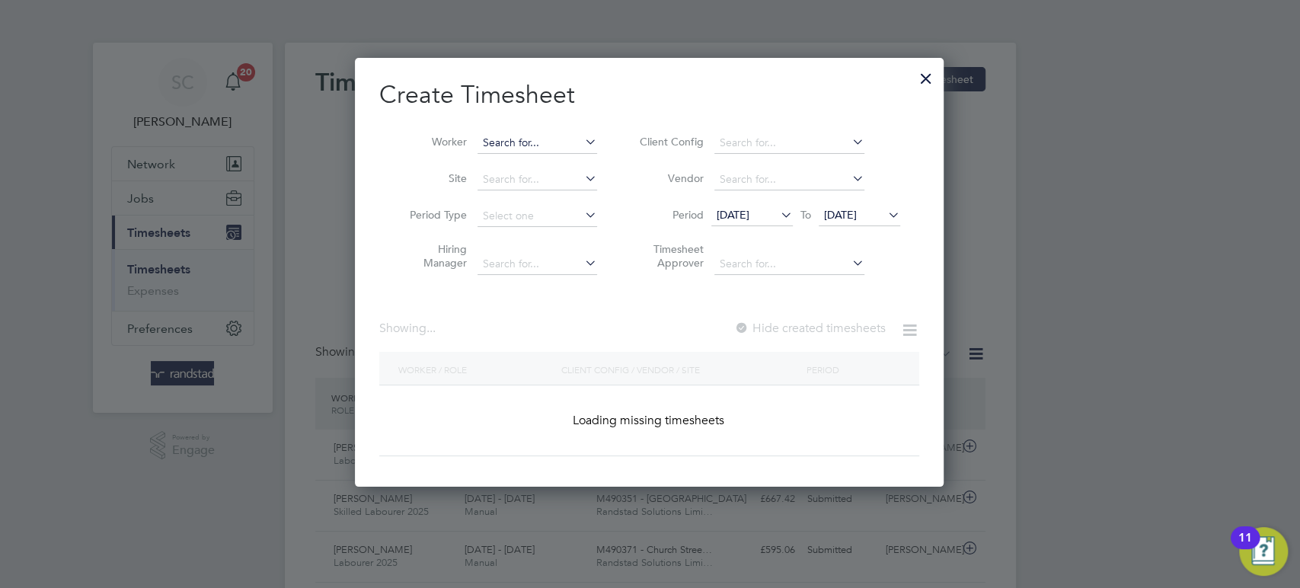
scroll to position [2937, 590]
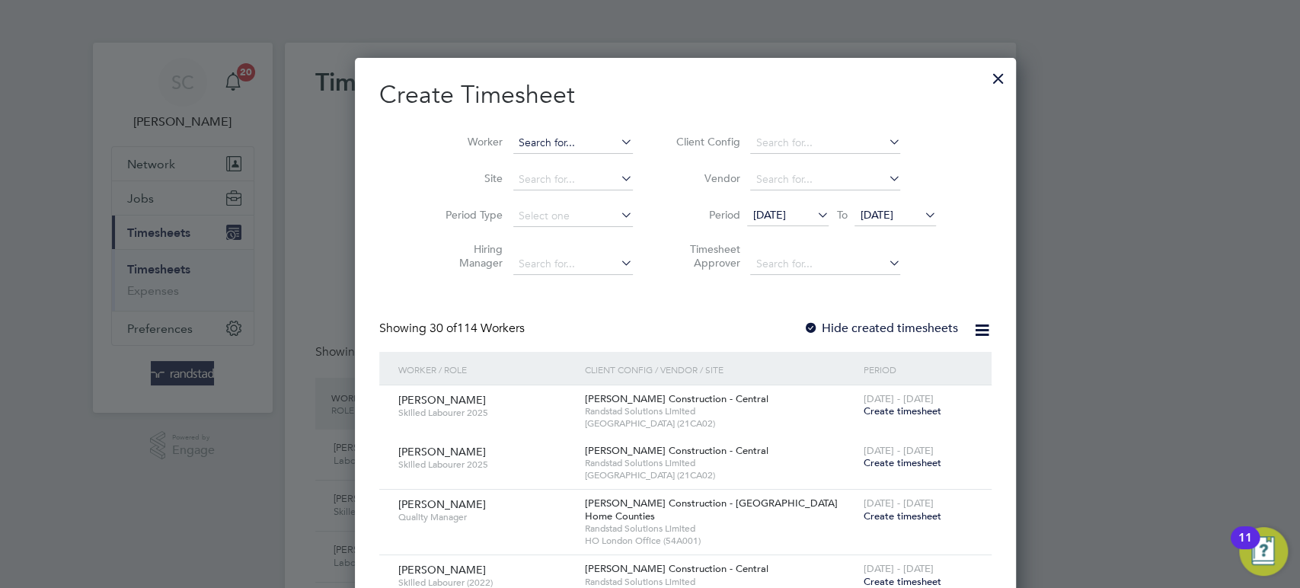
click at [517, 138] on input at bounding box center [573, 143] width 120 height 21
click at [513, 165] on b "[PERSON_NAME]" at bounding box center [528, 163] width 88 height 13
type input "[PERSON_NAME]"
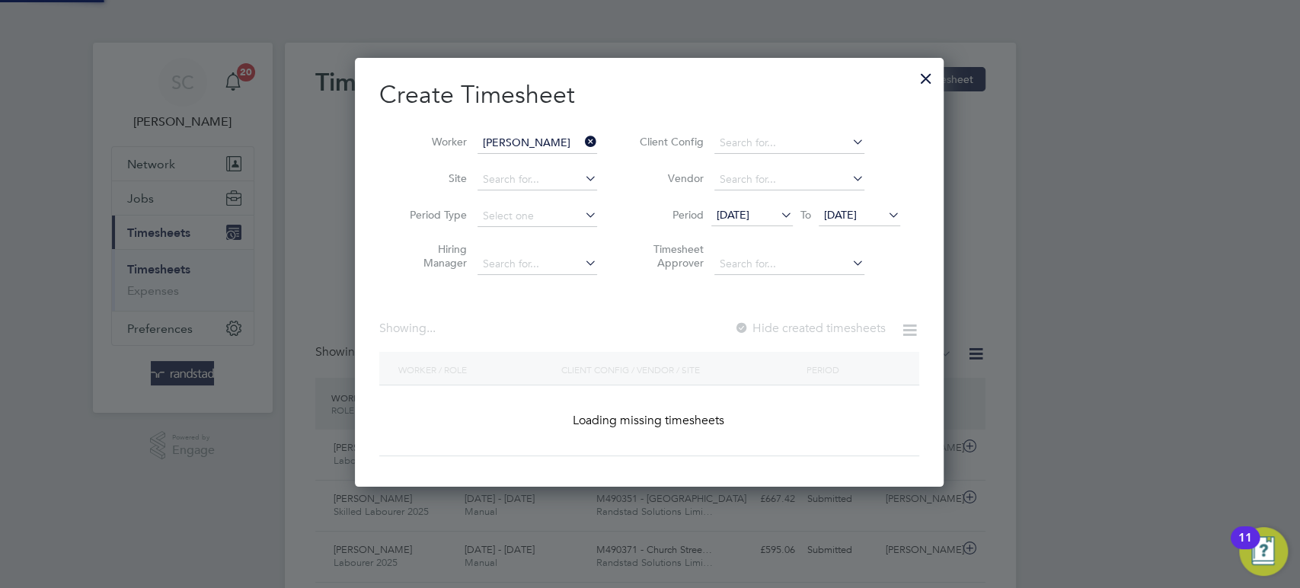
scroll to position [428, 590]
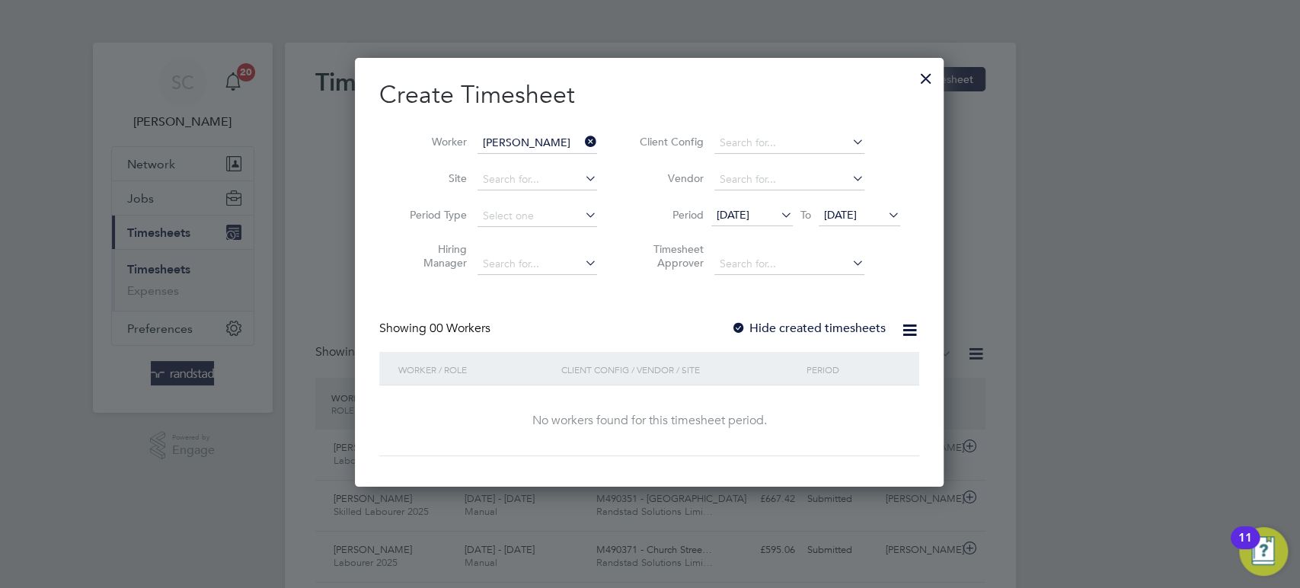
click at [743, 324] on div at bounding box center [738, 328] width 15 height 15
click at [845, 216] on span "[DATE]" at bounding box center [840, 215] width 33 height 14
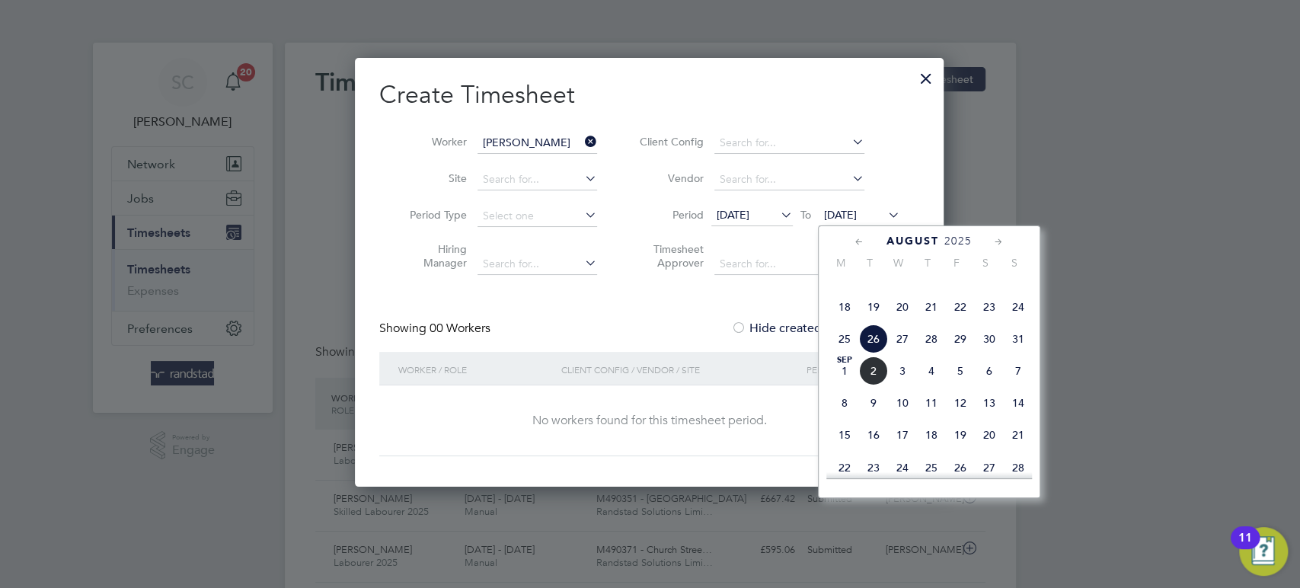
click at [959, 353] on span "29" at bounding box center [960, 338] width 29 height 29
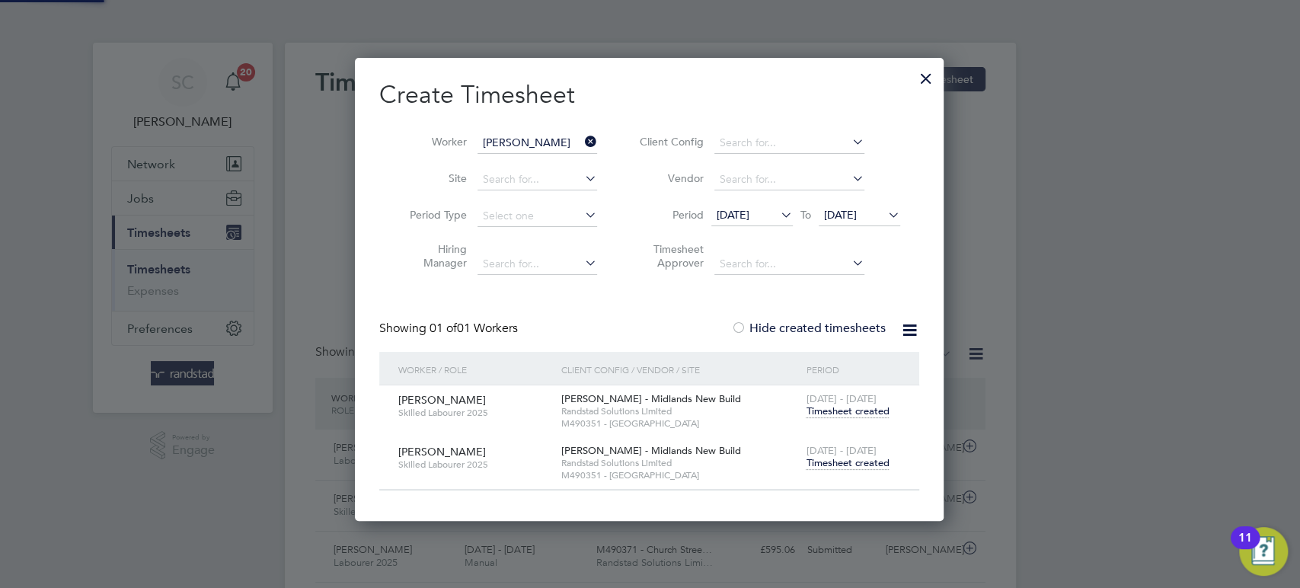
scroll to position [462, 590]
click at [855, 462] on span "Timesheet created" at bounding box center [847, 463] width 83 height 14
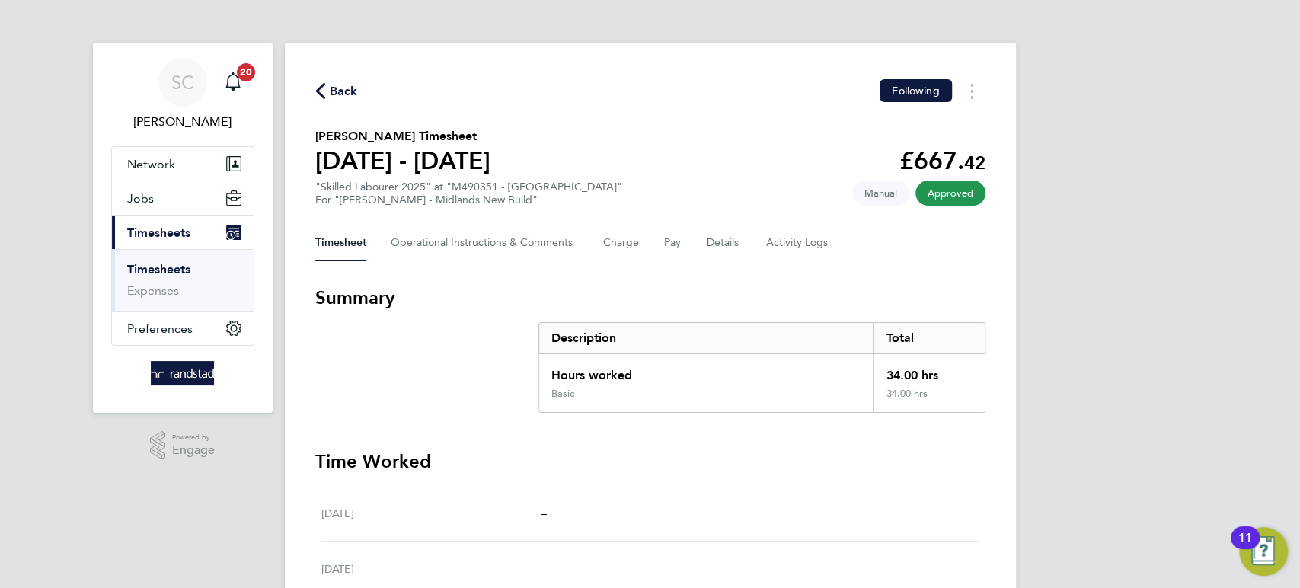
click at [334, 88] on span "Back" at bounding box center [344, 91] width 28 height 18
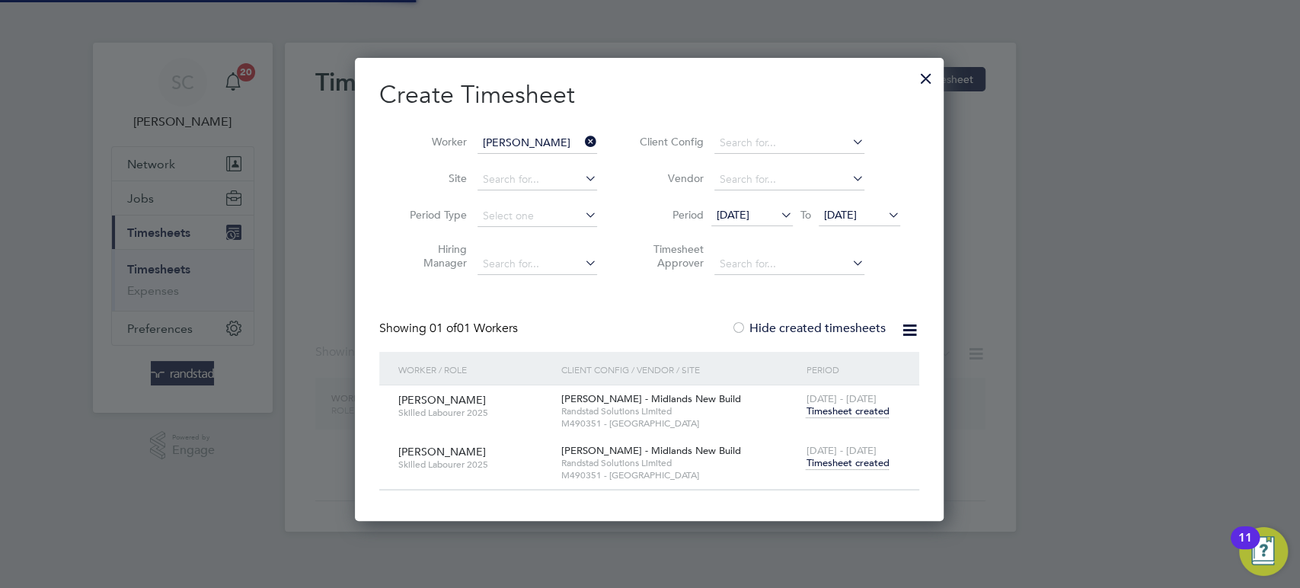
scroll to position [462, 590]
drag, startPoint x: 928, startPoint y: 83, endPoint x: 696, endPoint y: 109, distance: 233.0
click at [926, 83] on div at bounding box center [925, 74] width 27 height 27
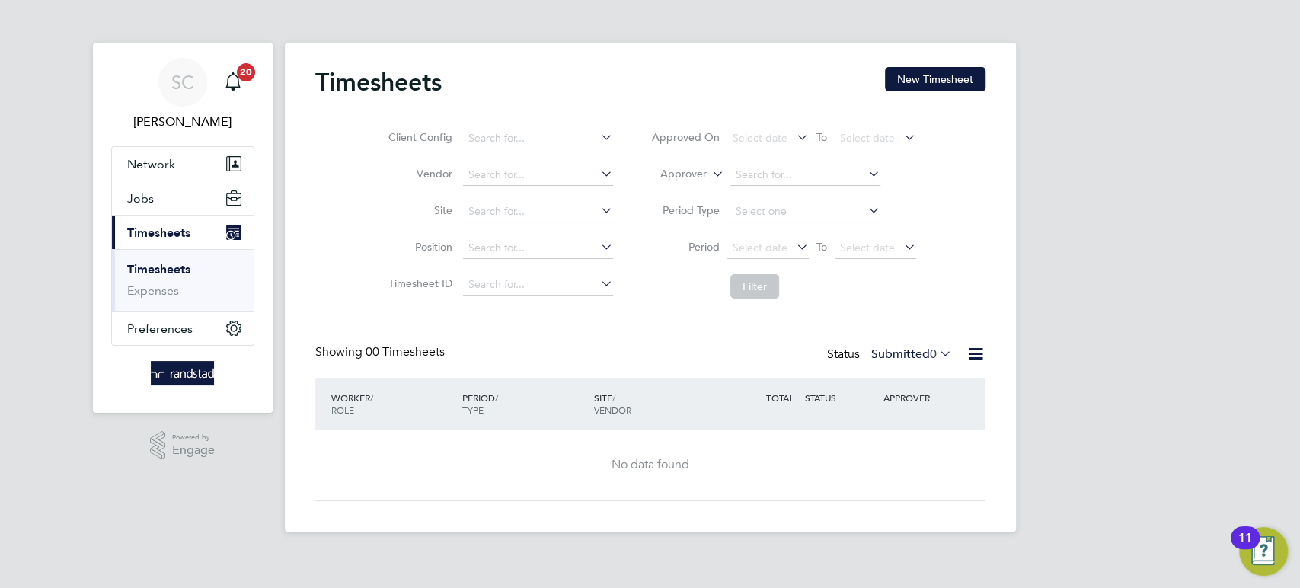
click at [174, 270] on link "Timesheets" at bounding box center [158, 269] width 63 height 14
click at [148, 296] on link "Expenses" at bounding box center [153, 290] width 52 height 14
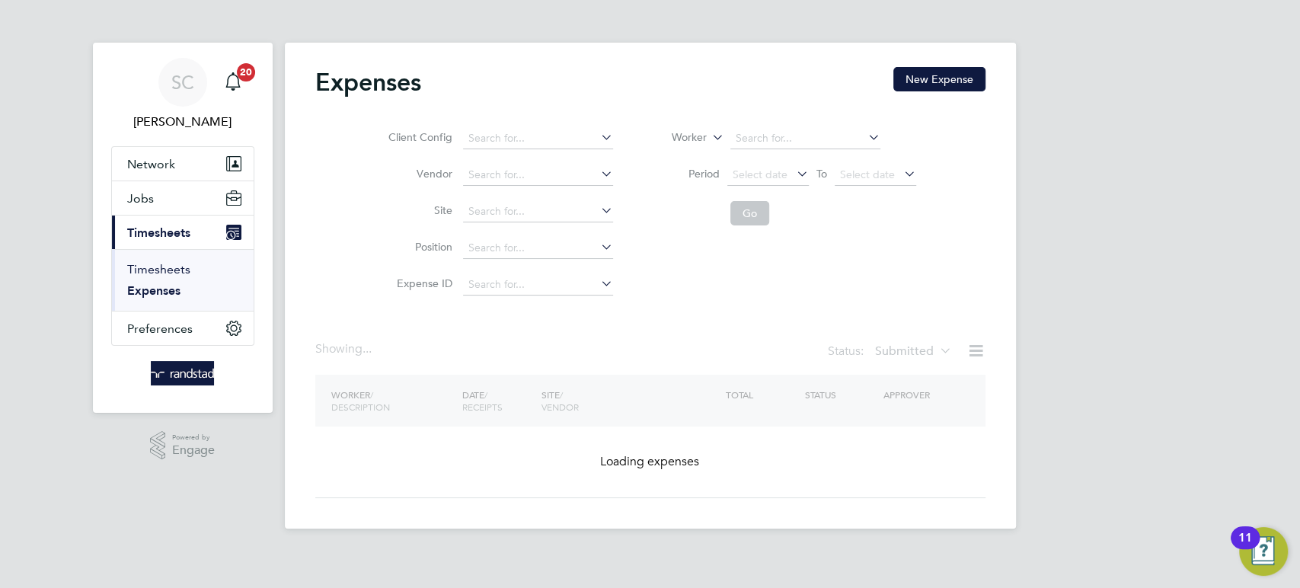
click at [150, 271] on link "Timesheets" at bounding box center [158, 269] width 63 height 14
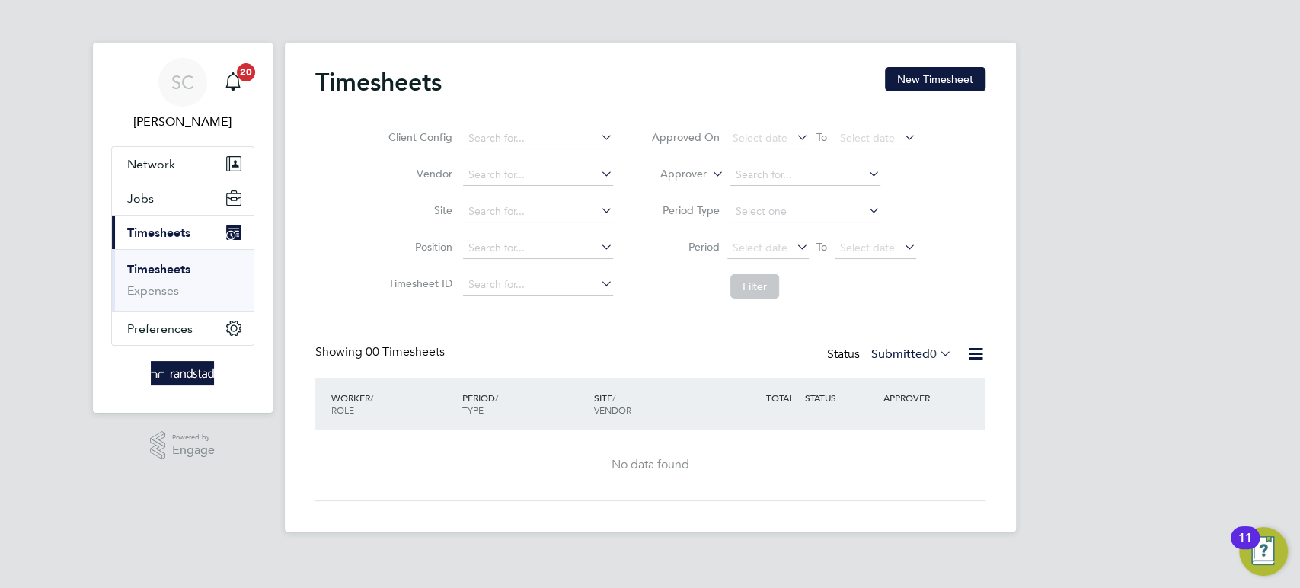
click at [152, 270] on link "Timesheets" at bounding box center [158, 269] width 63 height 14
click at [935, 351] on span "0" at bounding box center [933, 354] width 7 height 15
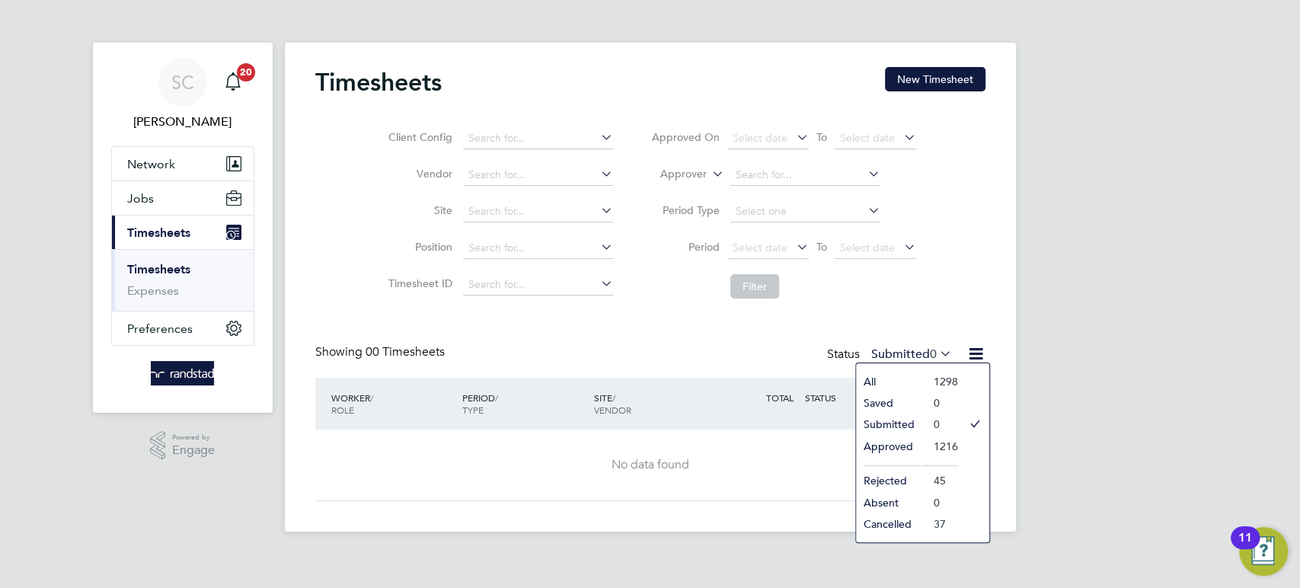
click at [882, 420] on li "Submitted" at bounding box center [891, 424] width 70 height 21
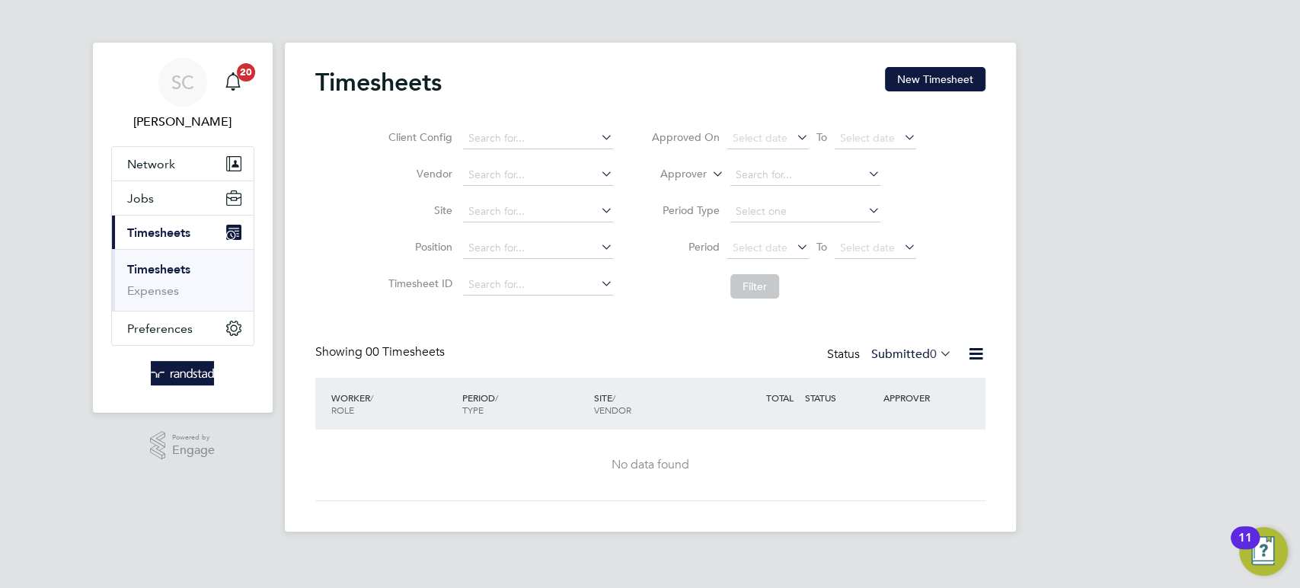
click at [924, 359] on label "Submitted 0" at bounding box center [911, 354] width 81 height 15
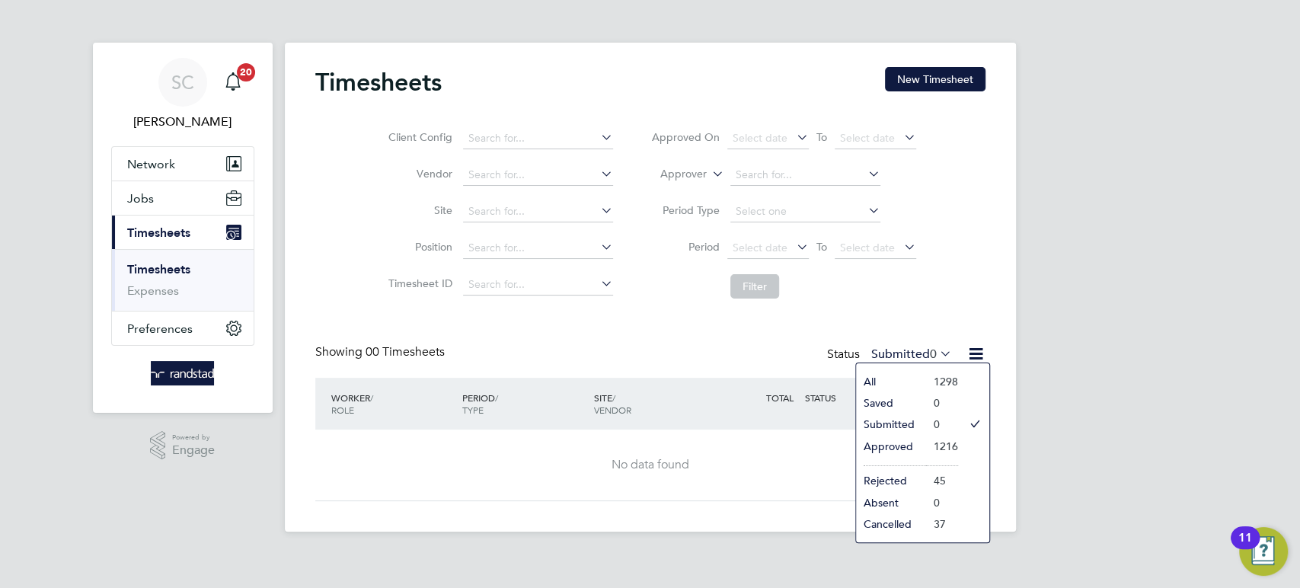
click at [884, 442] on li "Approved" at bounding box center [891, 446] width 70 height 21
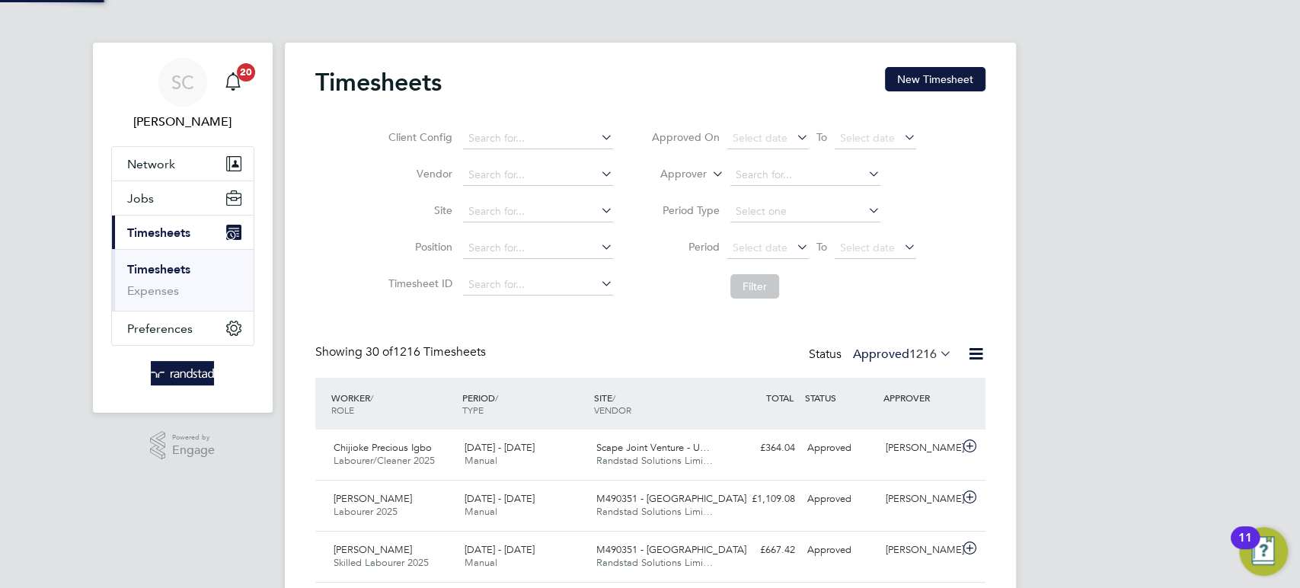
scroll to position [38, 132]
click at [924, 82] on button "New Timesheet" at bounding box center [935, 79] width 101 height 24
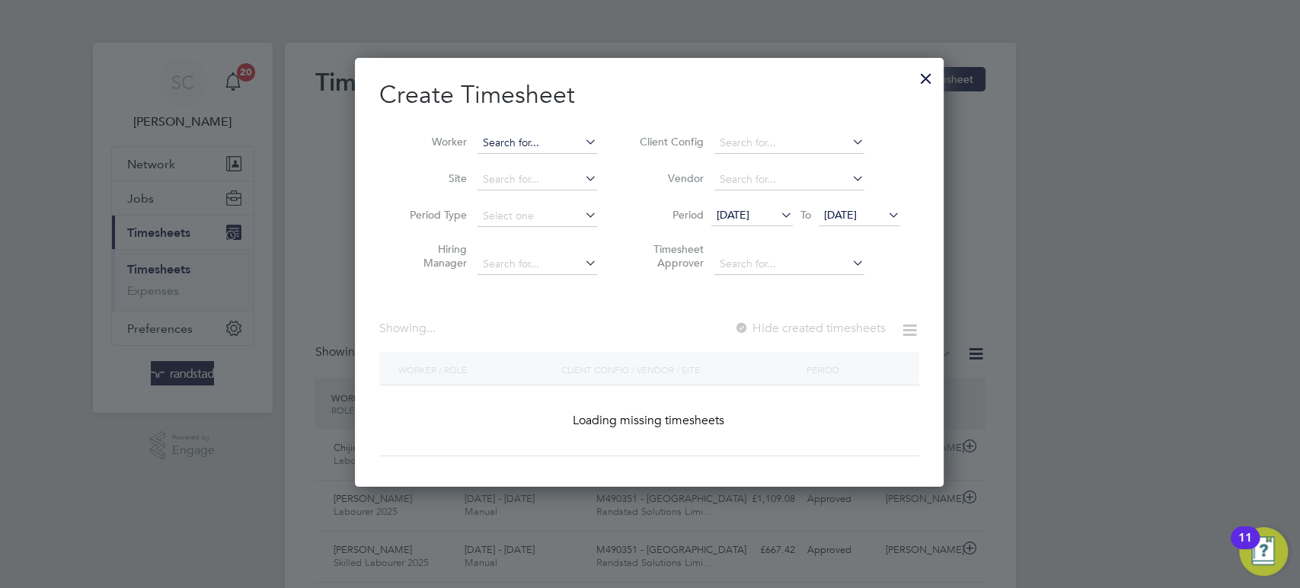
click at [506, 149] on input at bounding box center [538, 143] width 120 height 21
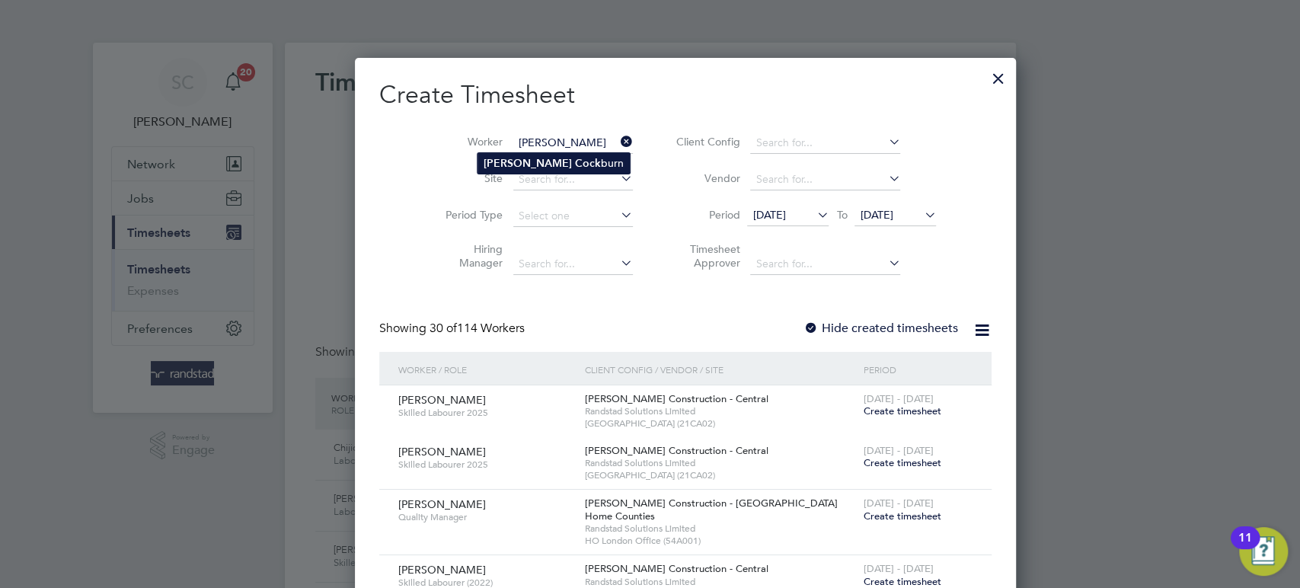
click at [500, 168] on li "[PERSON_NAME] burn" at bounding box center [554, 163] width 152 height 21
type input "[PERSON_NAME]"
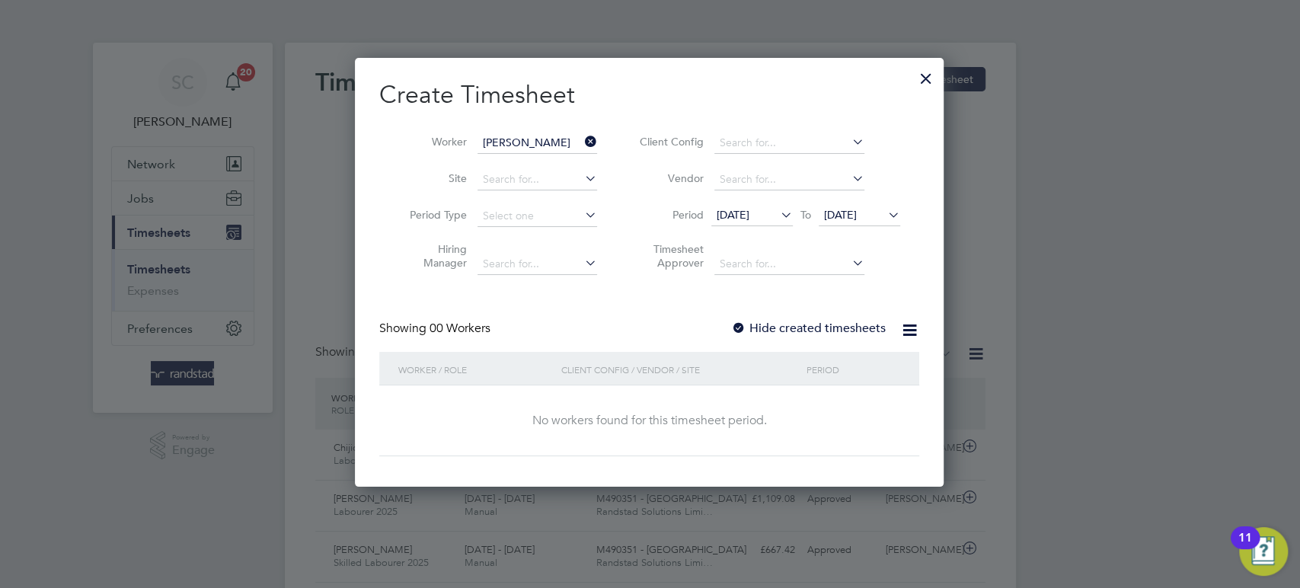
click at [855, 219] on span "[DATE]" at bounding box center [840, 215] width 33 height 14
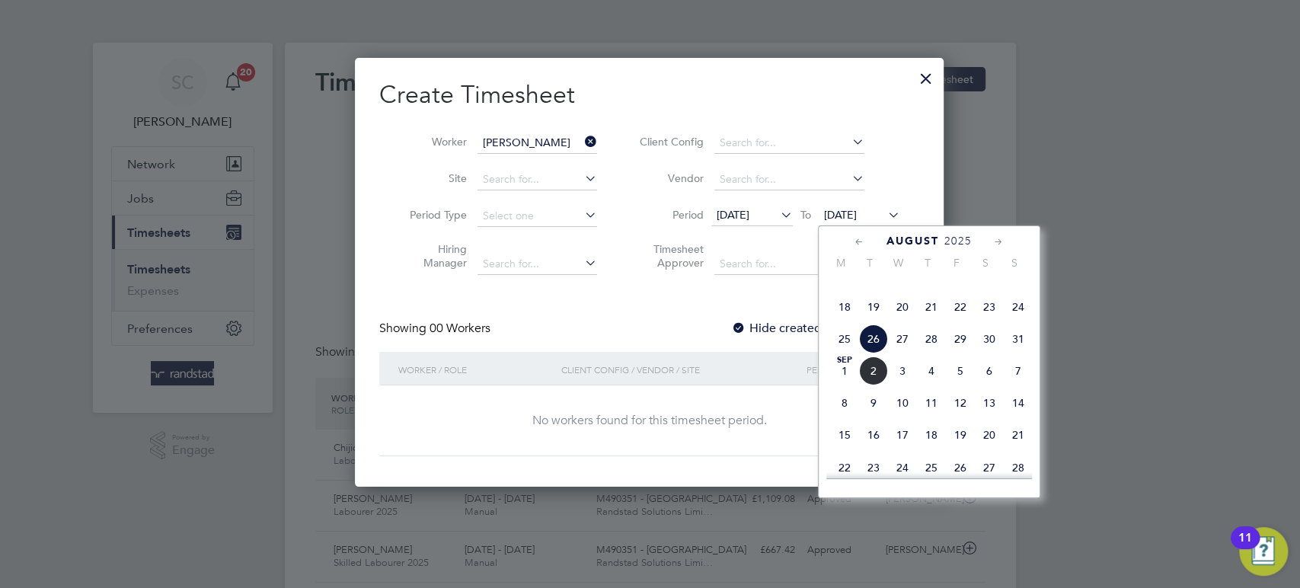
click at [960, 353] on span "29" at bounding box center [960, 338] width 29 height 29
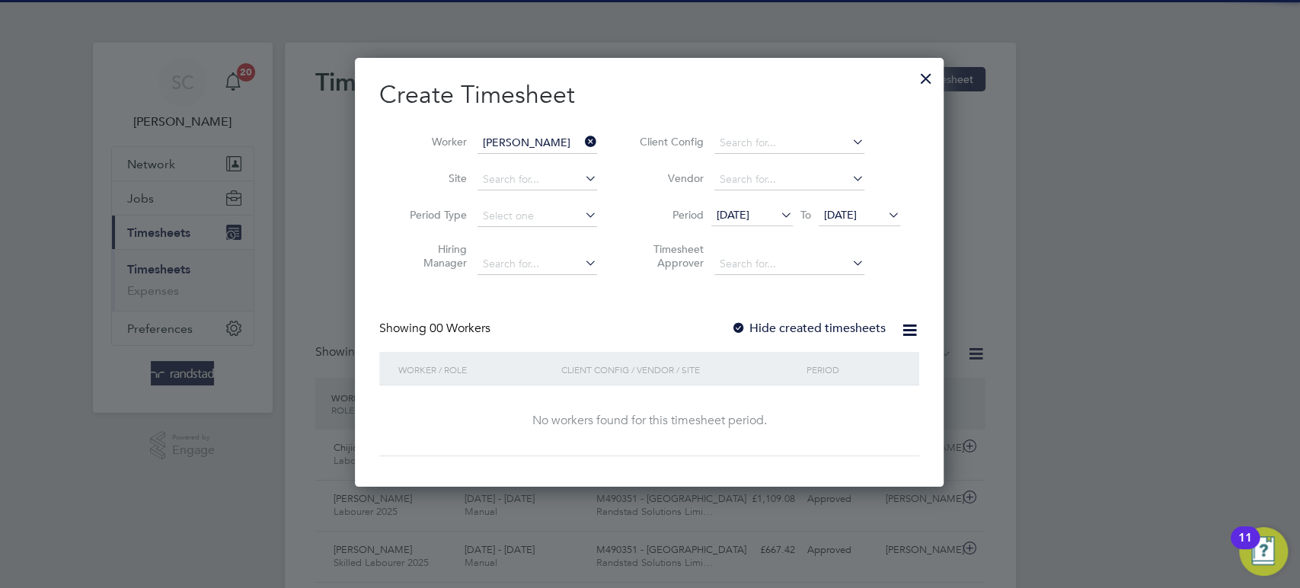
click at [740, 323] on div at bounding box center [738, 328] width 15 height 15
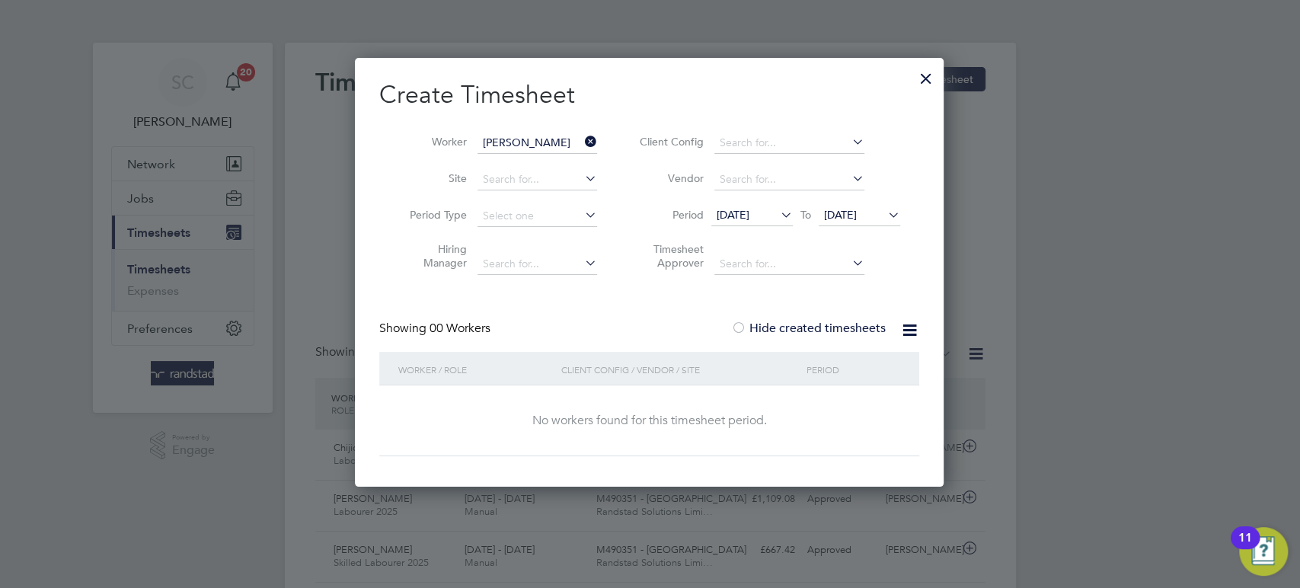
click at [857, 211] on span "[DATE]" at bounding box center [840, 215] width 33 height 14
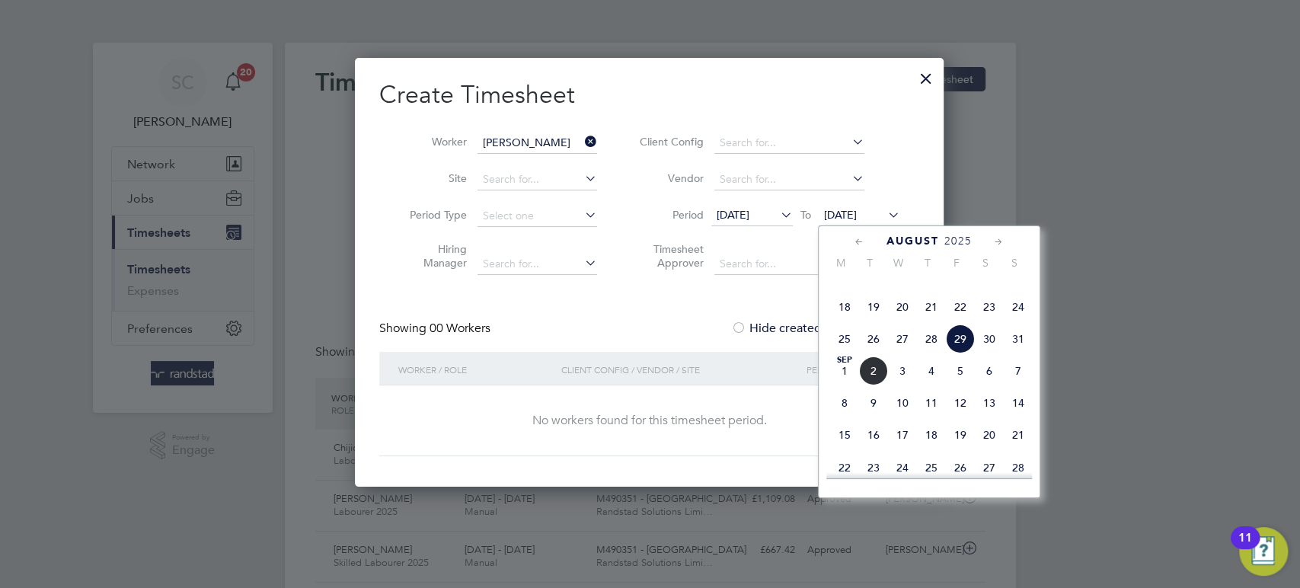
click at [988, 353] on span "30" at bounding box center [989, 338] width 29 height 29
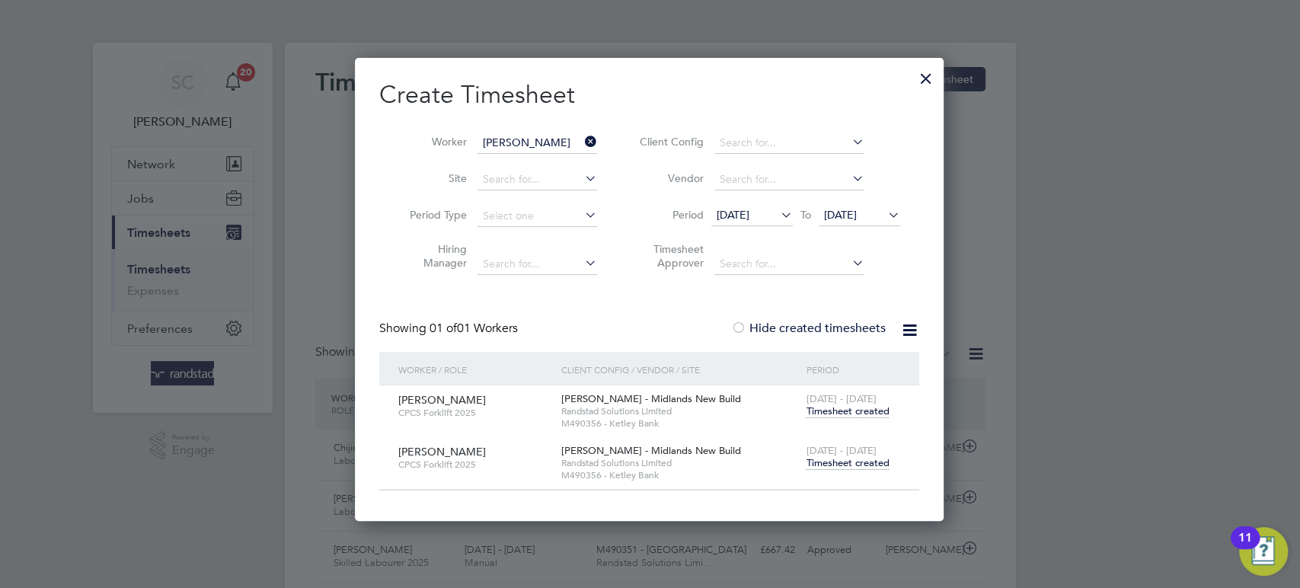
click at [848, 463] on span "Timesheet created" at bounding box center [847, 463] width 83 height 14
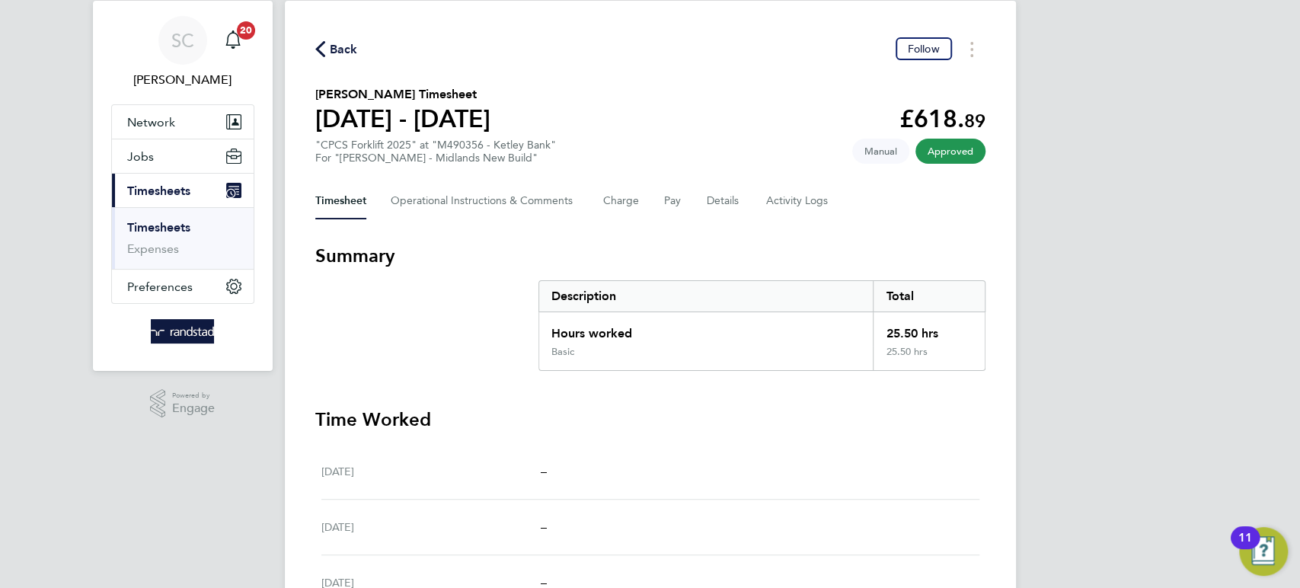
click at [338, 43] on span "Back" at bounding box center [344, 49] width 28 height 18
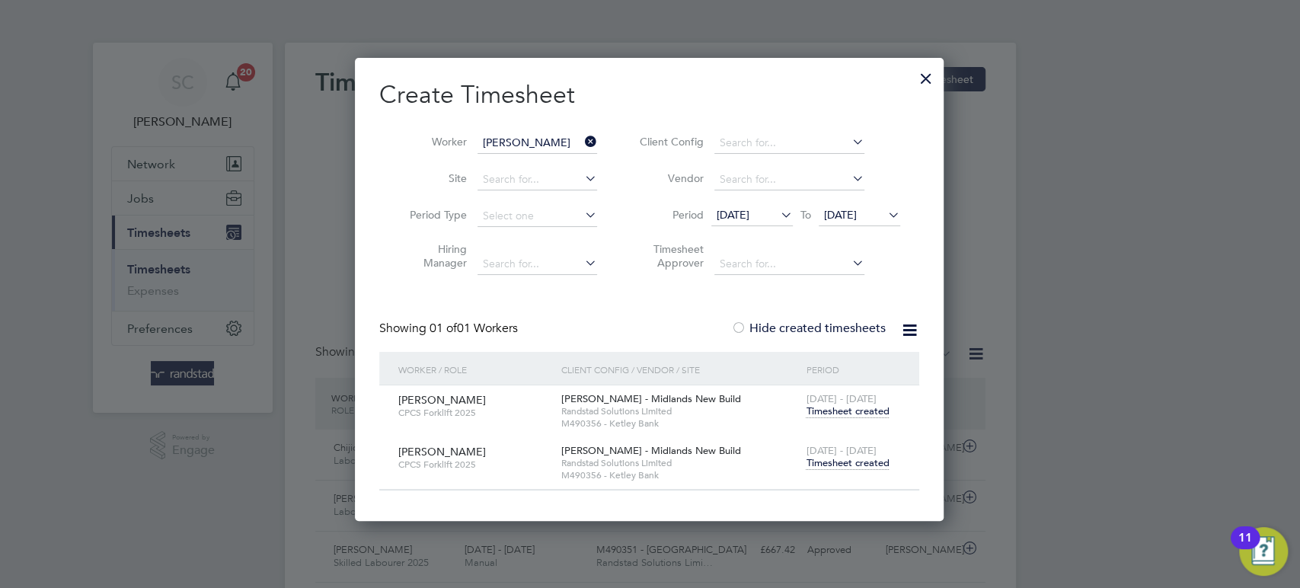
scroll to position [38, 132]
click at [516, 140] on input "[PERSON_NAME]" at bounding box center [538, 143] width 120 height 21
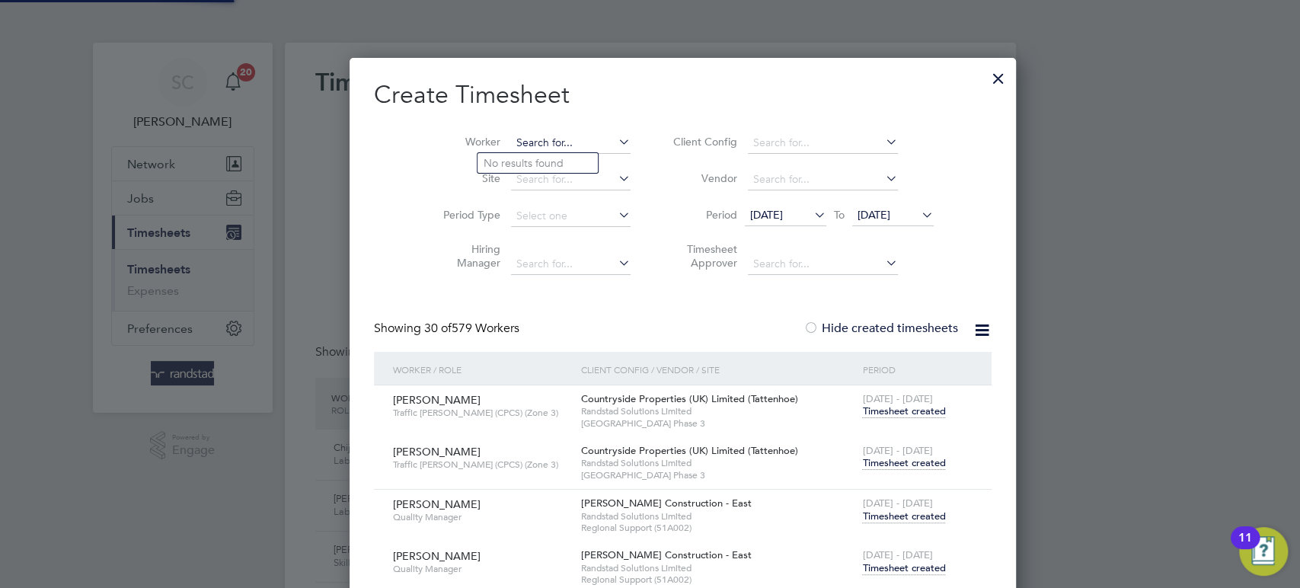
paste input "[PERSON_NAME]"
click at [513, 155] on li "[PERSON_NAME] [PERSON_NAME]" at bounding box center [538, 163] width 120 height 21
type input "[PERSON_NAME] [PERSON_NAME]"
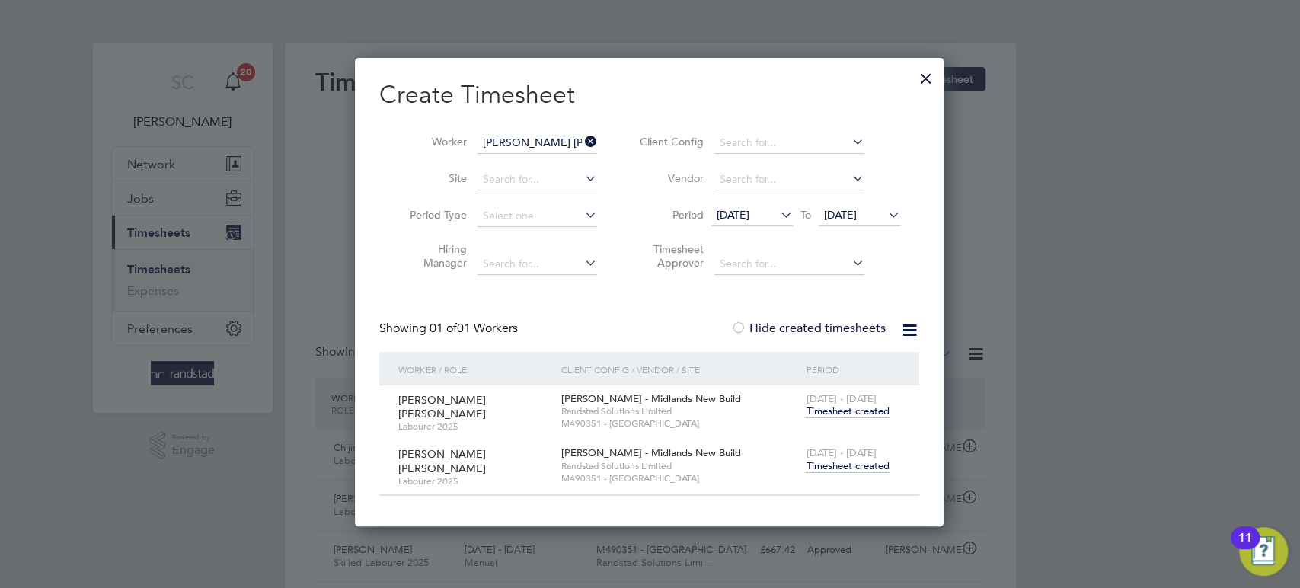
click at [844, 465] on span "Timesheet created" at bounding box center [847, 466] width 83 height 14
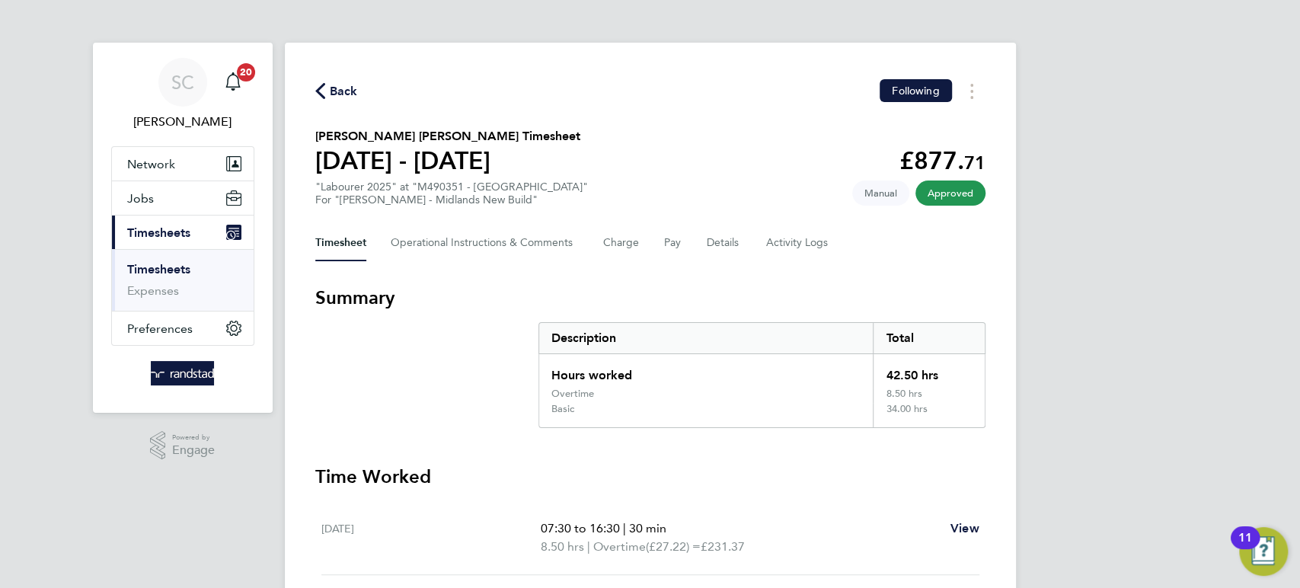
click at [345, 93] on span "Back" at bounding box center [344, 91] width 28 height 18
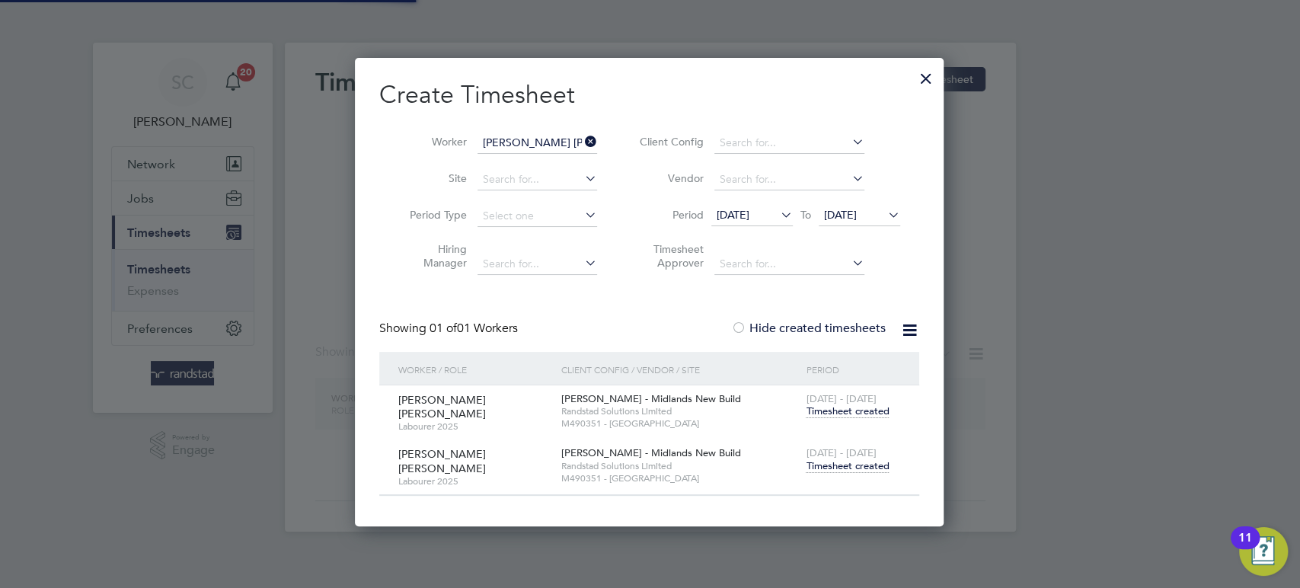
click at [539, 146] on input "[PERSON_NAME] [PERSON_NAME]" at bounding box center [538, 143] width 120 height 21
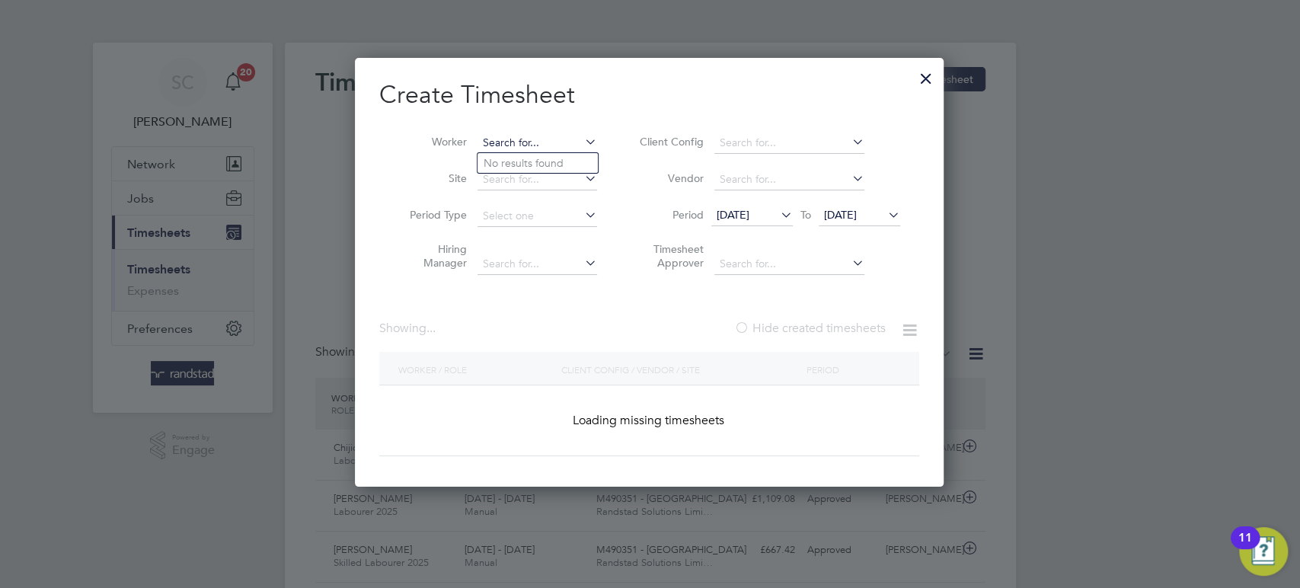
paste input "[PERSON_NAME]"
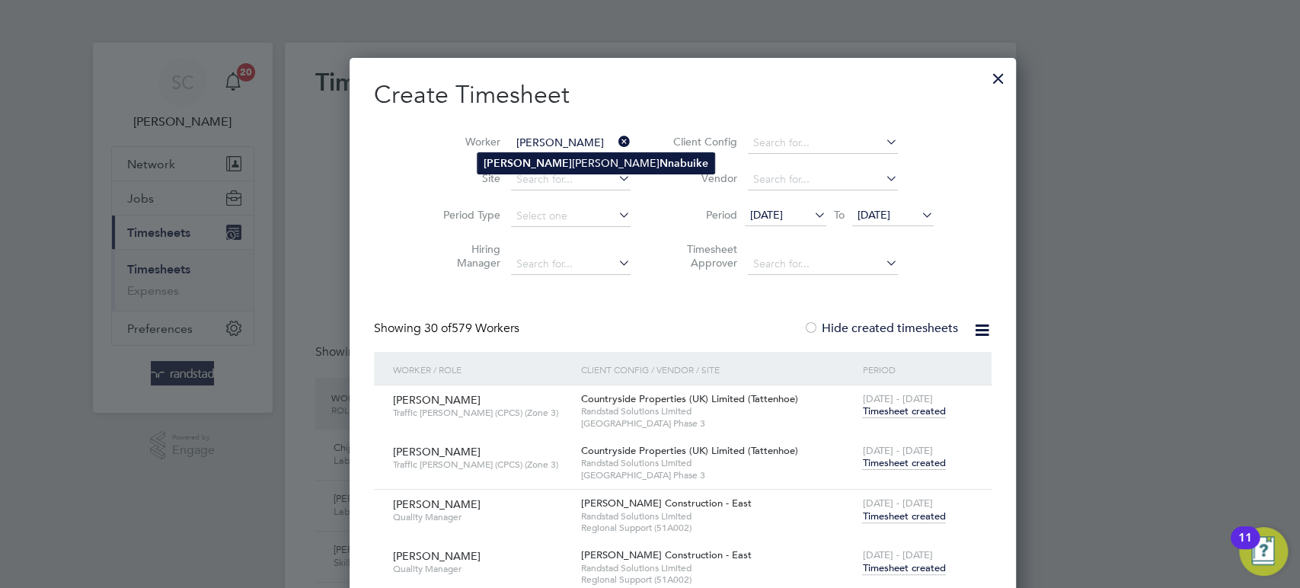
click at [531, 163] on li "[PERSON_NAME]" at bounding box center [596, 163] width 237 height 21
type input "[PERSON_NAME]"
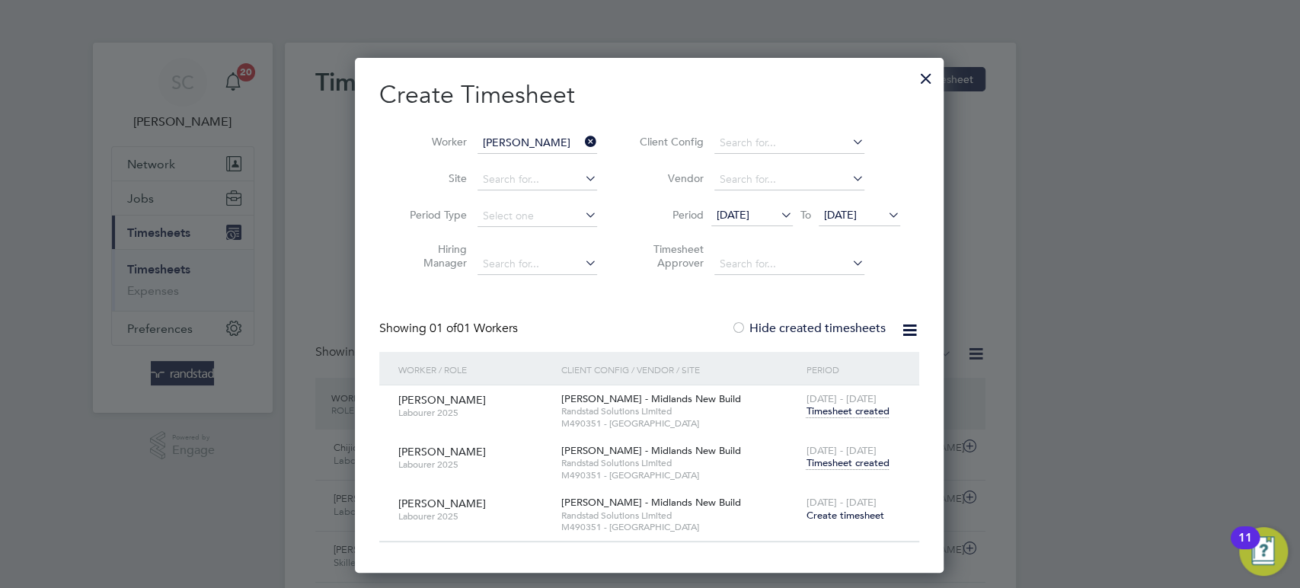
click at [852, 466] on span "Timesheet created" at bounding box center [847, 463] width 83 height 14
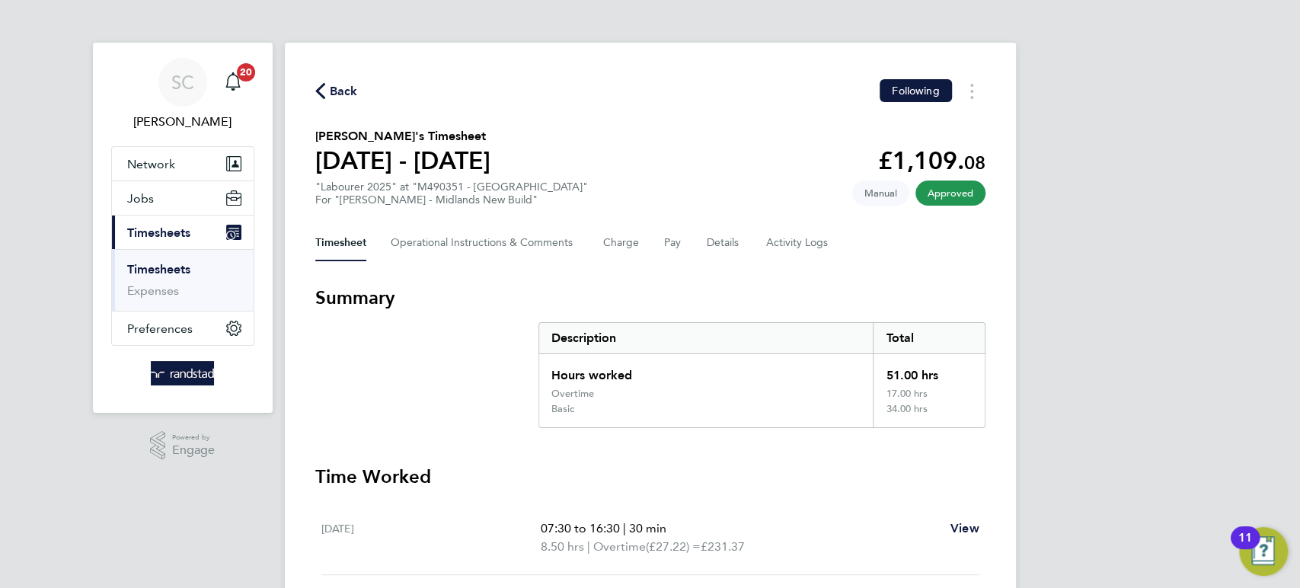
click at [338, 79] on div "Back Following" at bounding box center [650, 91] width 670 height 24
click at [345, 81] on button "Back" at bounding box center [336, 90] width 43 height 19
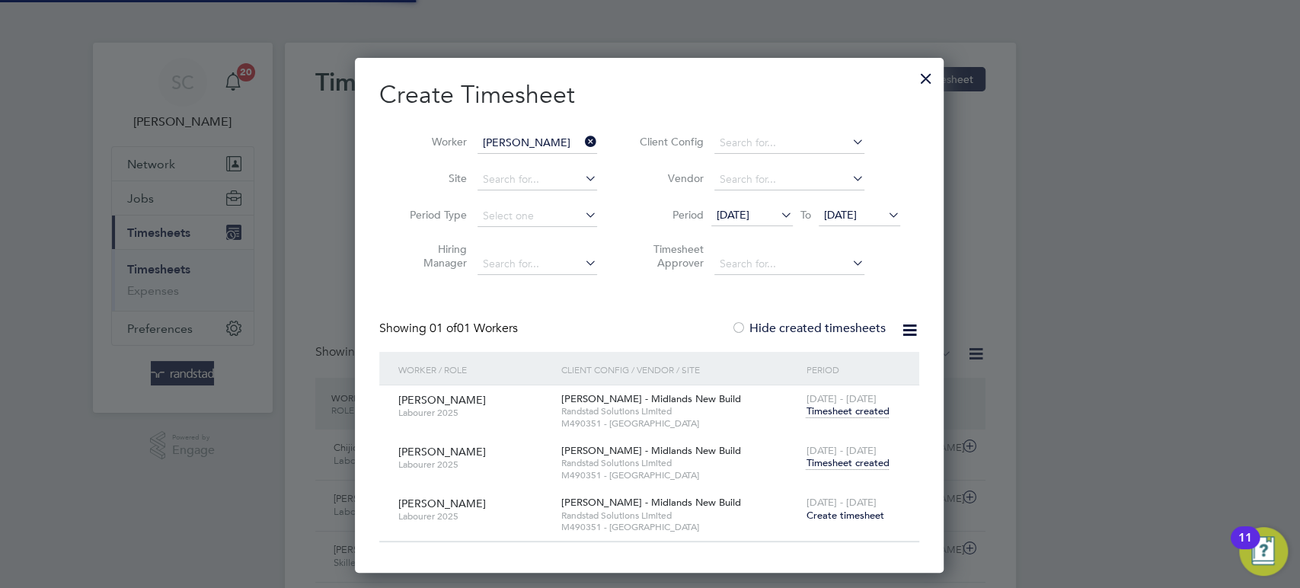
click at [499, 137] on input "[PERSON_NAME]" at bounding box center [538, 143] width 120 height 21
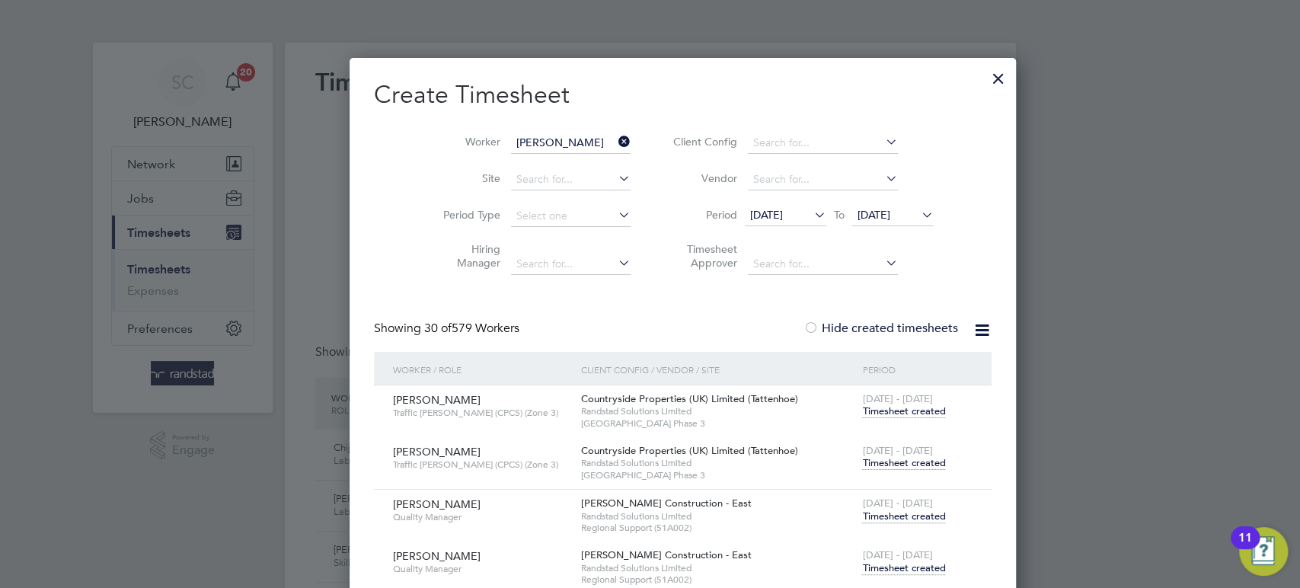
click at [497, 157] on b "[PERSON_NAME]" at bounding box center [528, 163] width 88 height 13
type input "[PERSON_NAME]"
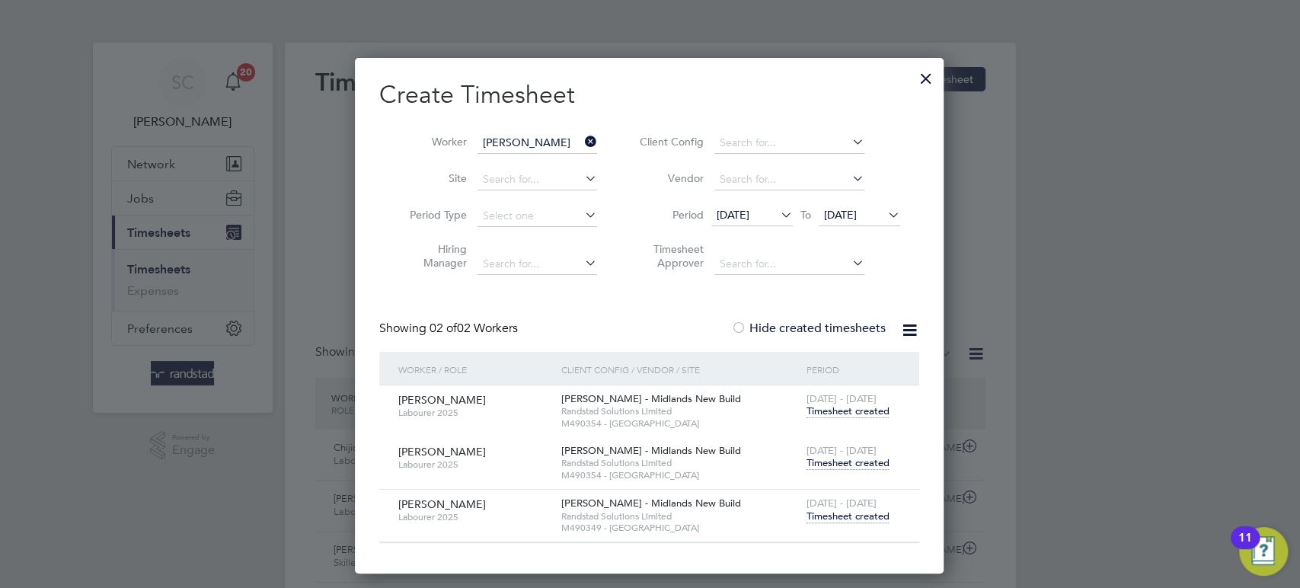
click at [844, 458] on span "Timesheet created" at bounding box center [847, 463] width 83 height 14
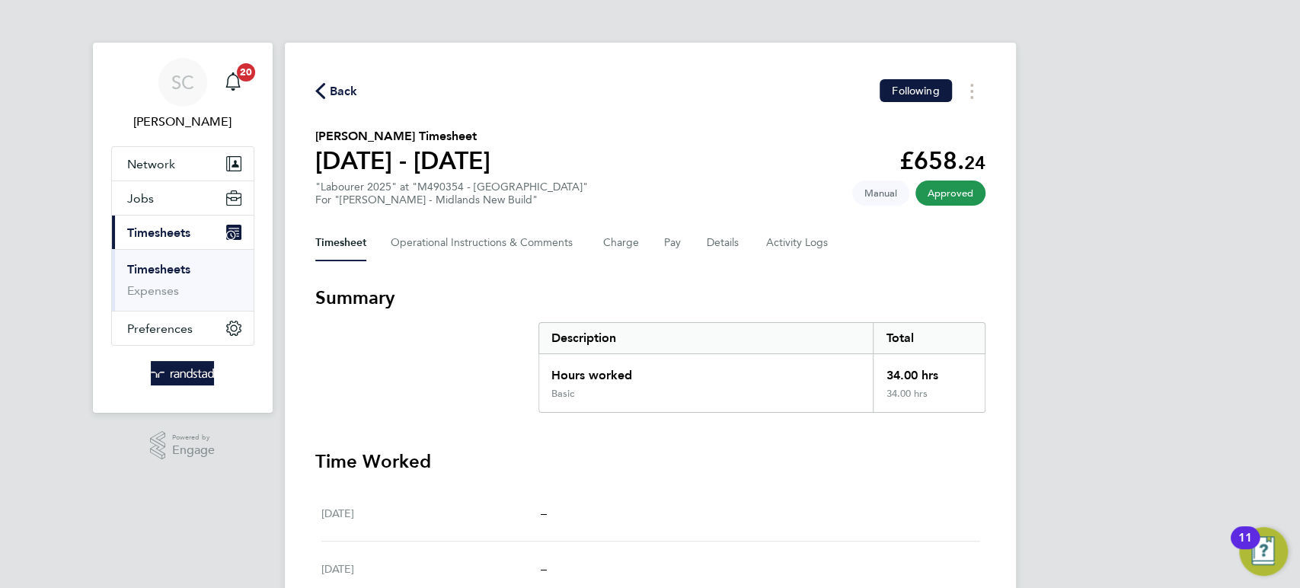
click at [349, 88] on span "Back" at bounding box center [344, 91] width 28 height 18
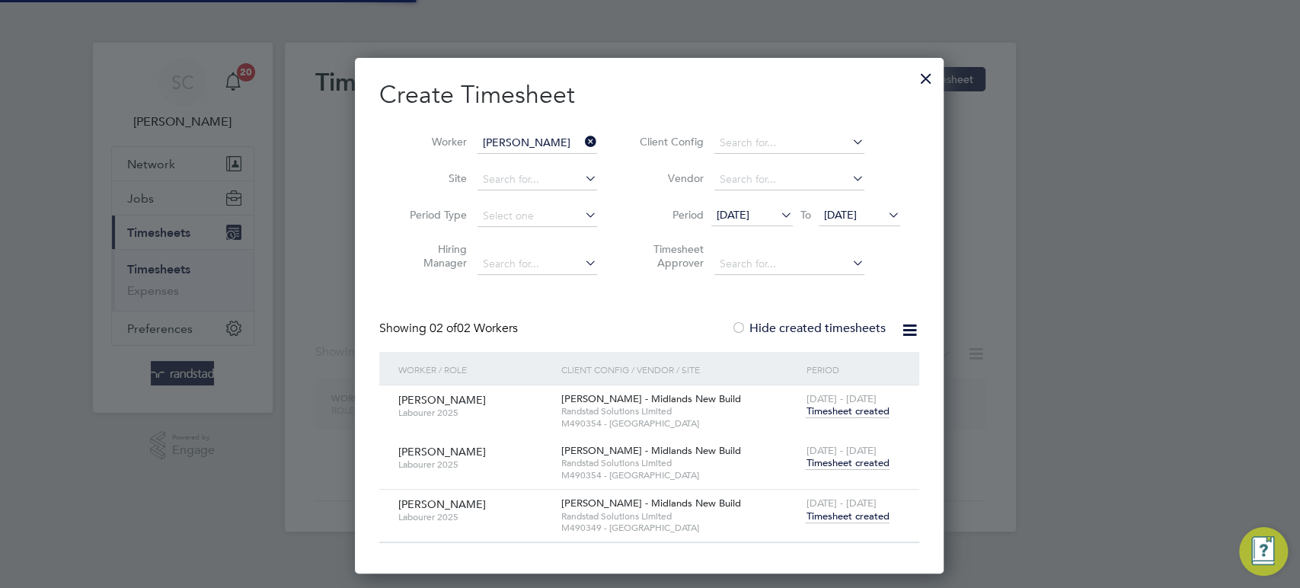
click at [509, 146] on input "[PERSON_NAME]" at bounding box center [538, 143] width 120 height 21
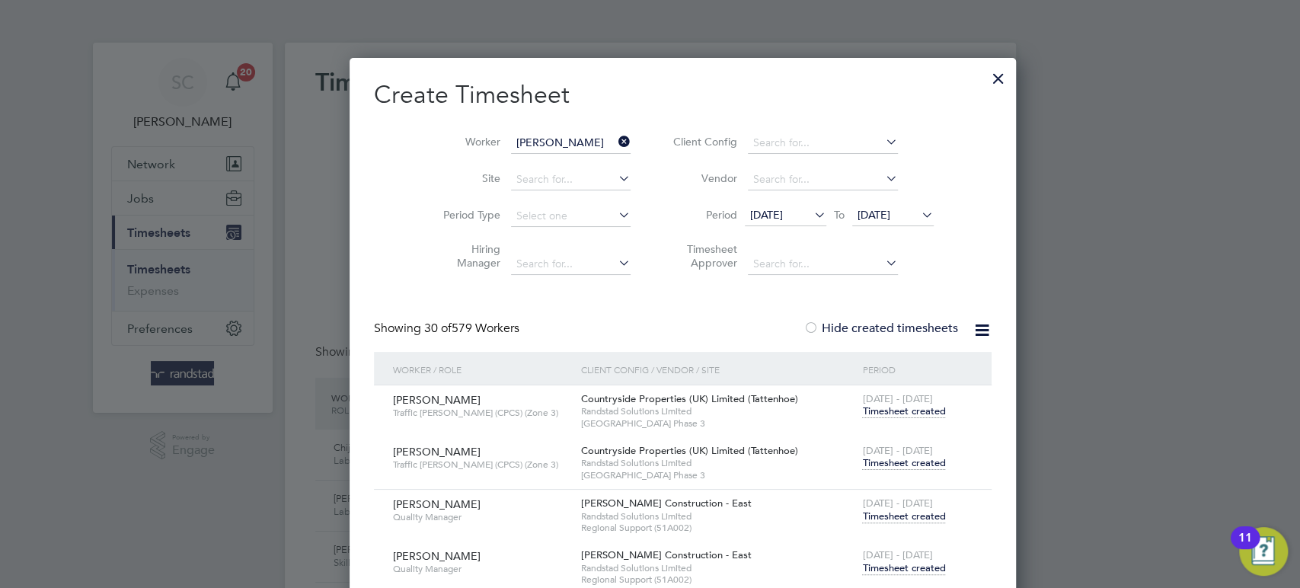
click at [575, 168] on b "Kabb" at bounding box center [588, 163] width 27 height 13
type input "[PERSON_NAME]"
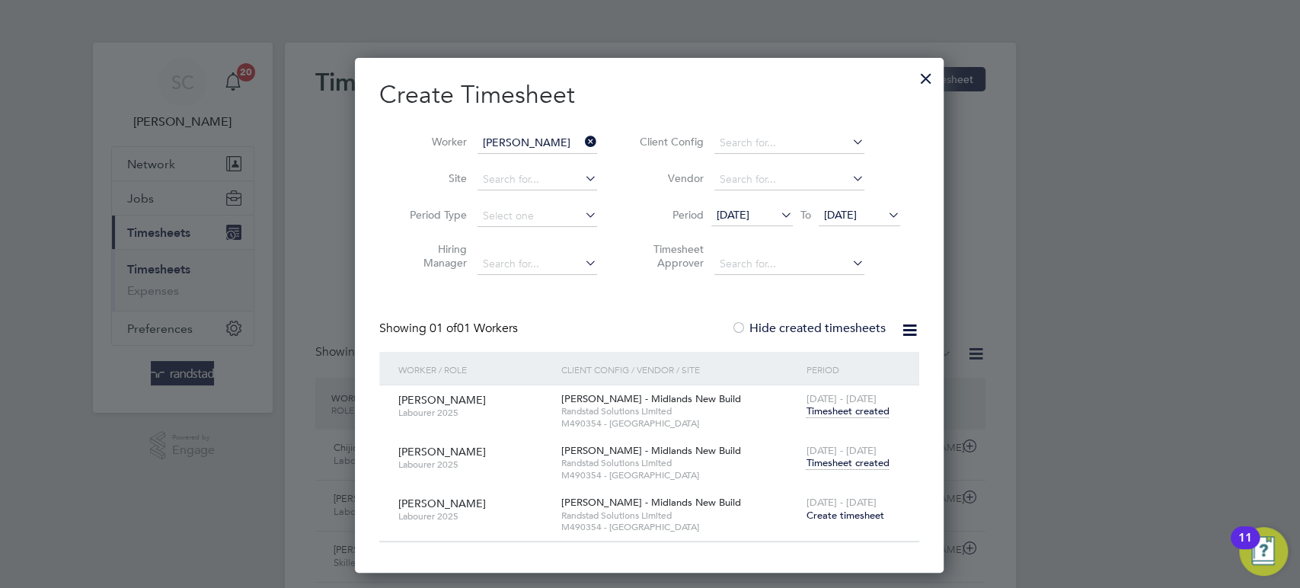
click at [849, 467] on span "Timesheet created" at bounding box center [847, 463] width 83 height 14
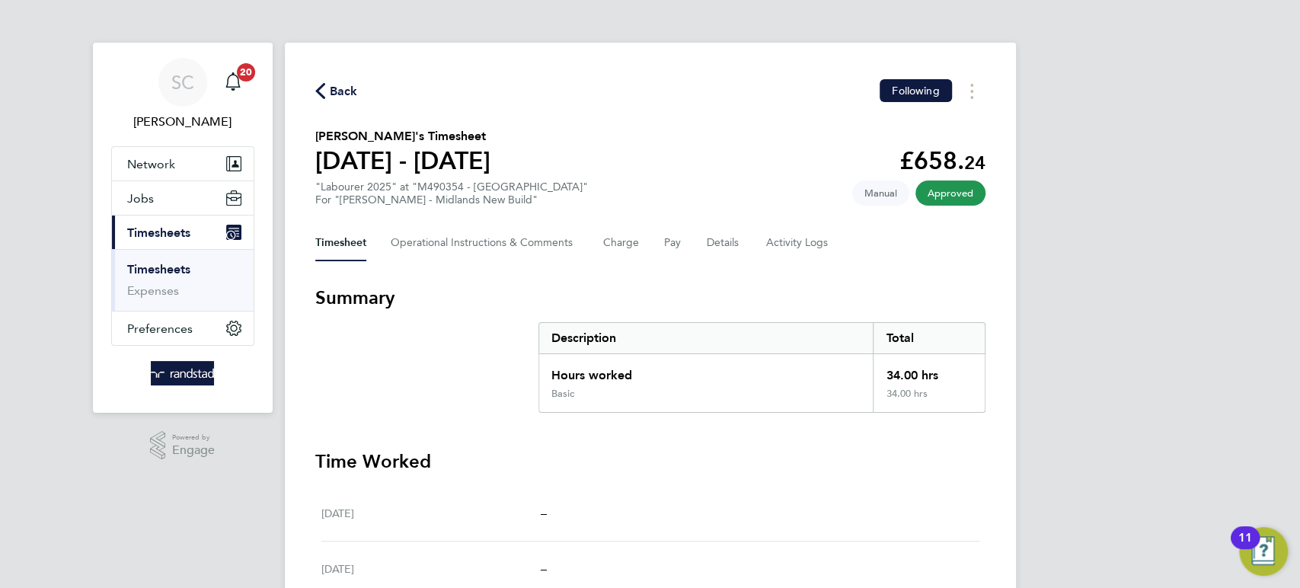
click at [355, 92] on span "Back" at bounding box center [344, 91] width 28 height 18
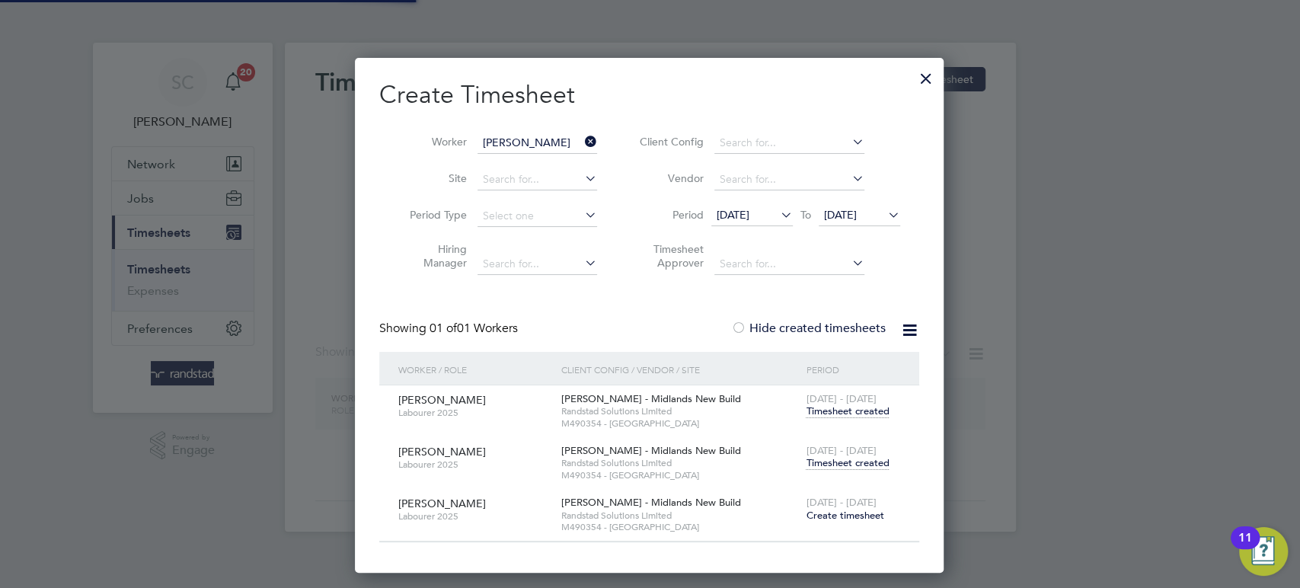
click at [518, 141] on input "[PERSON_NAME]" at bounding box center [538, 143] width 120 height 21
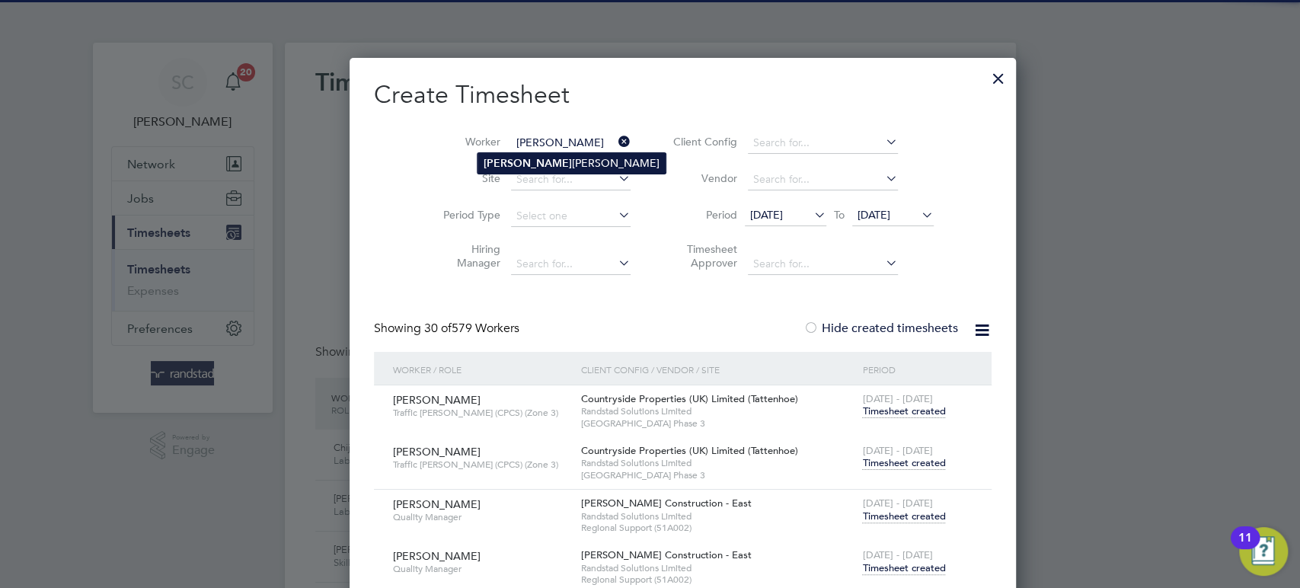
click at [501, 159] on b "[PERSON_NAME]" at bounding box center [528, 163] width 88 height 13
type input "[PERSON_NAME]"
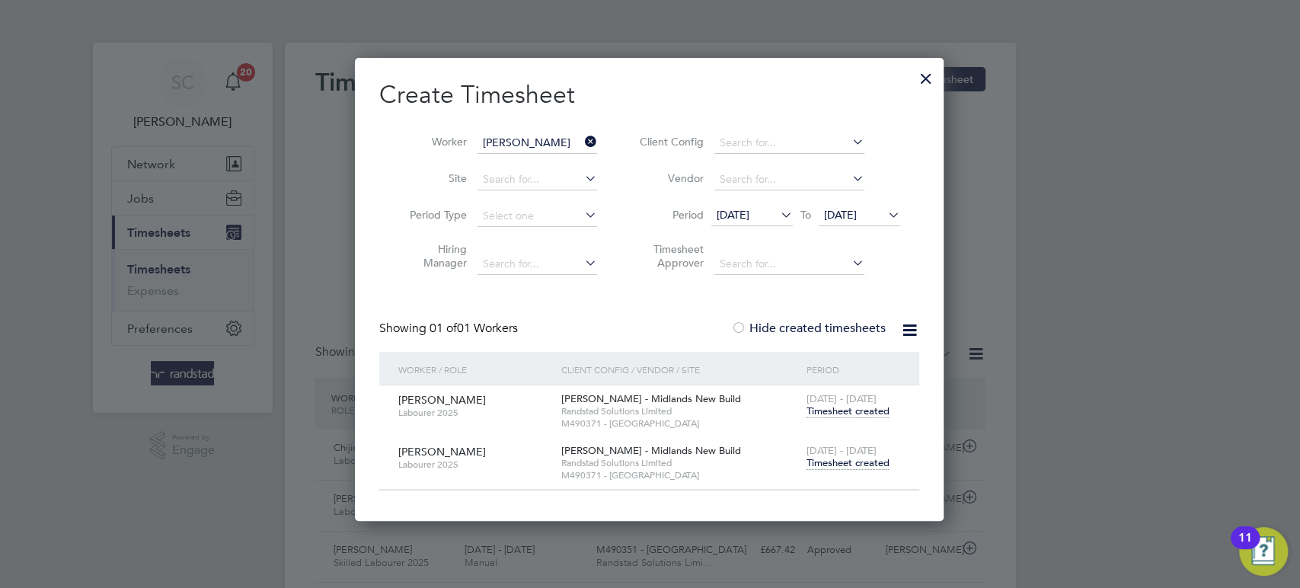
click at [831, 462] on span "Timesheet created" at bounding box center [847, 463] width 83 height 14
